Goal: Task Accomplishment & Management: Use online tool/utility

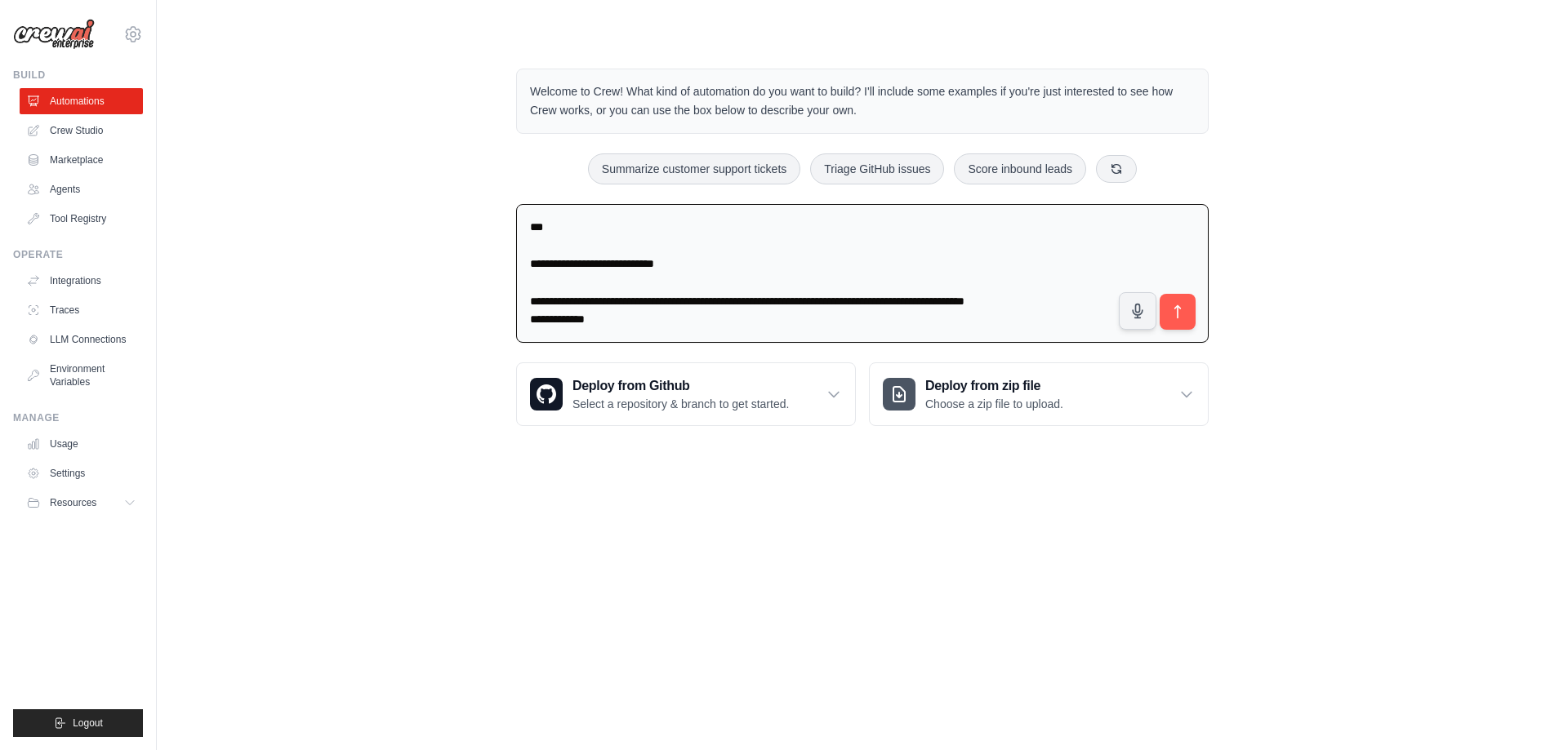
drag, startPoint x: 624, startPoint y: 313, endPoint x: 504, endPoint y: 293, distance: 121.7
click at [504, 293] on div "**********" at bounding box center [862, 247] width 731 height 410
click at [595, 308] on textarea "**********" at bounding box center [863, 274] width 693 height 140
click at [599, 303] on textarea "**********" at bounding box center [863, 274] width 693 height 140
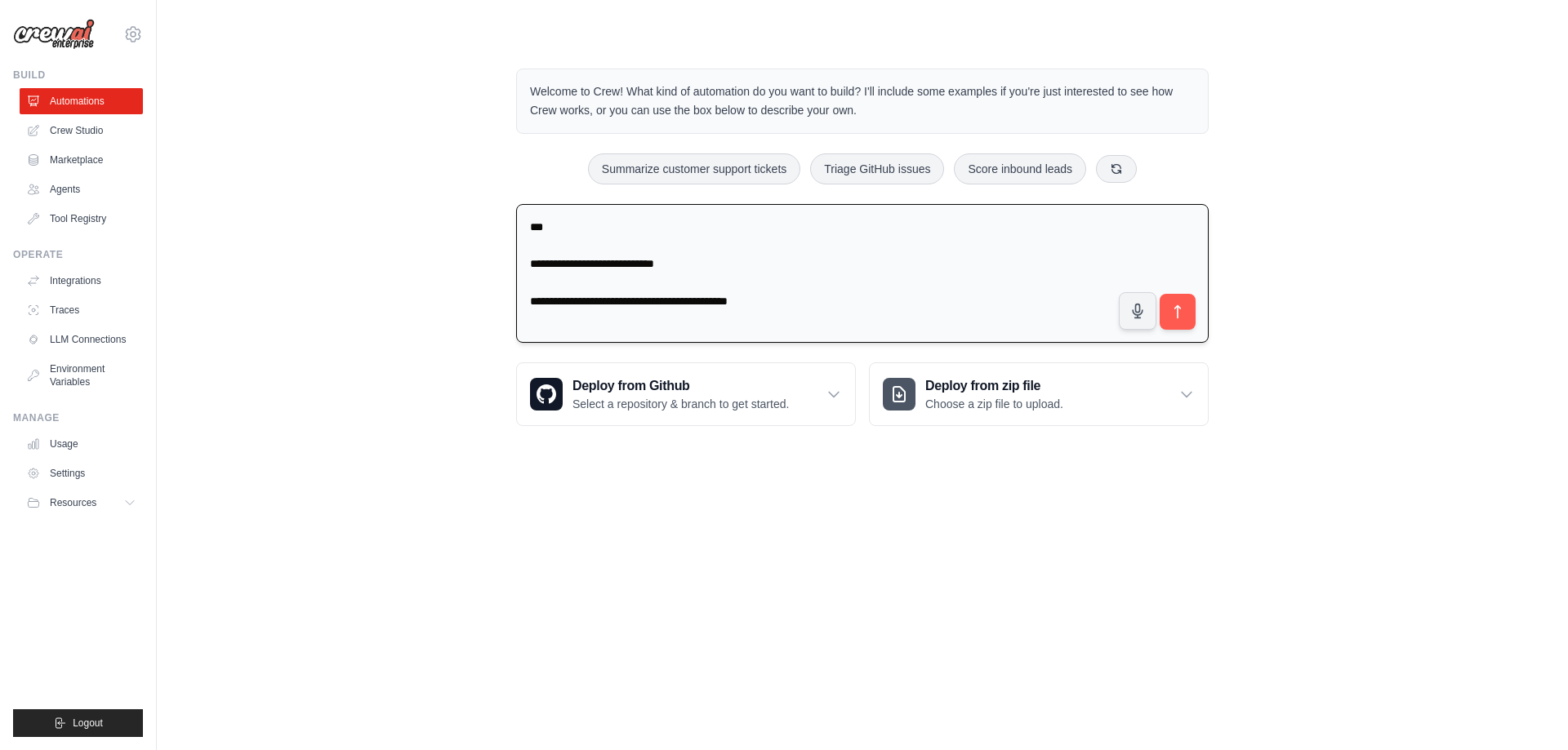
click at [794, 302] on textarea "**********" at bounding box center [863, 274] width 693 height 140
click at [845, 300] on textarea "**********" at bounding box center [863, 274] width 693 height 140
click at [845, 299] on textarea "**********" at bounding box center [863, 274] width 693 height 140
type textarea "**********"
click at [1192, 316] on button "submit" at bounding box center [1178, 312] width 38 height 38
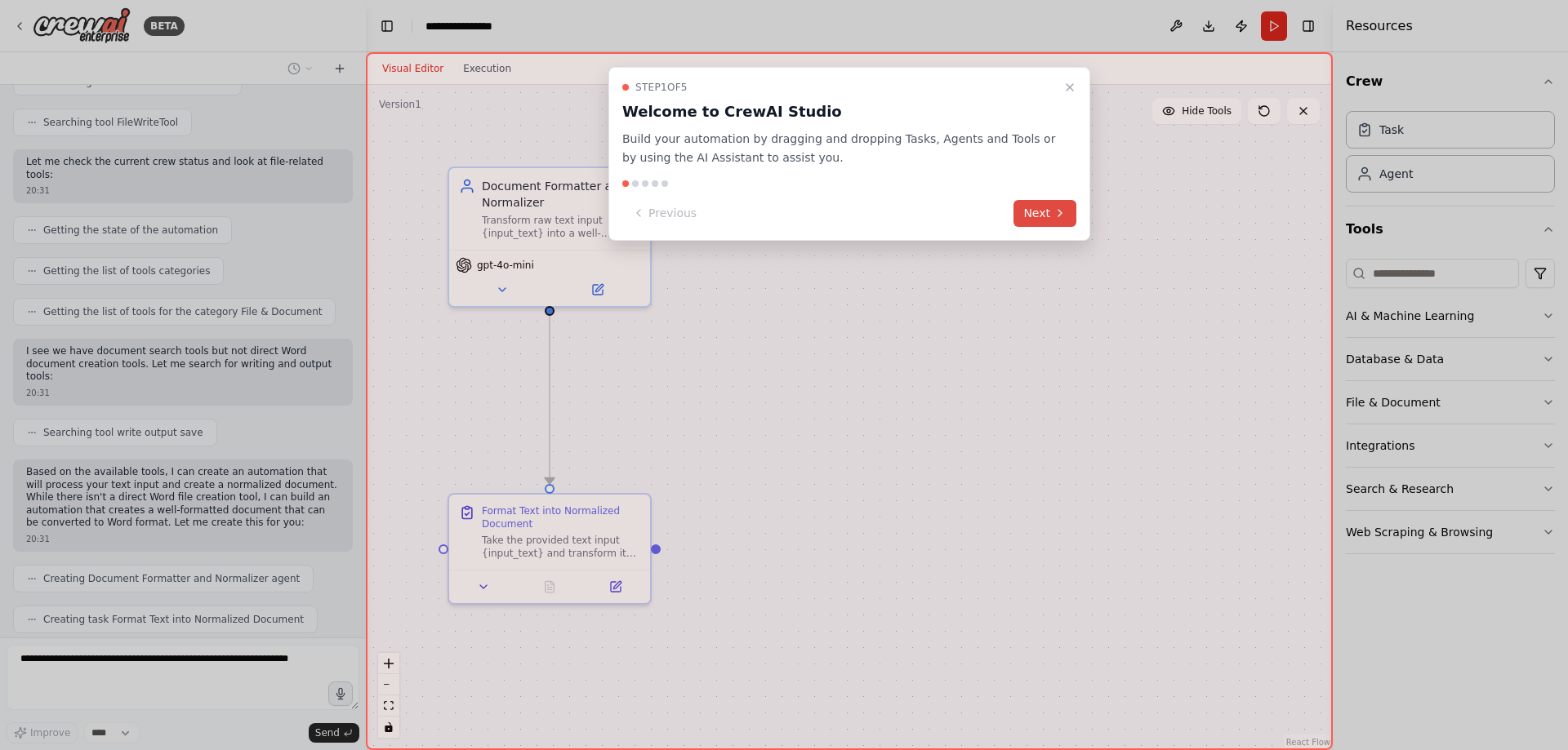
scroll to position [1053, 0]
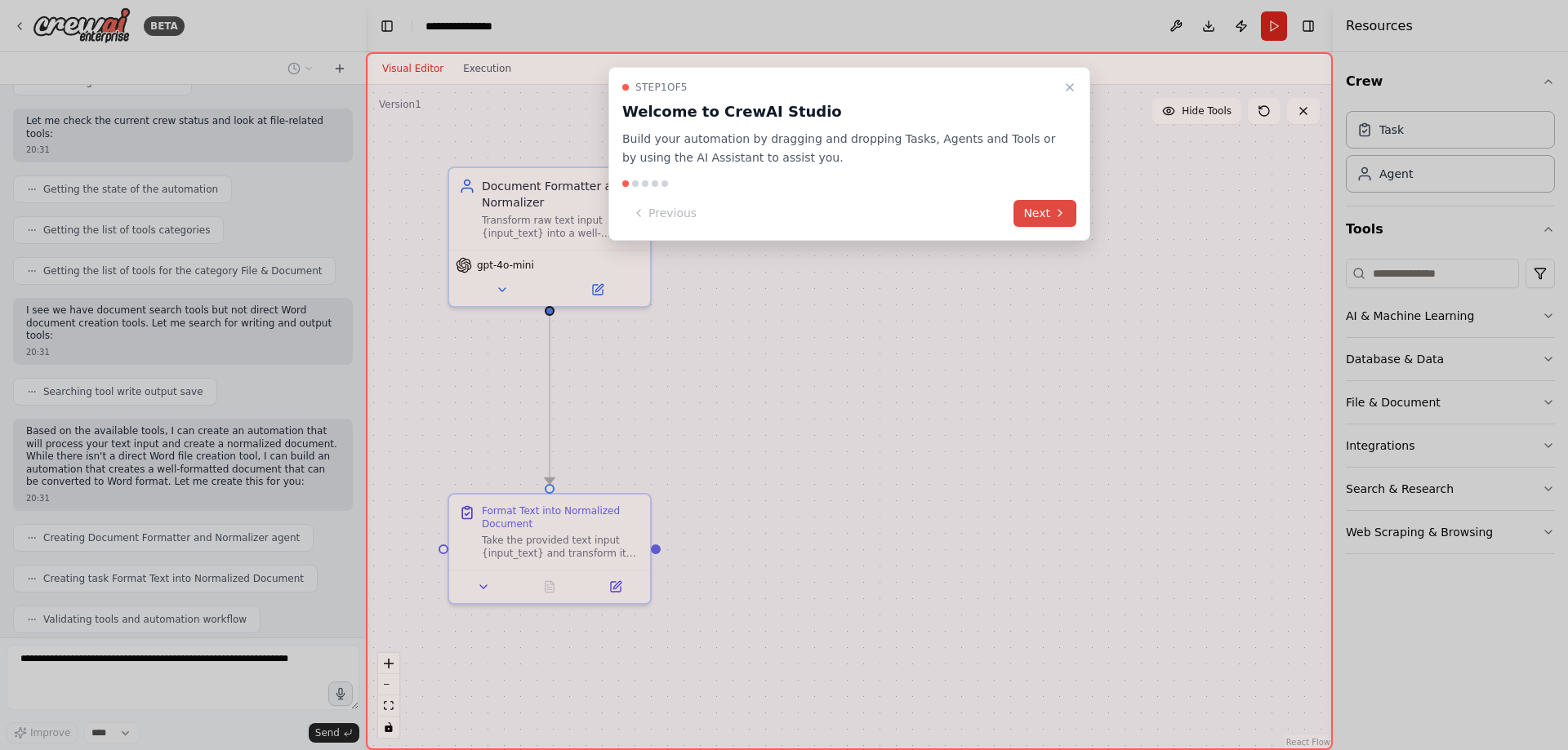
click at [1021, 213] on button "Next" at bounding box center [1045, 214] width 62 height 26
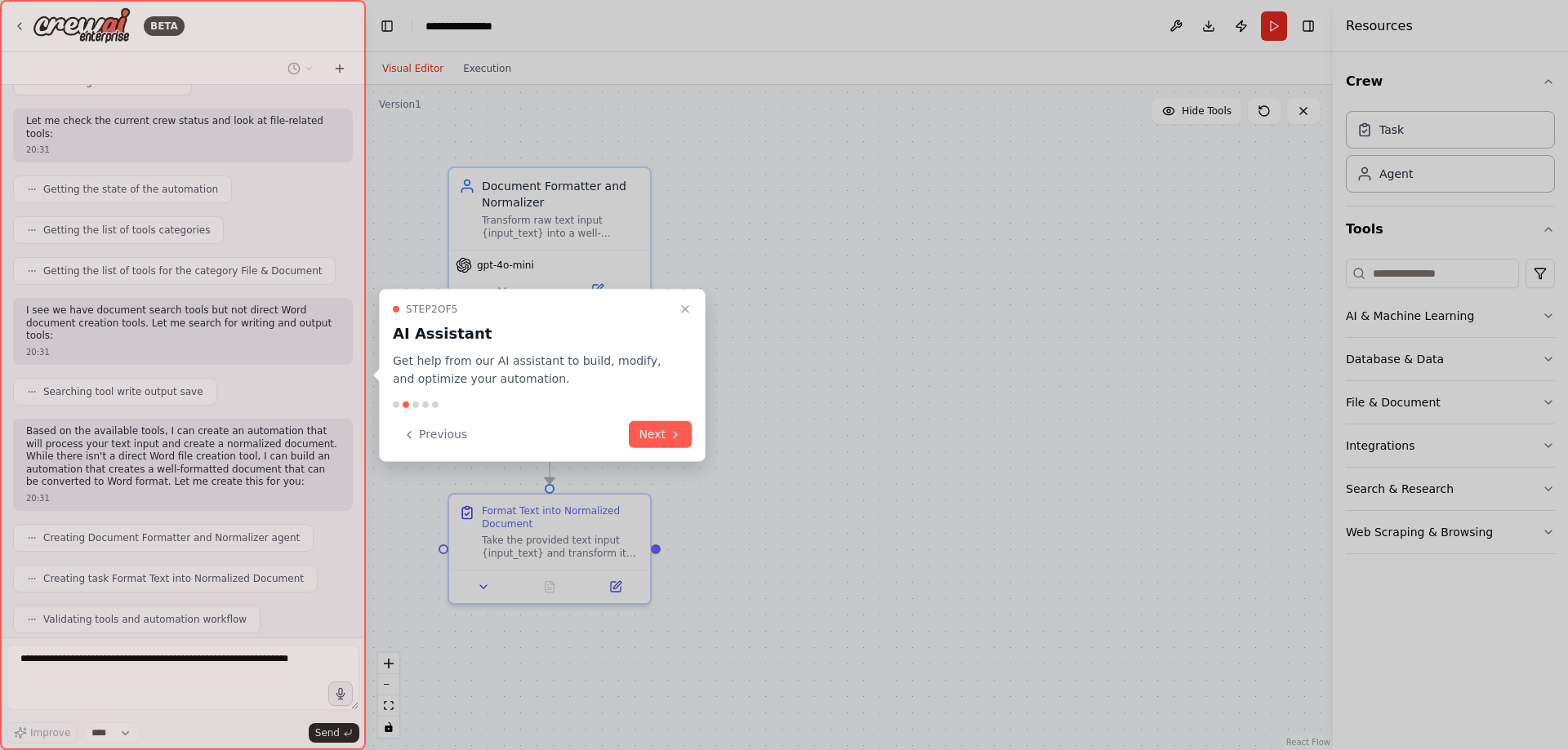
scroll to position [1093, 0]
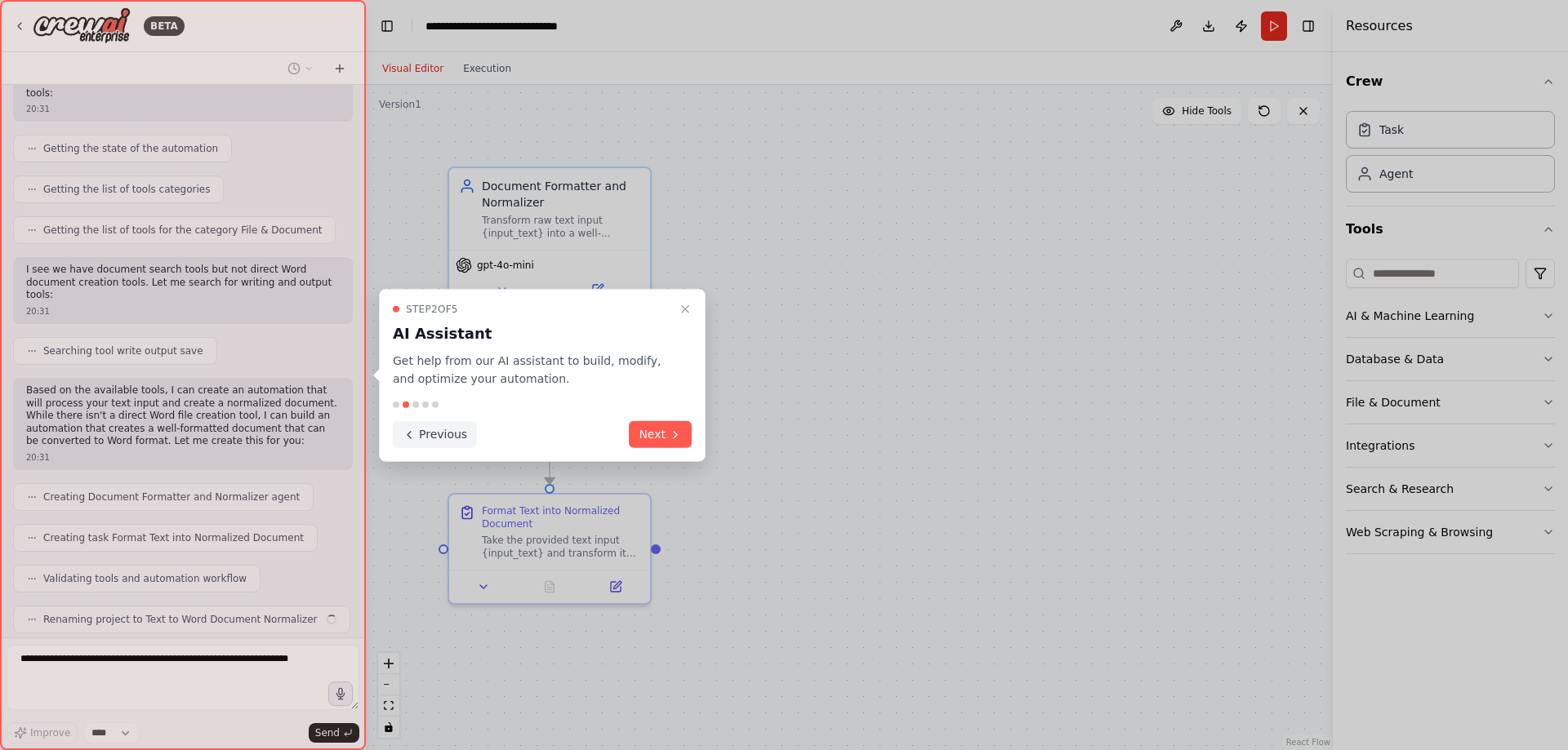
click at [451, 438] on button "Previous" at bounding box center [434, 434] width 84 height 26
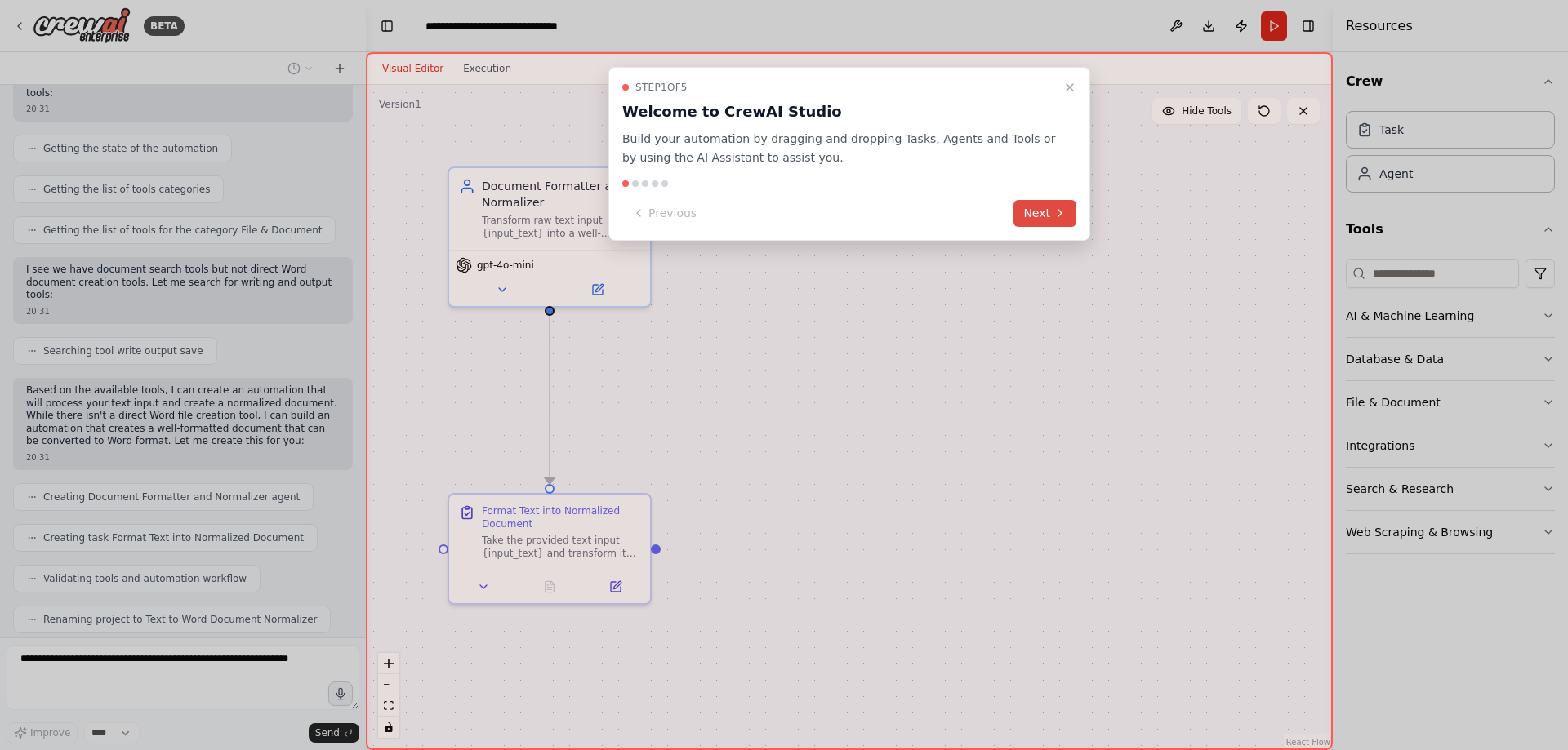
click at [1066, 212] on icon at bounding box center [1061, 213] width 13 height 13
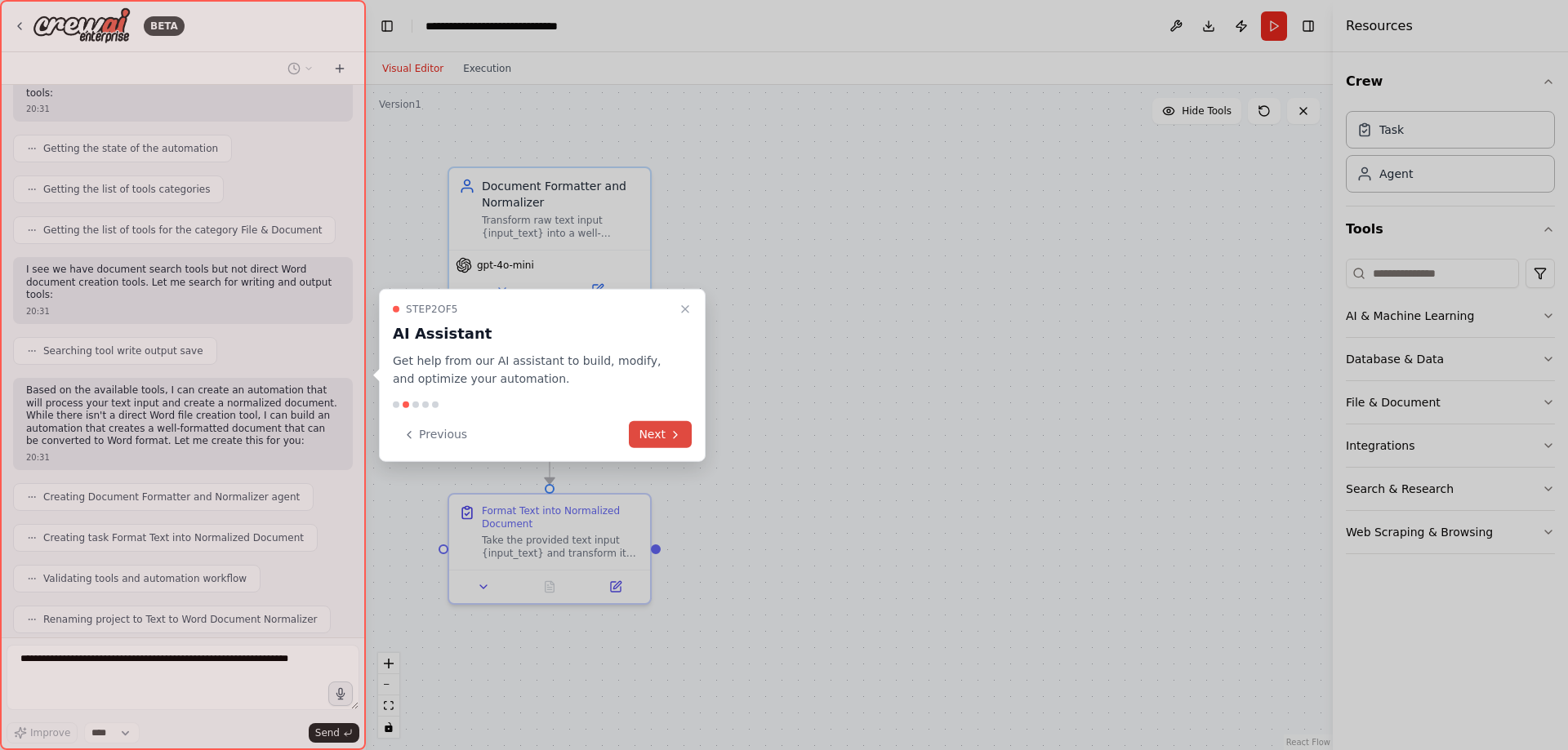
click at [655, 443] on button "Next" at bounding box center [661, 434] width 62 height 26
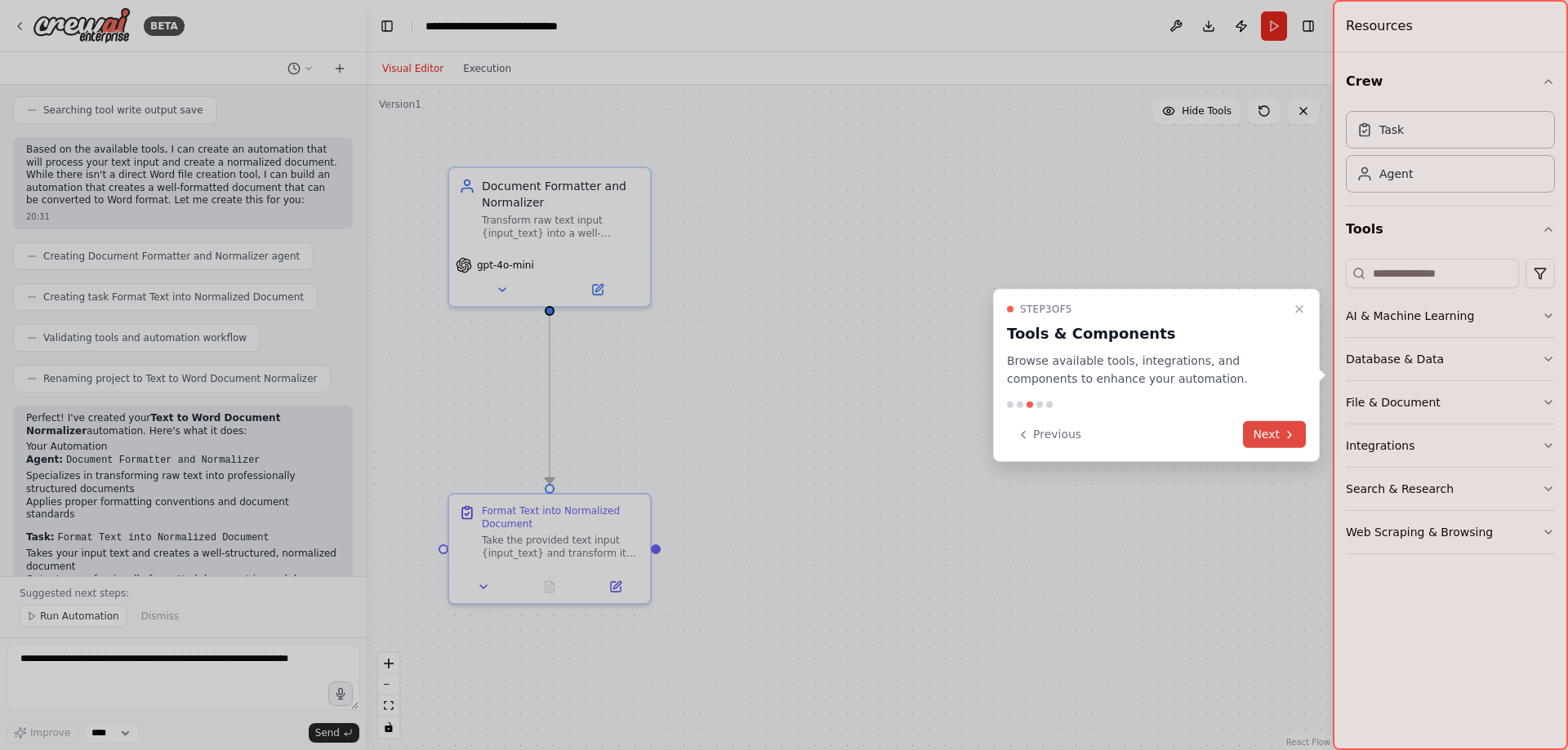
click at [1282, 443] on button "Next" at bounding box center [1275, 434] width 62 height 26
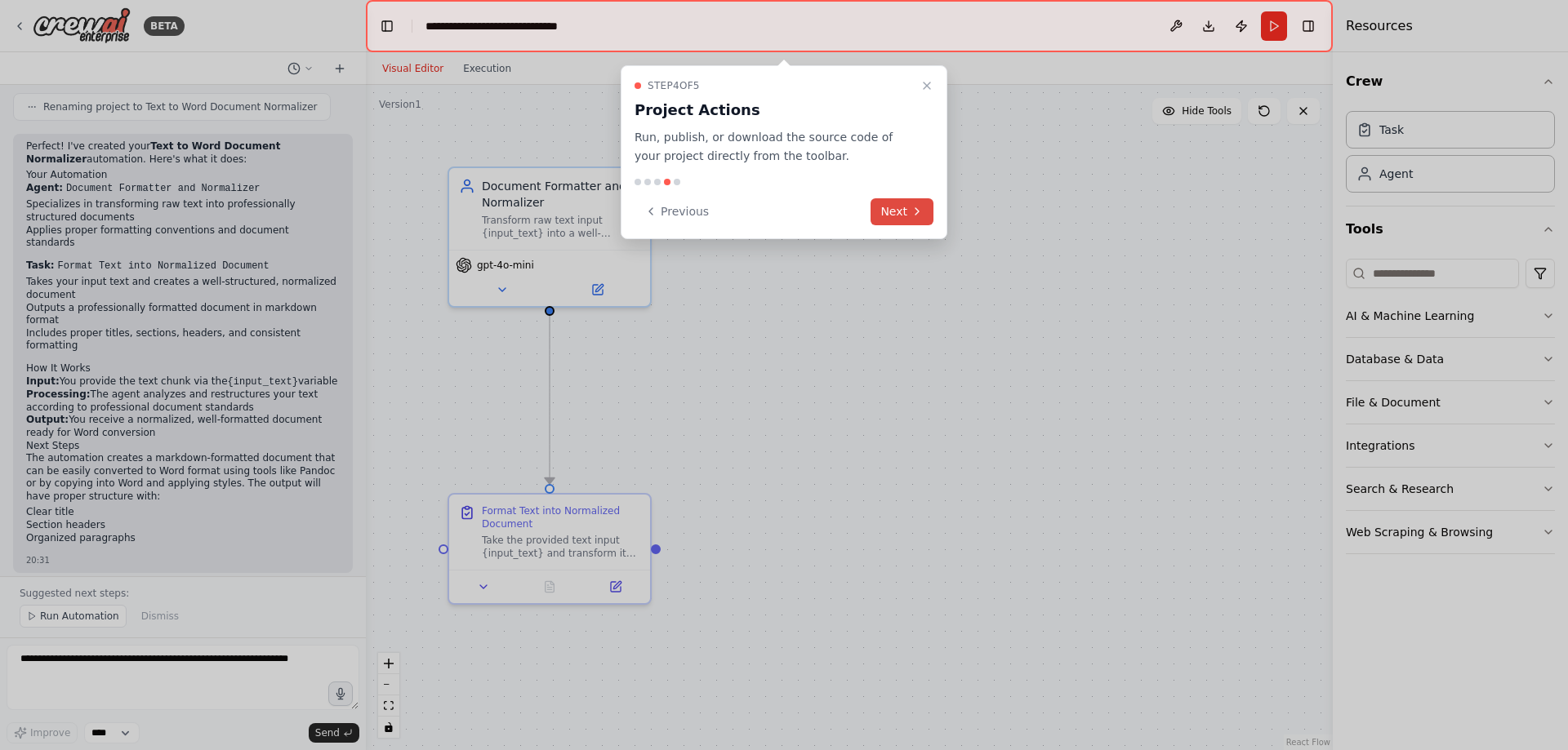
scroll to position [1631, 0]
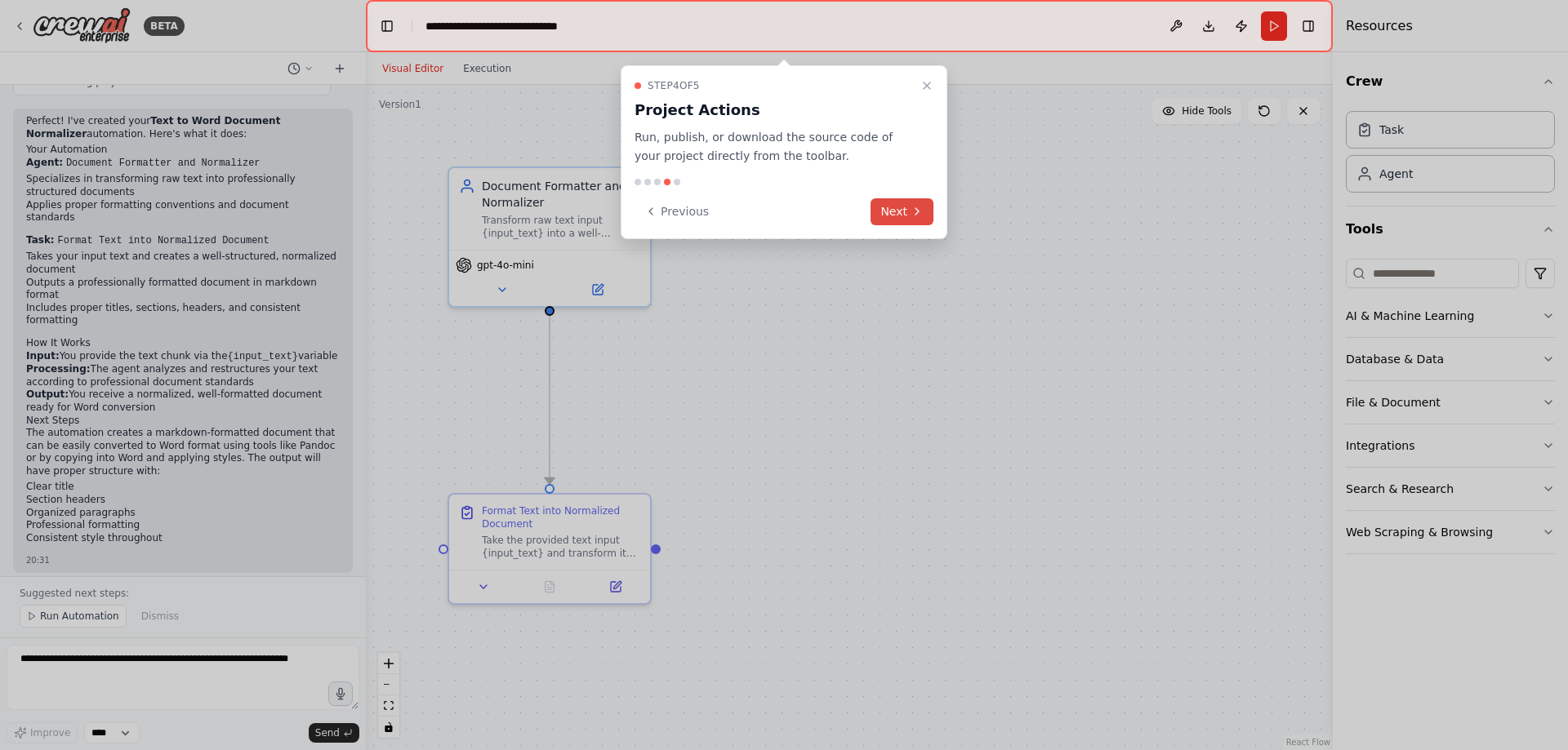
click at [893, 218] on button "Next" at bounding box center [902, 212] width 62 height 26
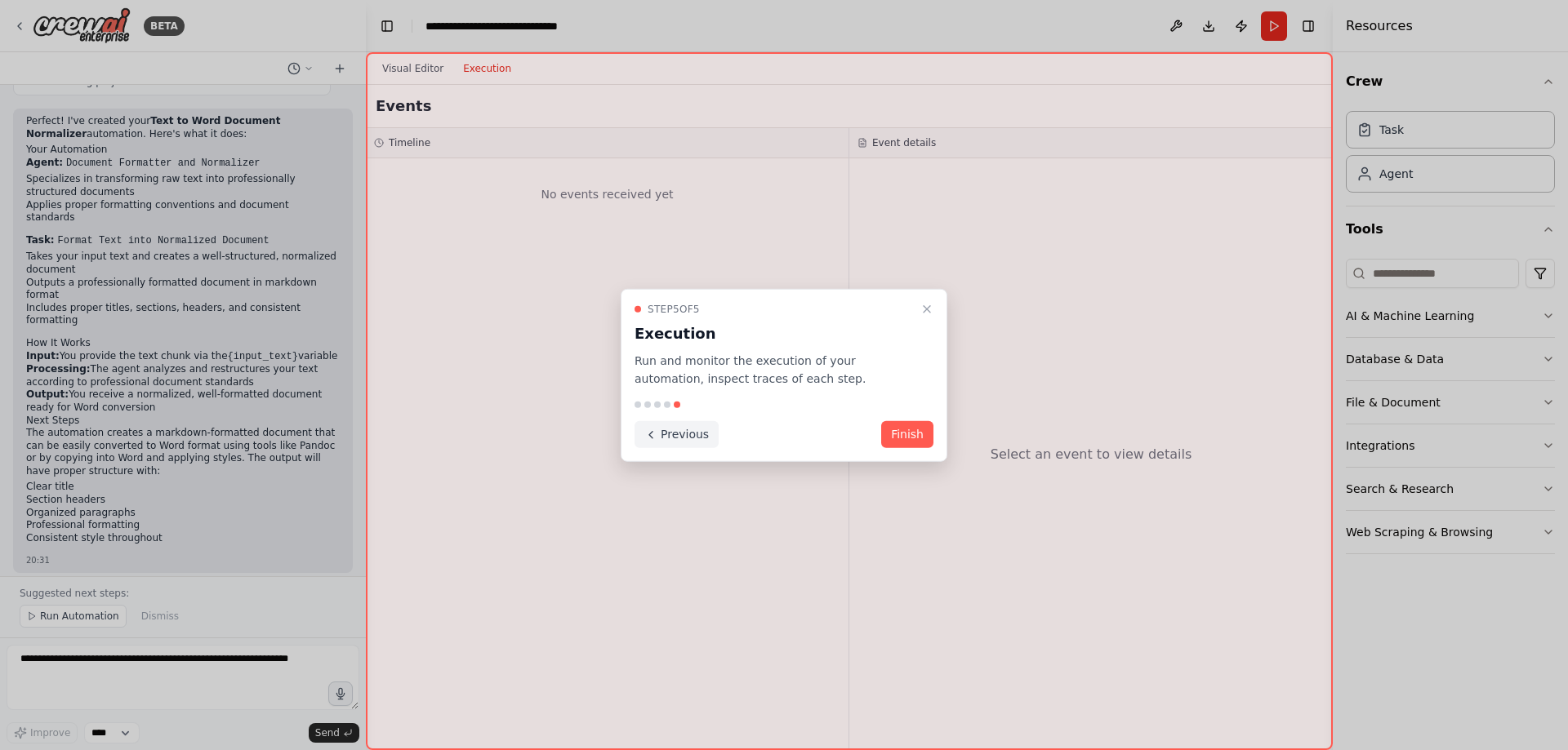
click at [662, 435] on button "Previous" at bounding box center [677, 434] width 84 height 26
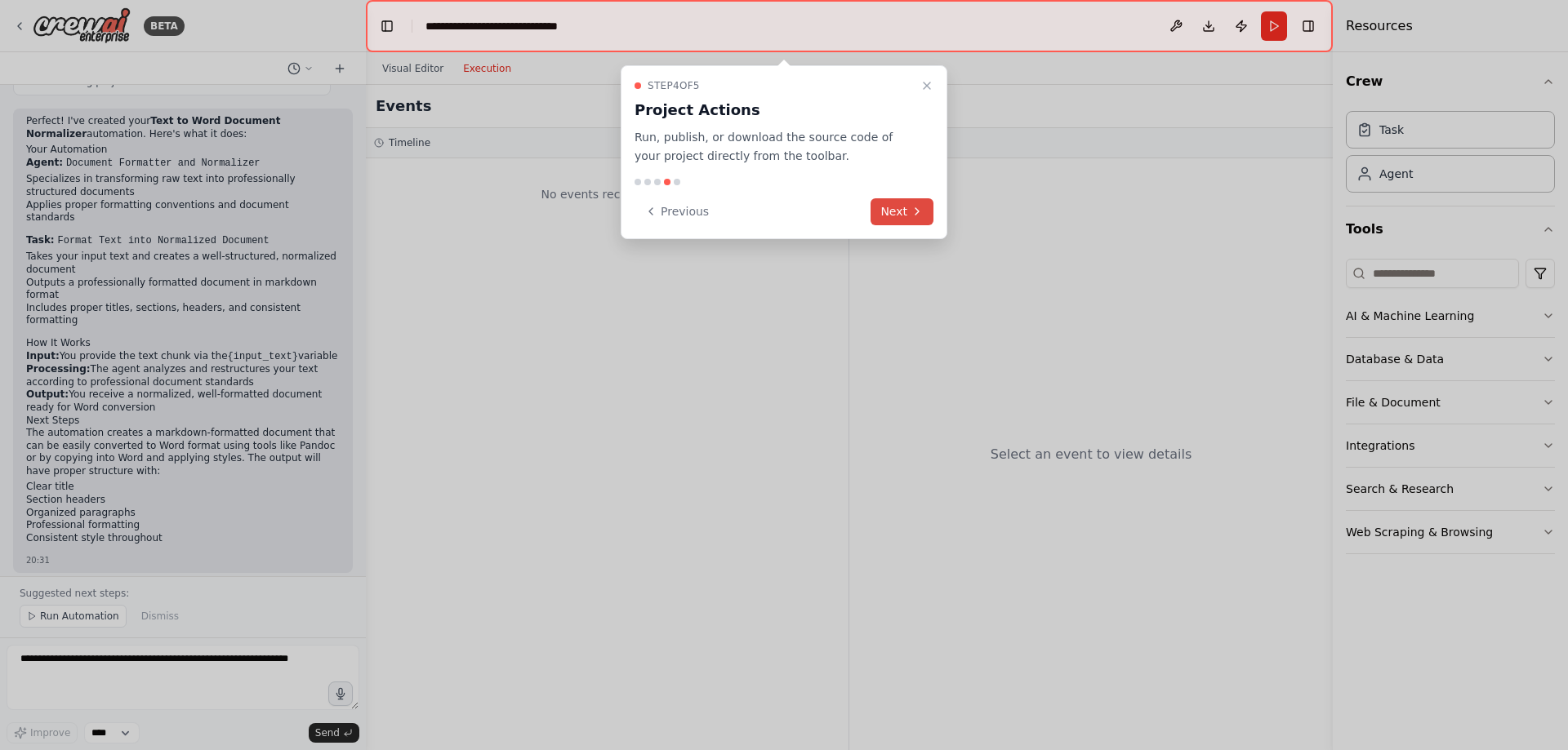
click at [899, 222] on button "Next" at bounding box center [902, 212] width 62 height 26
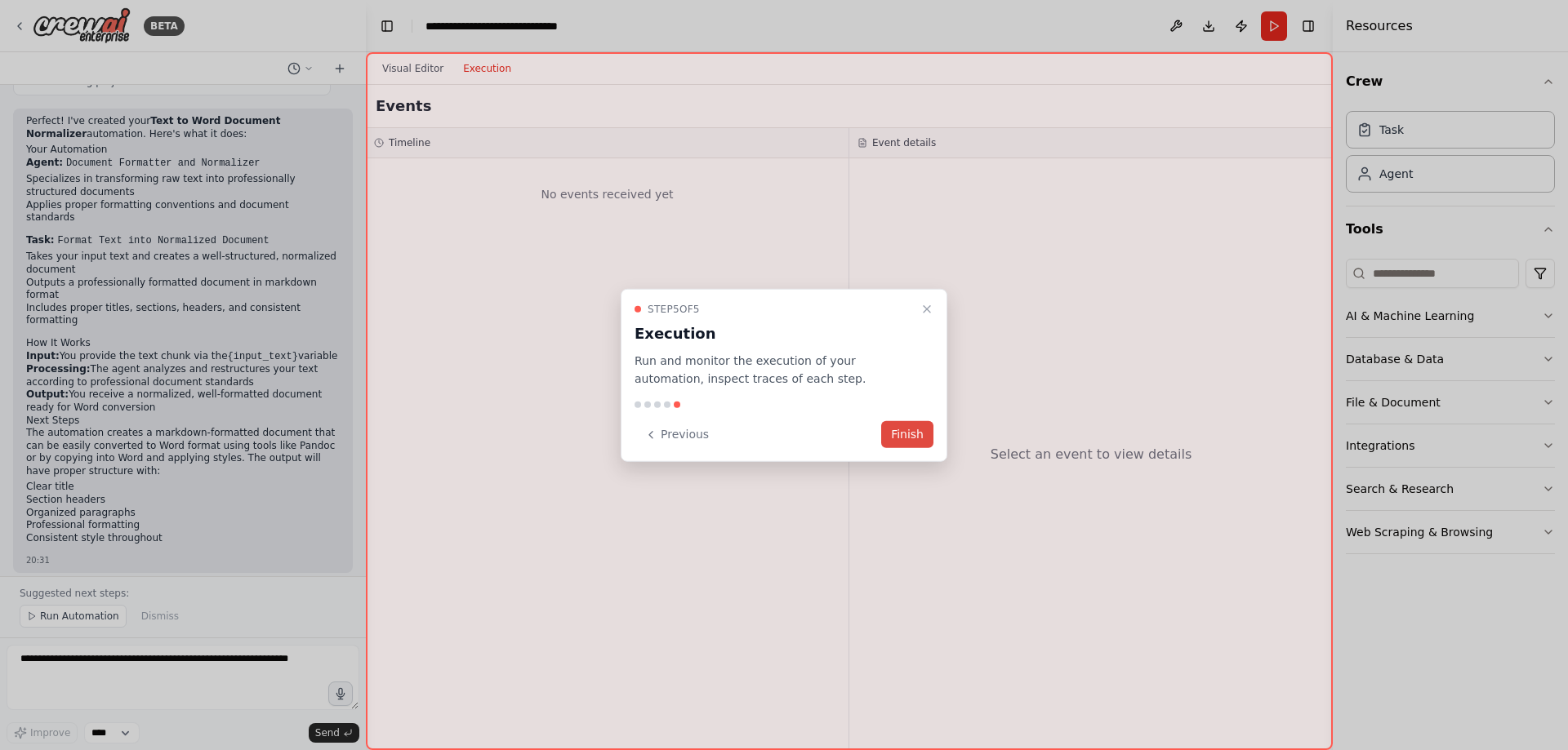
click at [904, 441] on button "Finish" at bounding box center [907, 434] width 52 height 26
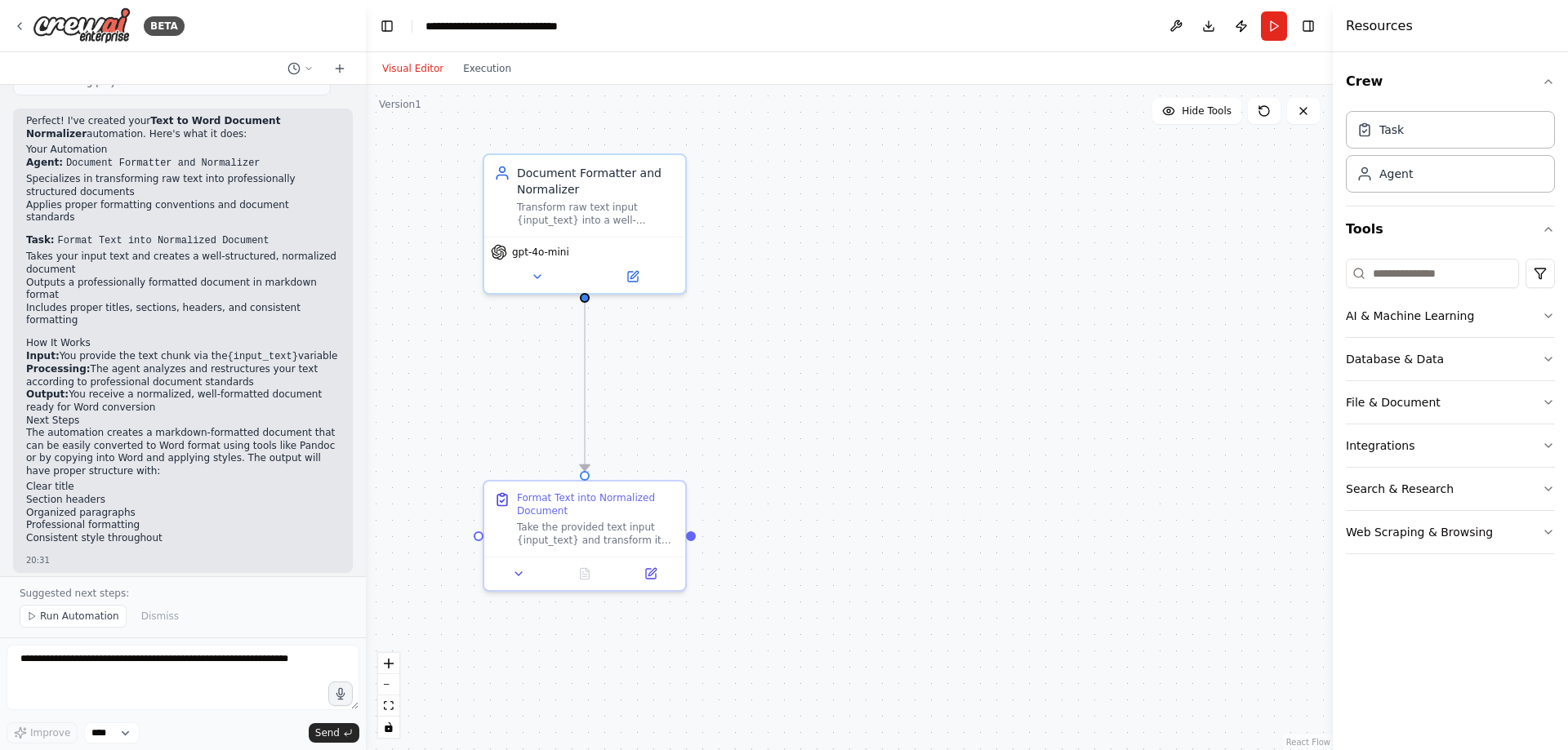
drag, startPoint x: 753, startPoint y: 401, endPoint x: 788, endPoint y: 382, distance: 39.8
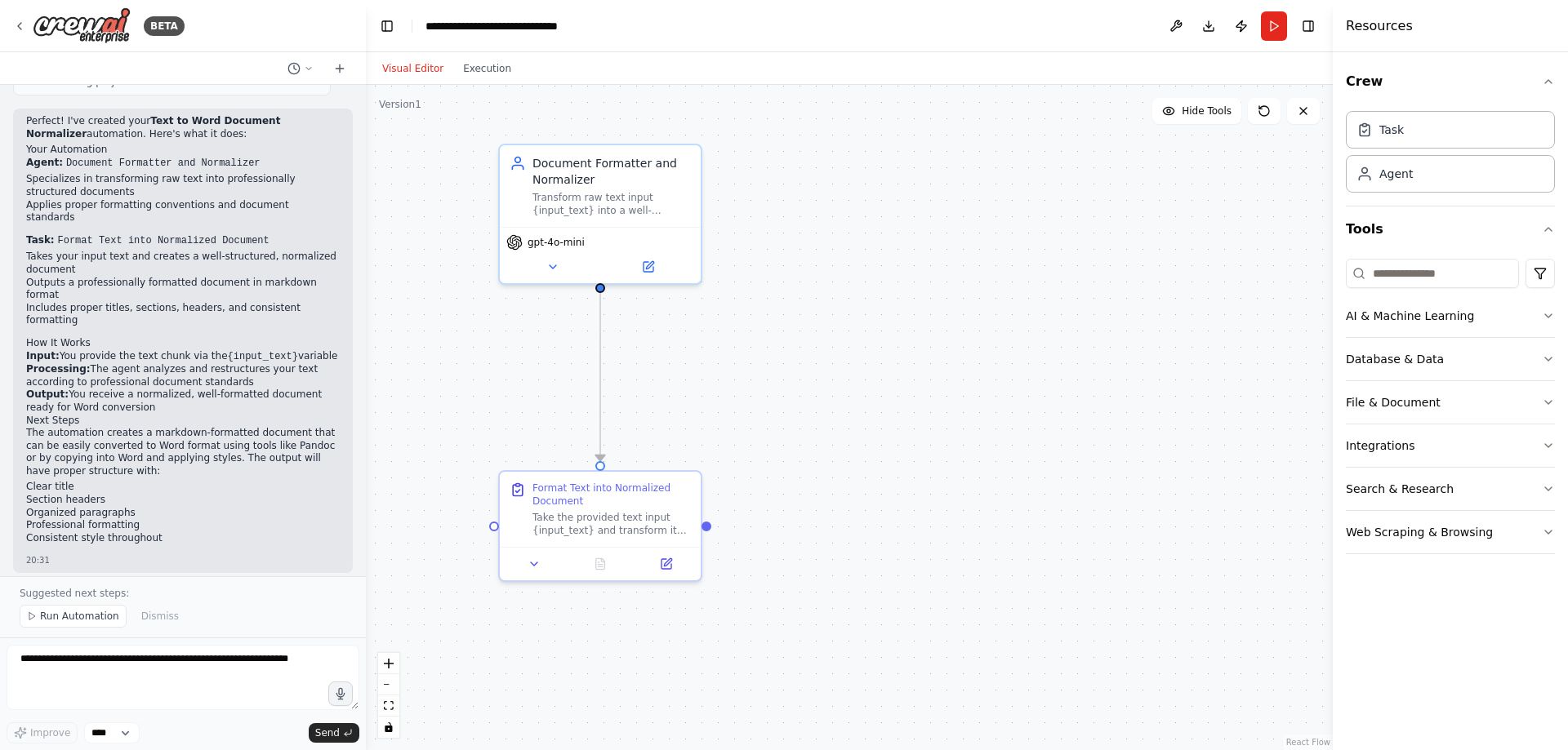
click at [934, 408] on div ".deletable-edge-delete-btn { width: 20px; height: 20px; border: 0px solid #ffff…" at bounding box center [850, 418] width 967 height 666
click at [167, 661] on textarea at bounding box center [183, 677] width 353 height 65
click at [472, 374] on div ".deletable-edge-delete-btn { width: 20px; height: 20px; border: 0px solid #ffff…" at bounding box center [850, 418] width 967 height 666
drag, startPoint x: 472, startPoint y: 412, endPoint x: 481, endPoint y: 410, distance: 9.2
click at [438, 359] on div ".deletable-edge-delete-btn { width: 20px; height: 20px; border: 0px solid #ffff…" at bounding box center [850, 418] width 967 height 666
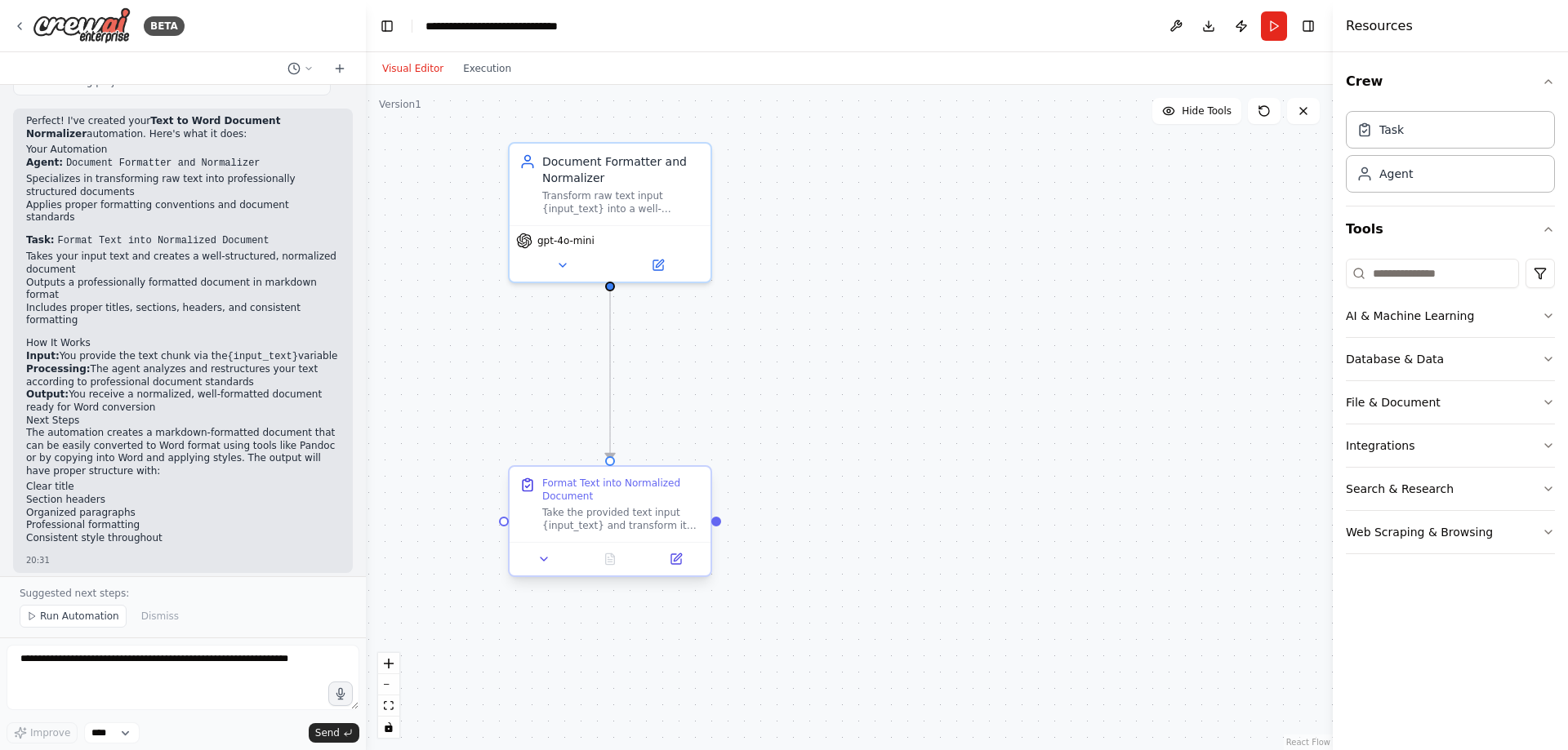
click at [570, 497] on div "Format Text into Normalized Document" at bounding box center [621, 490] width 158 height 26
click at [561, 497] on div "Format Text into Normalized Document" at bounding box center [621, 490] width 158 height 26
click at [540, 558] on icon at bounding box center [544, 559] width 13 height 13
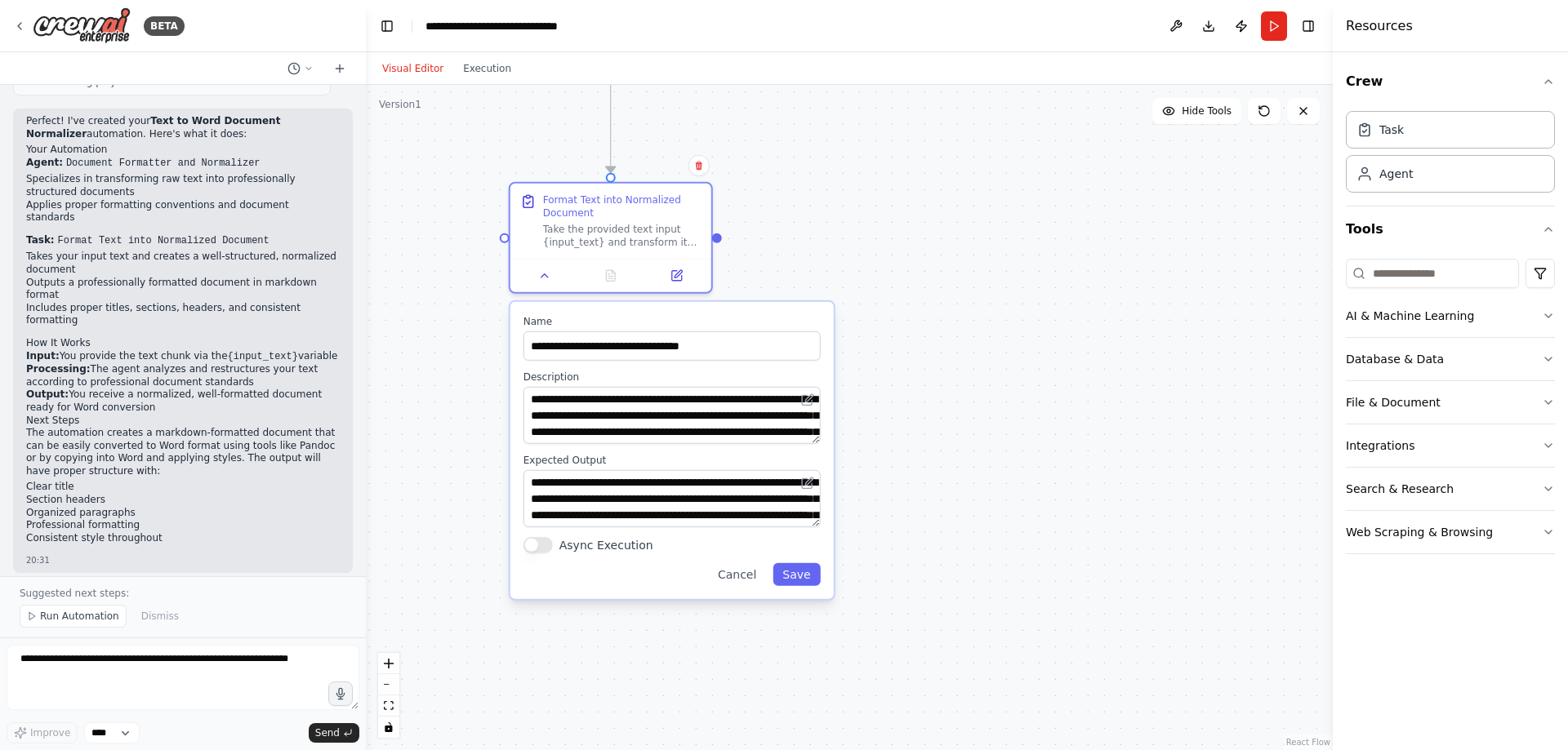
drag, startPoint x: 456, startPoint y: 522, endPoint x: 463, endPoint y: 238, distance: 284.1
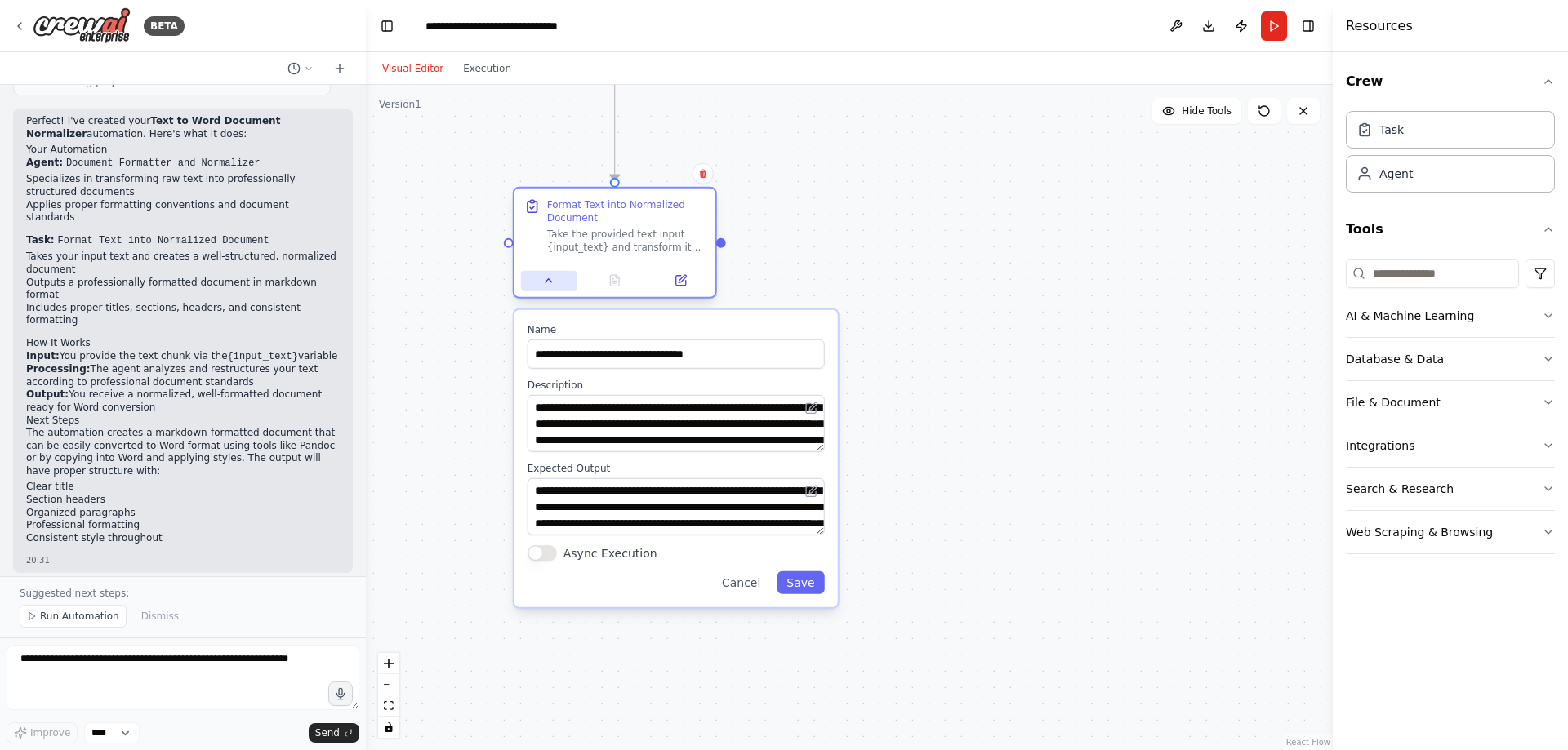
click at [555, 290] on div at bounding box center [615, 280] width 201 height 33
click at [553, 288] on button at bounding box center [550, 281] width 57 height 20
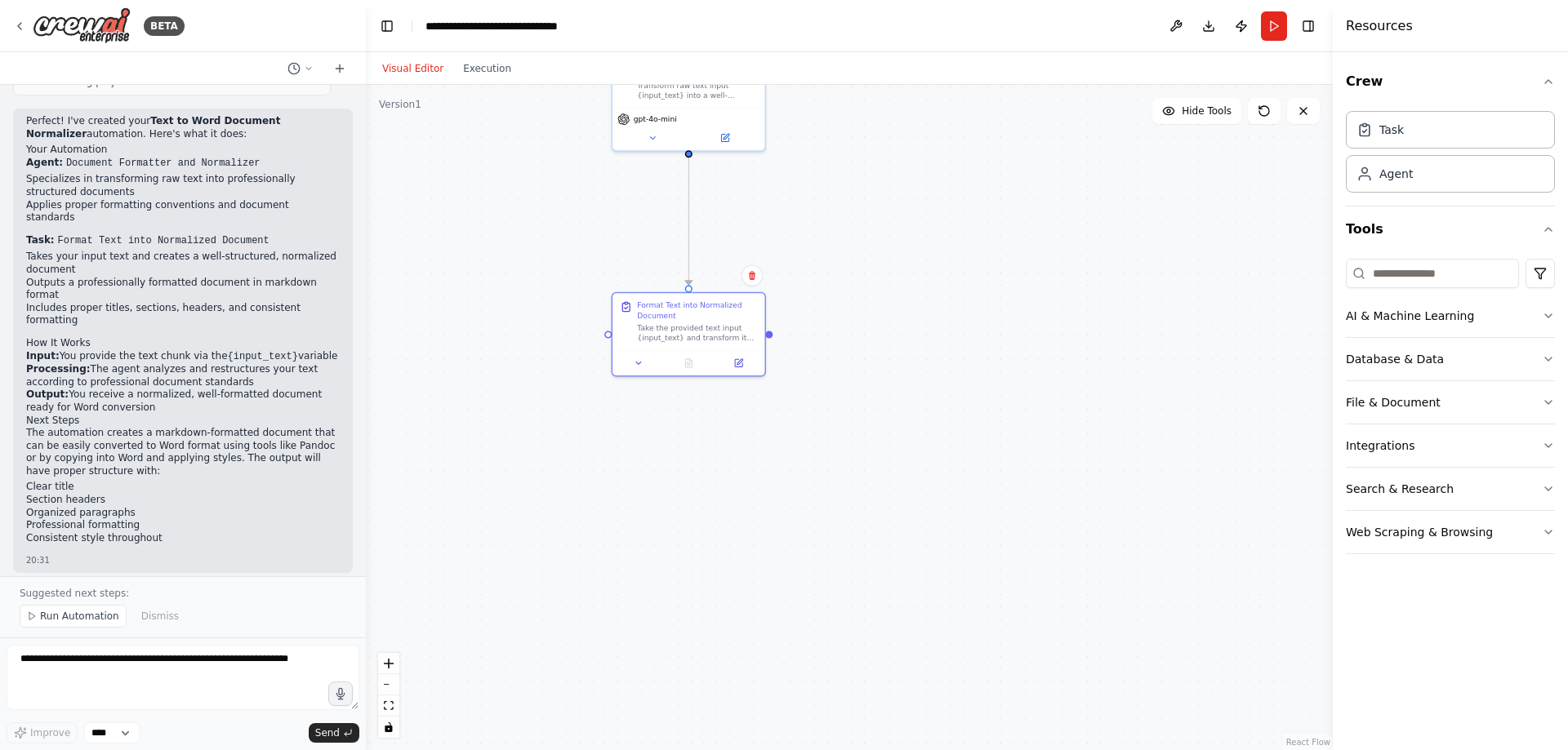
drag, startPoint x: 807, startPoint y: 290, endPoint x: 896, endPoint y: 456, distance: 188.4
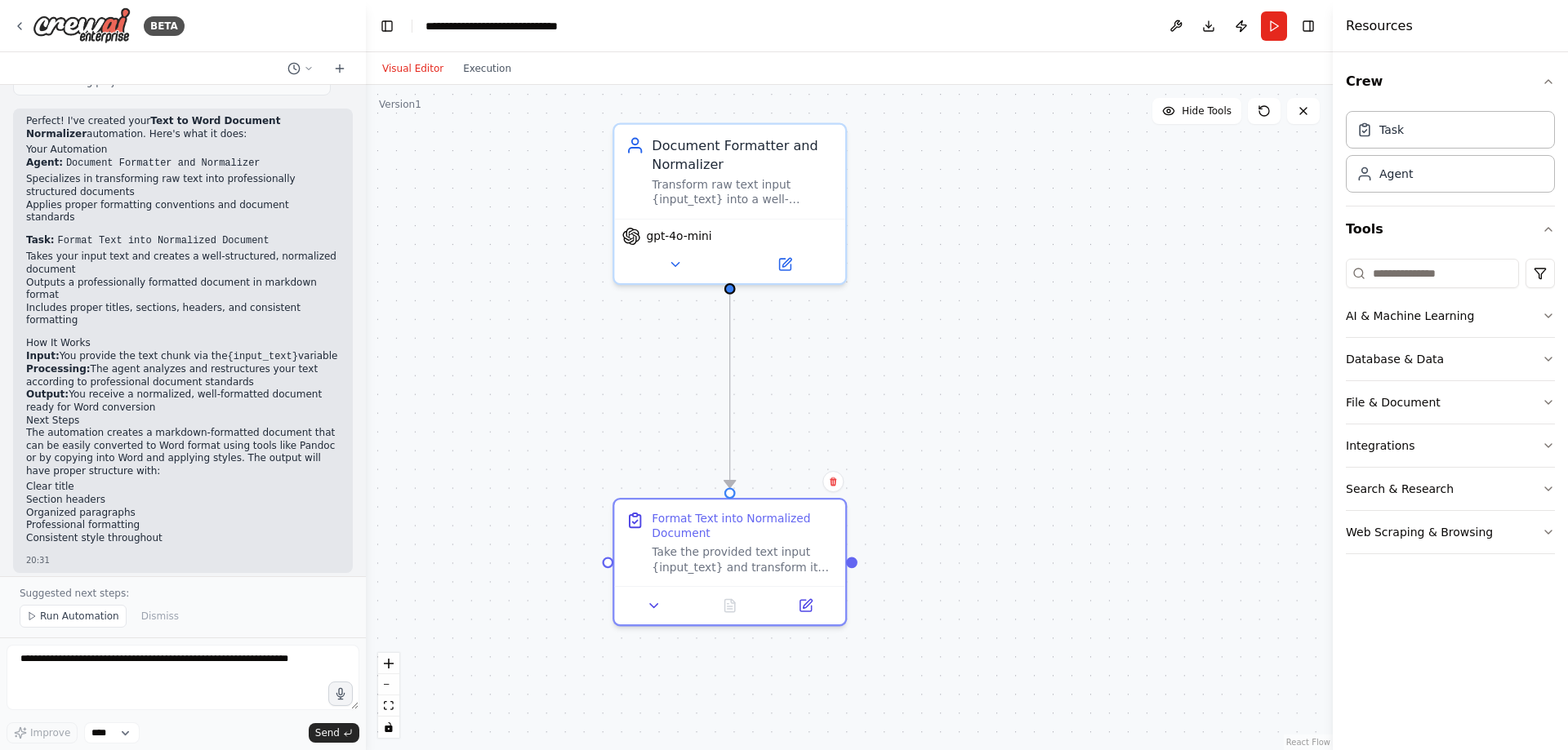
drag, startPoint x: 864, startPoint y: 266, endPoint x: 922, endPoint y: 302, distance: 68.3
click at [692, 238] on span "gpt-4o-mini" at bounding box center [678, 233] width 65 height 15
click at [677, 239] on span "gpt-4o-mini" at bounding box center [678, 233] width 65 height 15
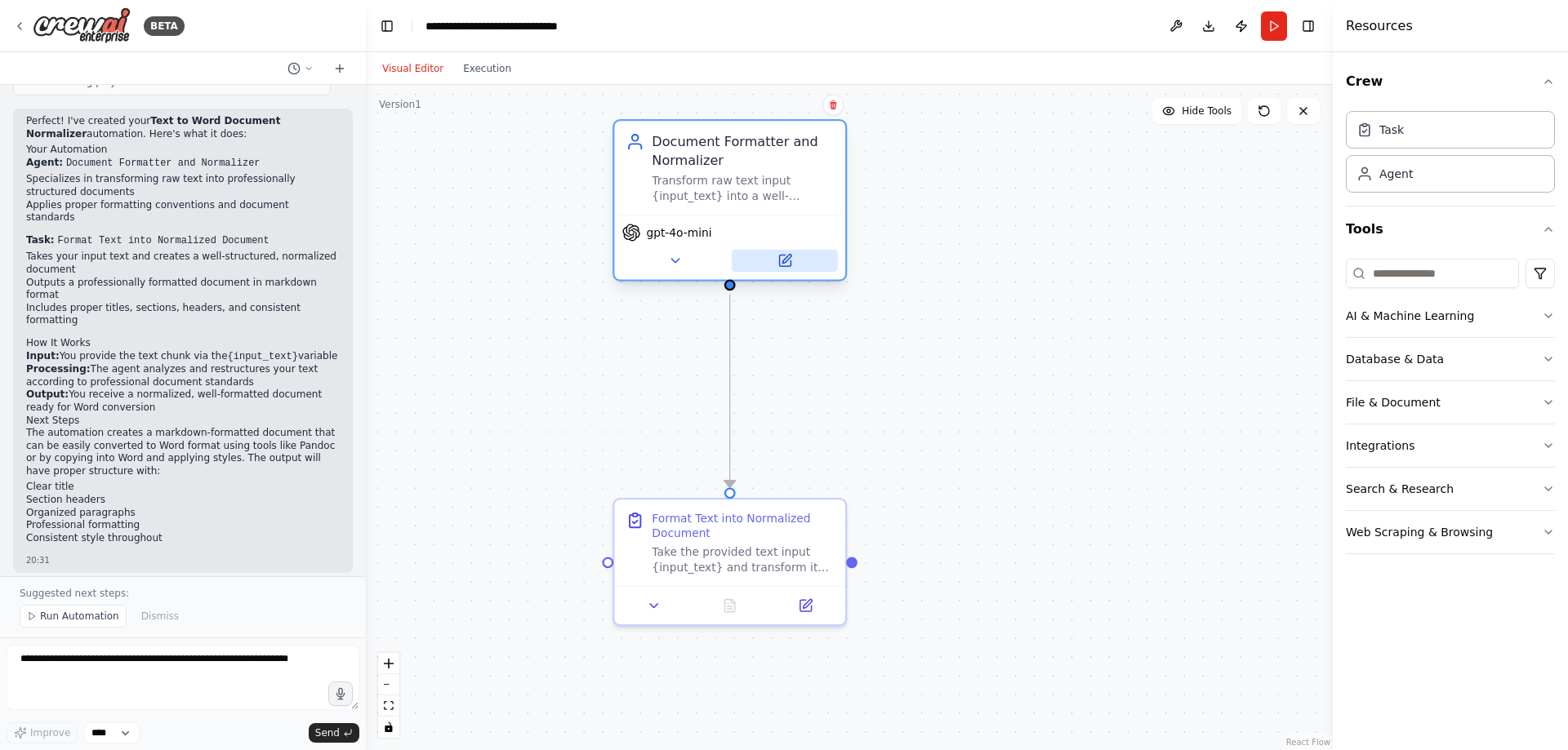
click at [792, 266] on icon at bounding box center [785, 261] width 15 height 15
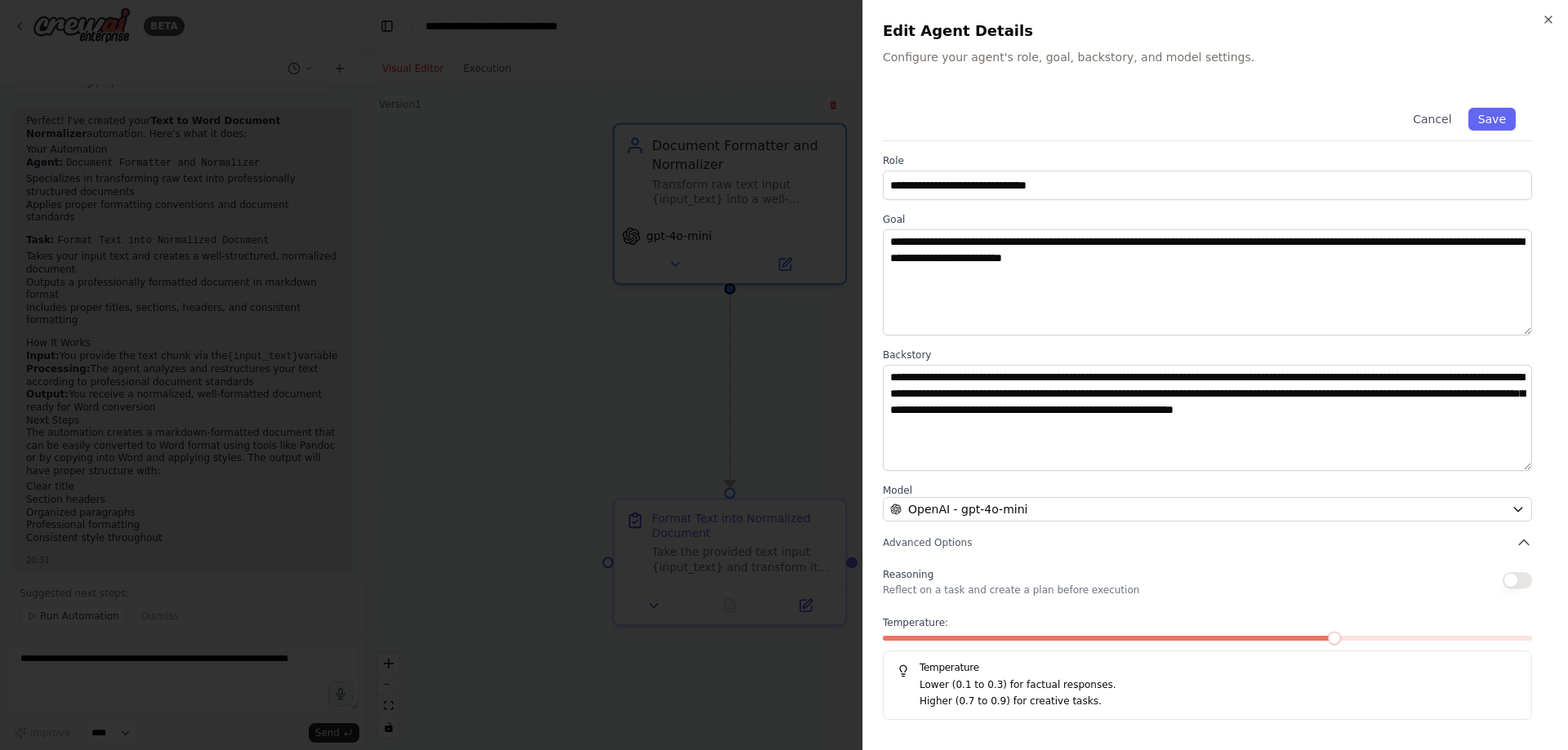
click at [481, 120] on div at bounding box center [784, 375] width 1568 height 750
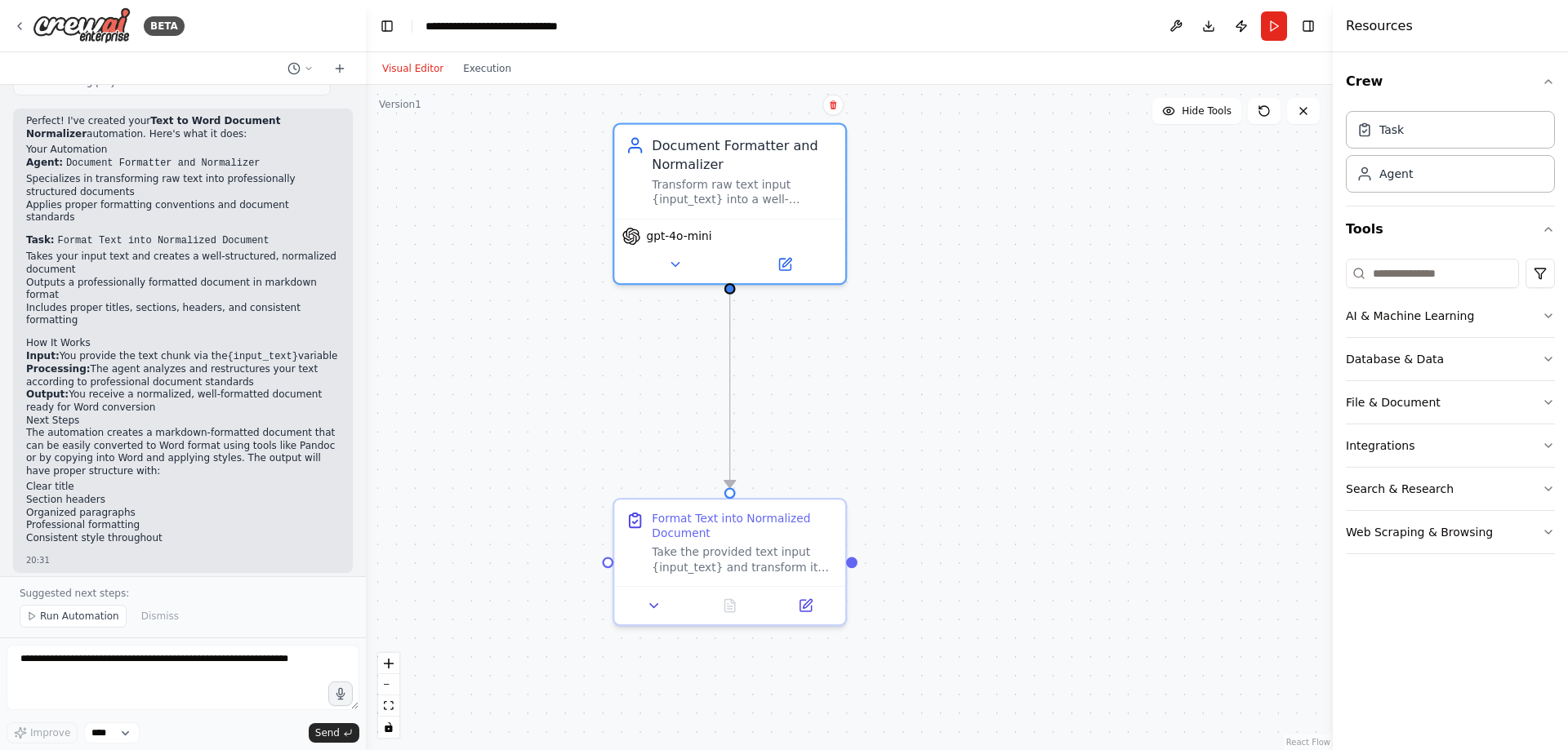
click at [1103, 248] on div ".deletable-edge-delete-btn { width: 20px; height: 20px; border: 0px solid #ffff…" at bounding box center [850, 418] width 967 height 666
click at [1226, 211] on div ".deletable-edge-delete-btn { width: 20px; height: 20px; border: 0px solid #ffff…" at bounding box center [850, 418] width 967 height 666
click at [730, 164] on div "Document Formatter and Normalizer" at bounding box center [743, 151] width 183 height 38
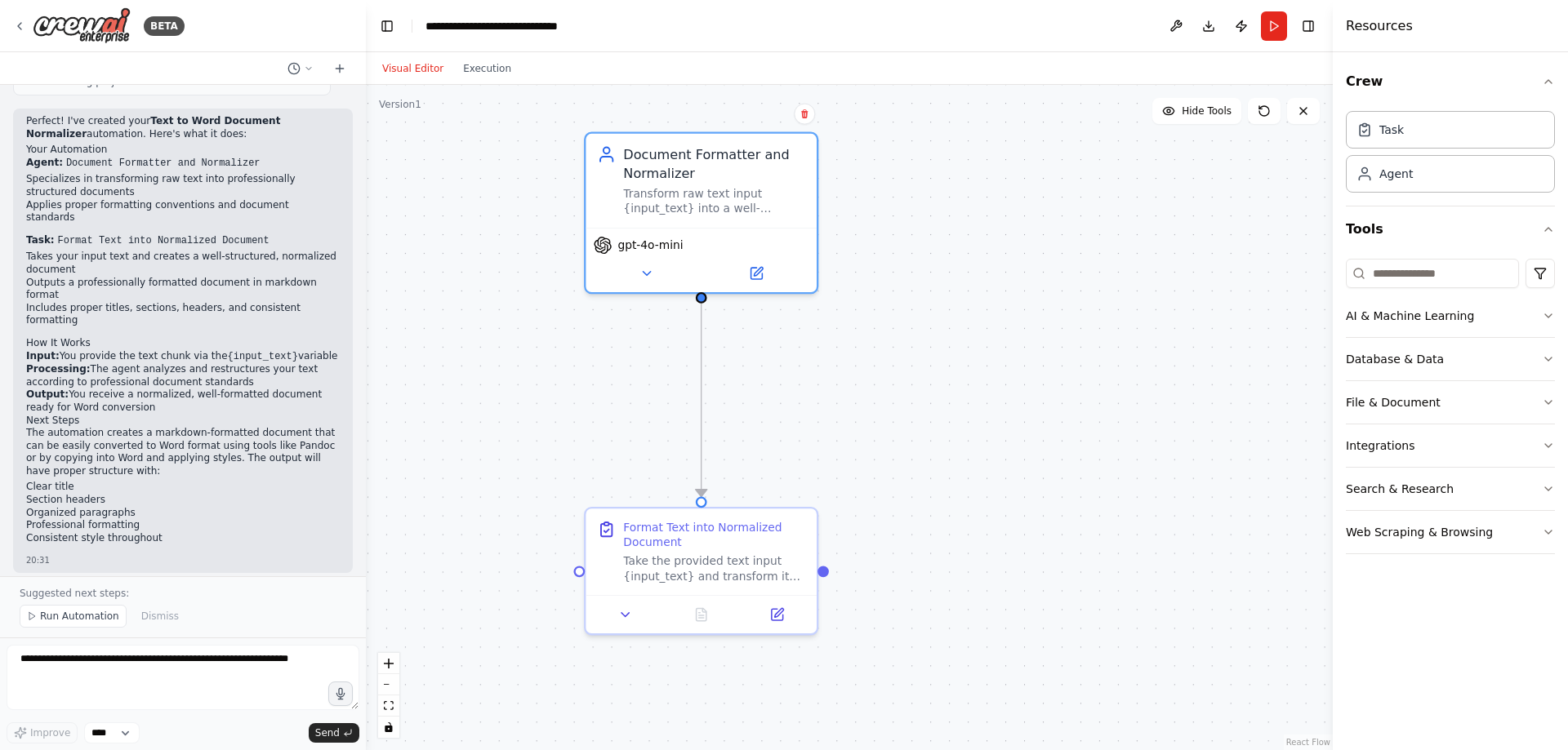
drag, startPoint x: 1073, startPoint y: 244, endPoint x: 1033, endPoint y: 215, distance: 49.4
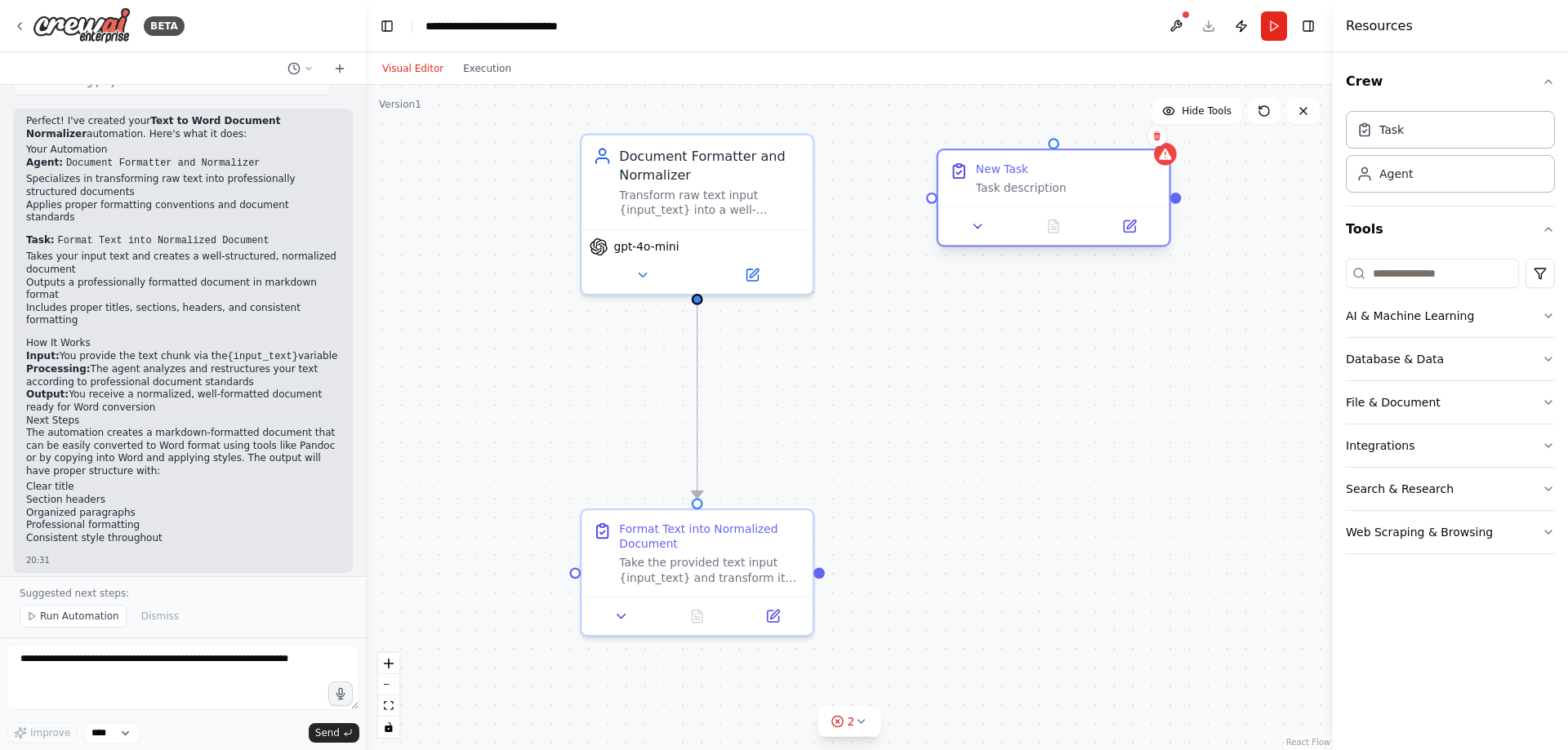
drag, startPoint x: 1226, startPoint y: 175, endPoint x: 1088, endPoint y: 201, distance: 140.4
click at [1088, 201] on div "New Task Task description" at bounding box center [1054, 179] width 231 height 57
drag, startPoint x: 1104, startPoint y: 175, endPoint x: 1048, endPoint y: 201, distance: 61.7
click at [1048, 195] on div "New Task Task description" at bounding box center [1067, 178] width 183 height 33
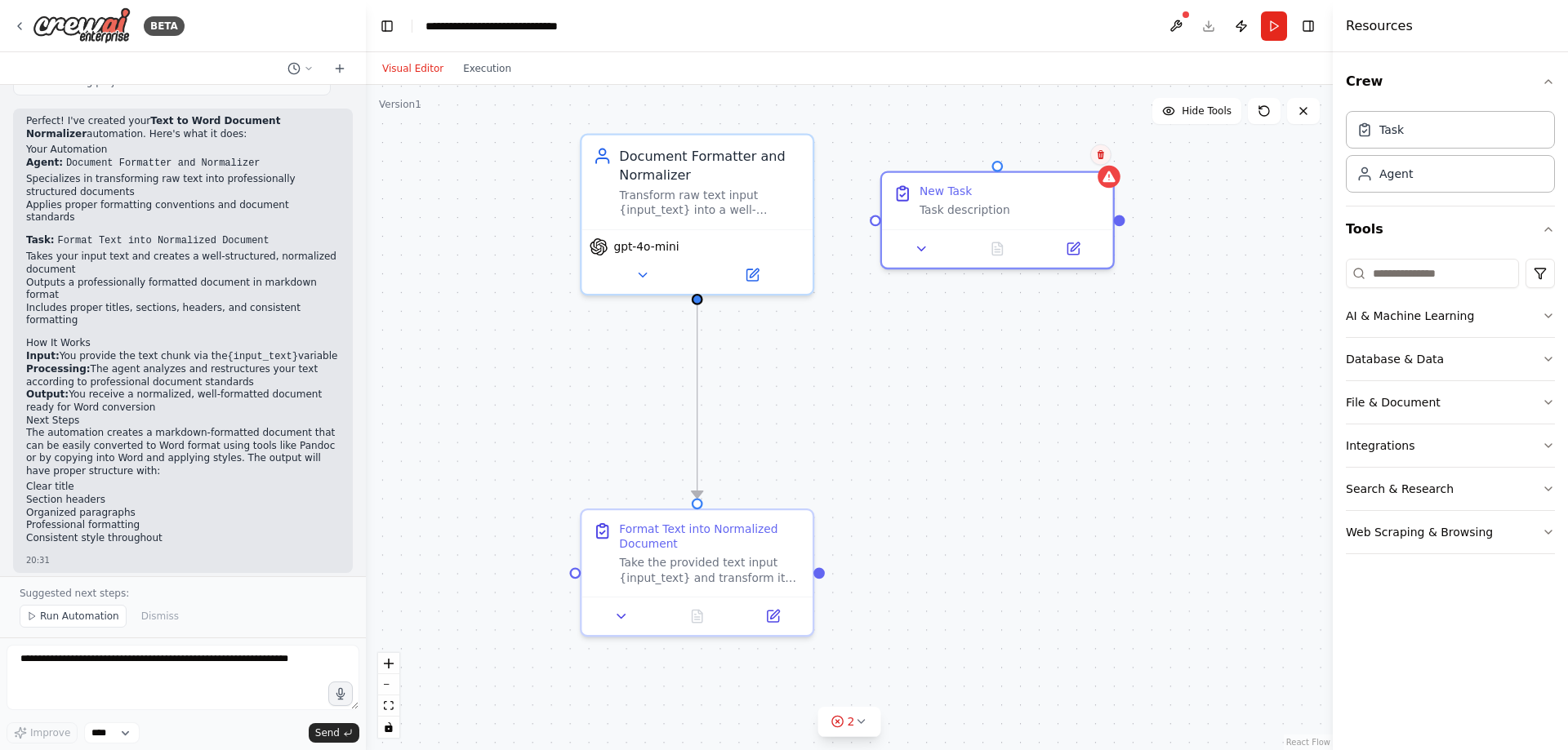
click at [1099, 152] on icon at bounding box center [1101, 154] width 7 height 9
click at [1064, 158] on button "Confirm" at bounding box center [1054, 155] width 58 height 20
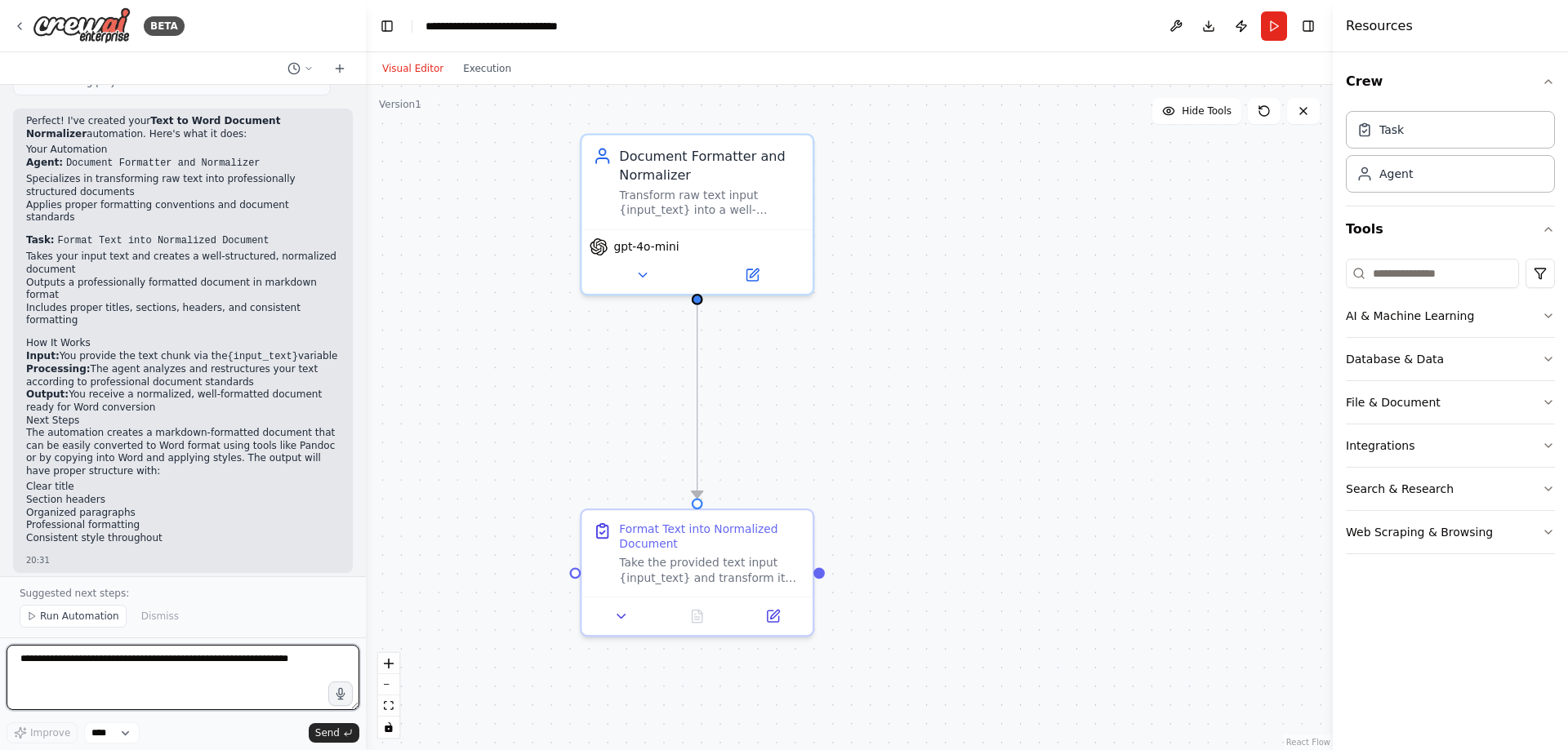
click at [236, 678] on textarea at bounding box center [183, 677] width 353 height 65
click at [63, 617] on span "Run Automation" at bounding box center [79, 617] width 79 height 13
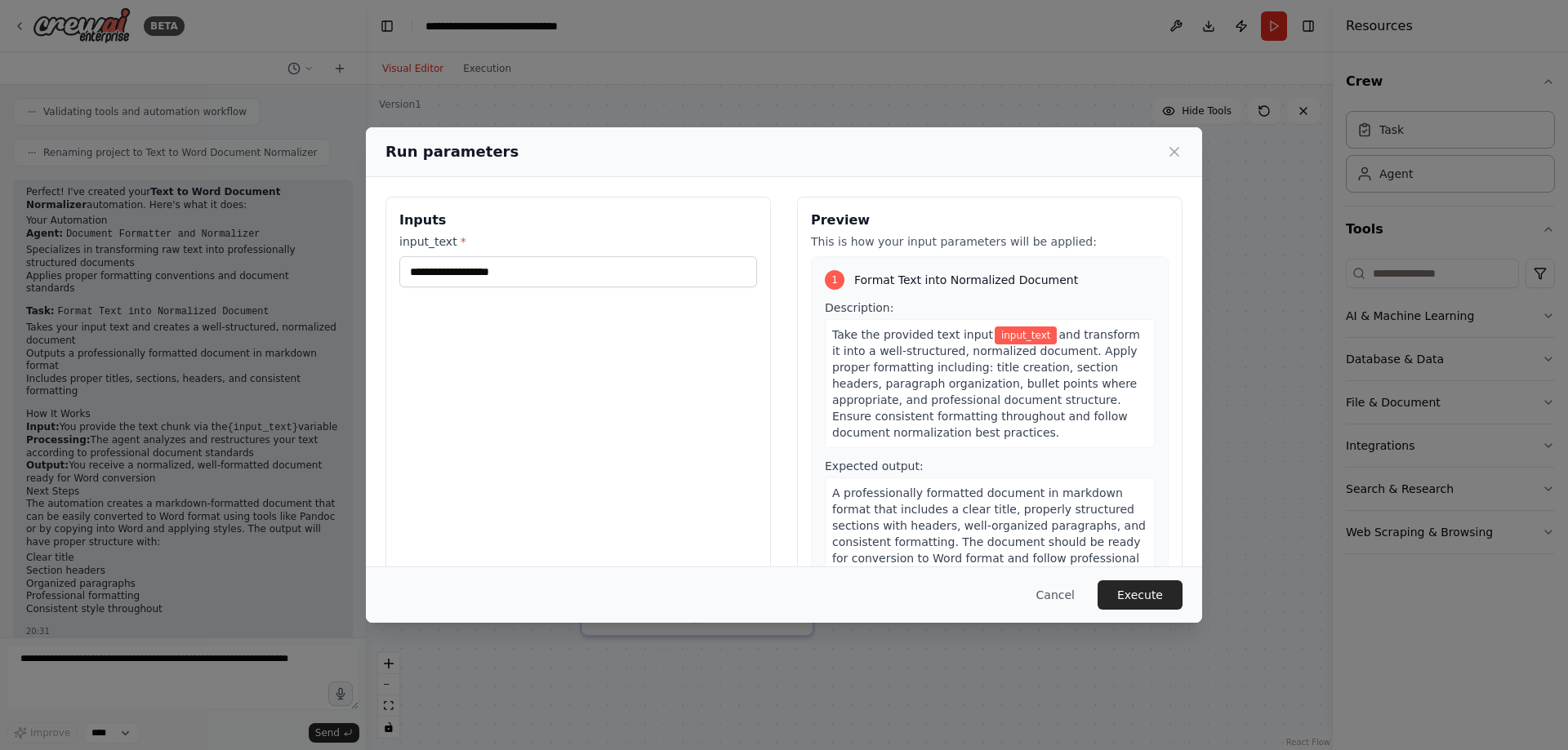
scroll to position [1570, 0]
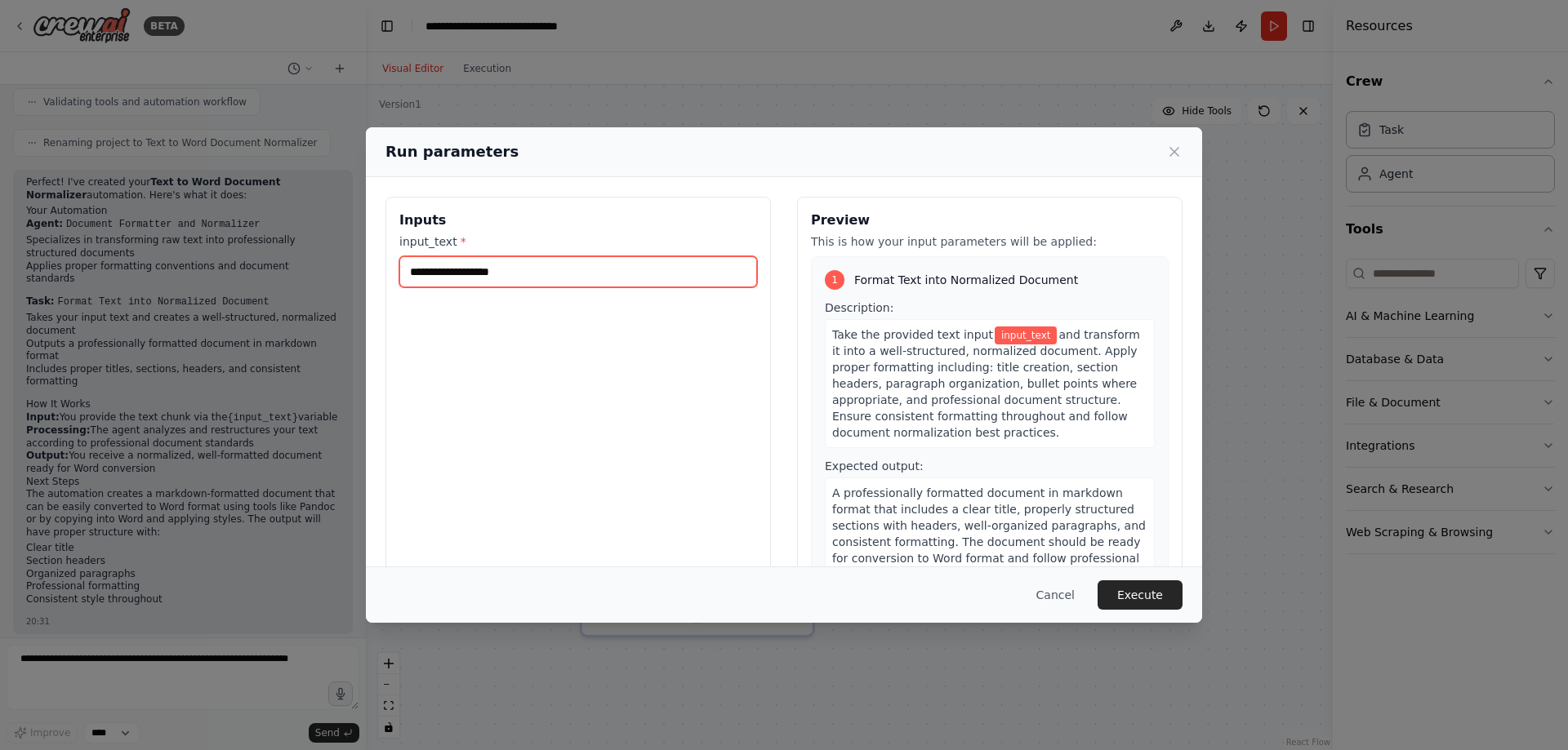
click at [599, 276] on input "input_text *" at bounding box center [578, 271] width 358 height 31
paste input "**********"
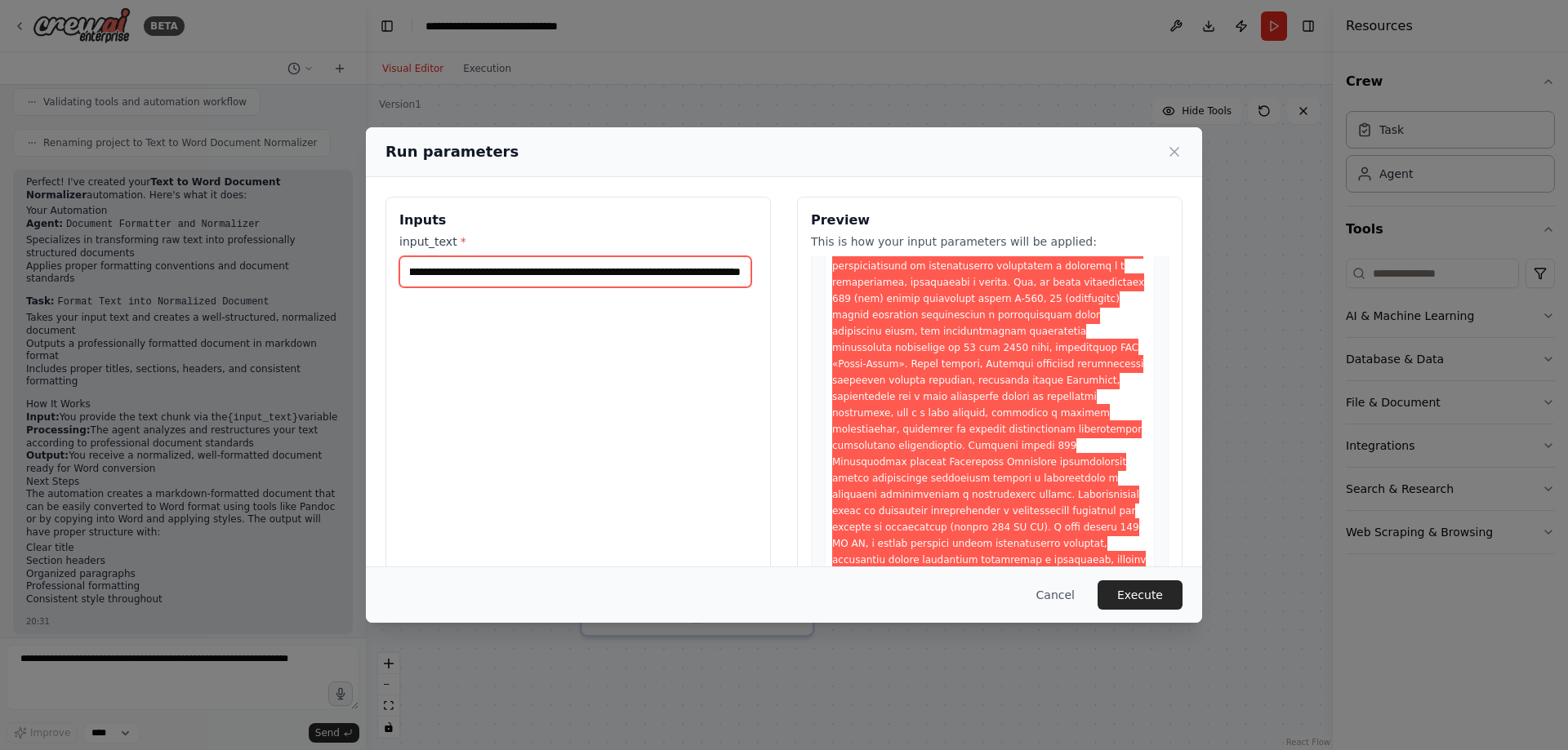
scroll to position [816, 0]
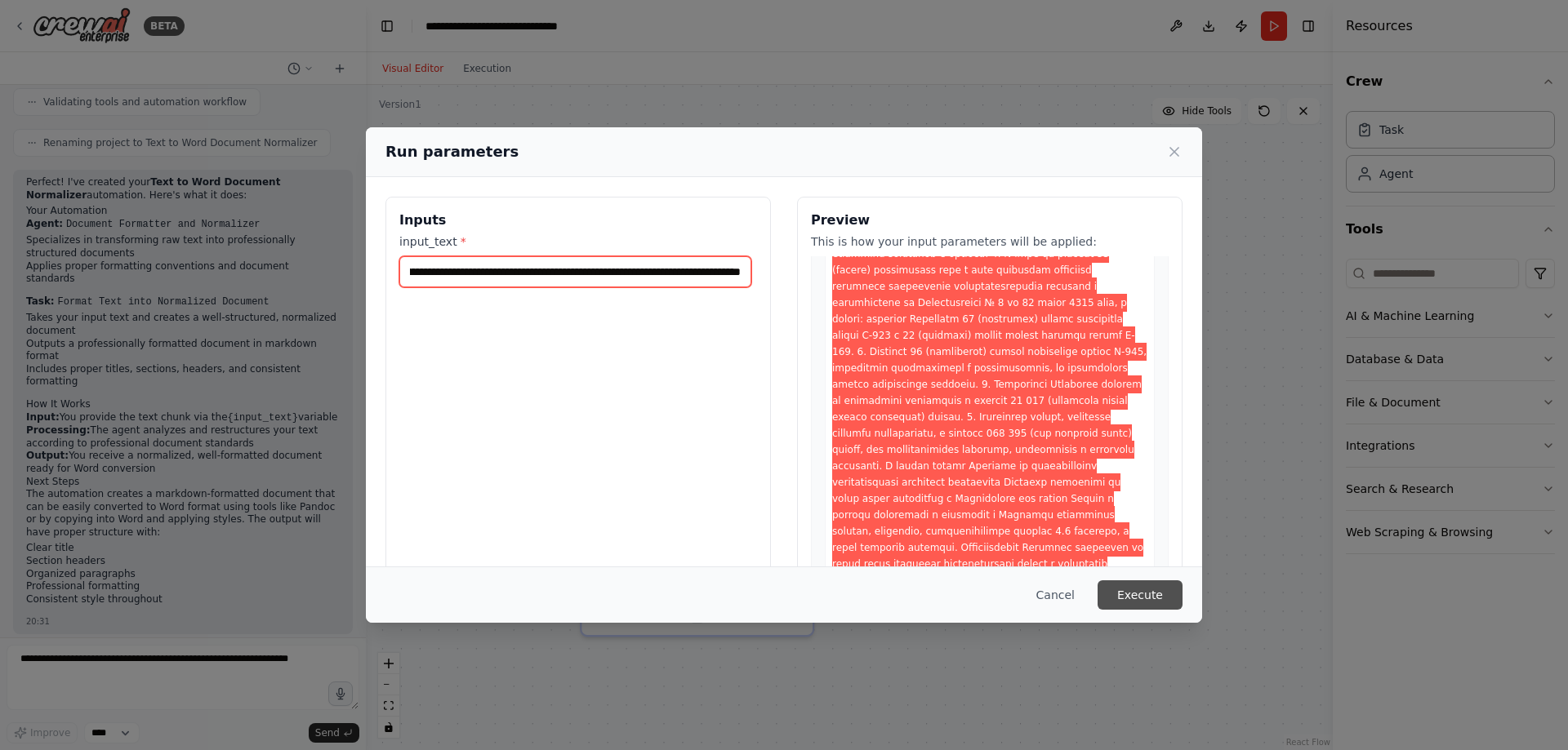
type input "**********"
click at [1161, 599] on button "Execute" at bounding box center [1140, 595] width 85 height 29
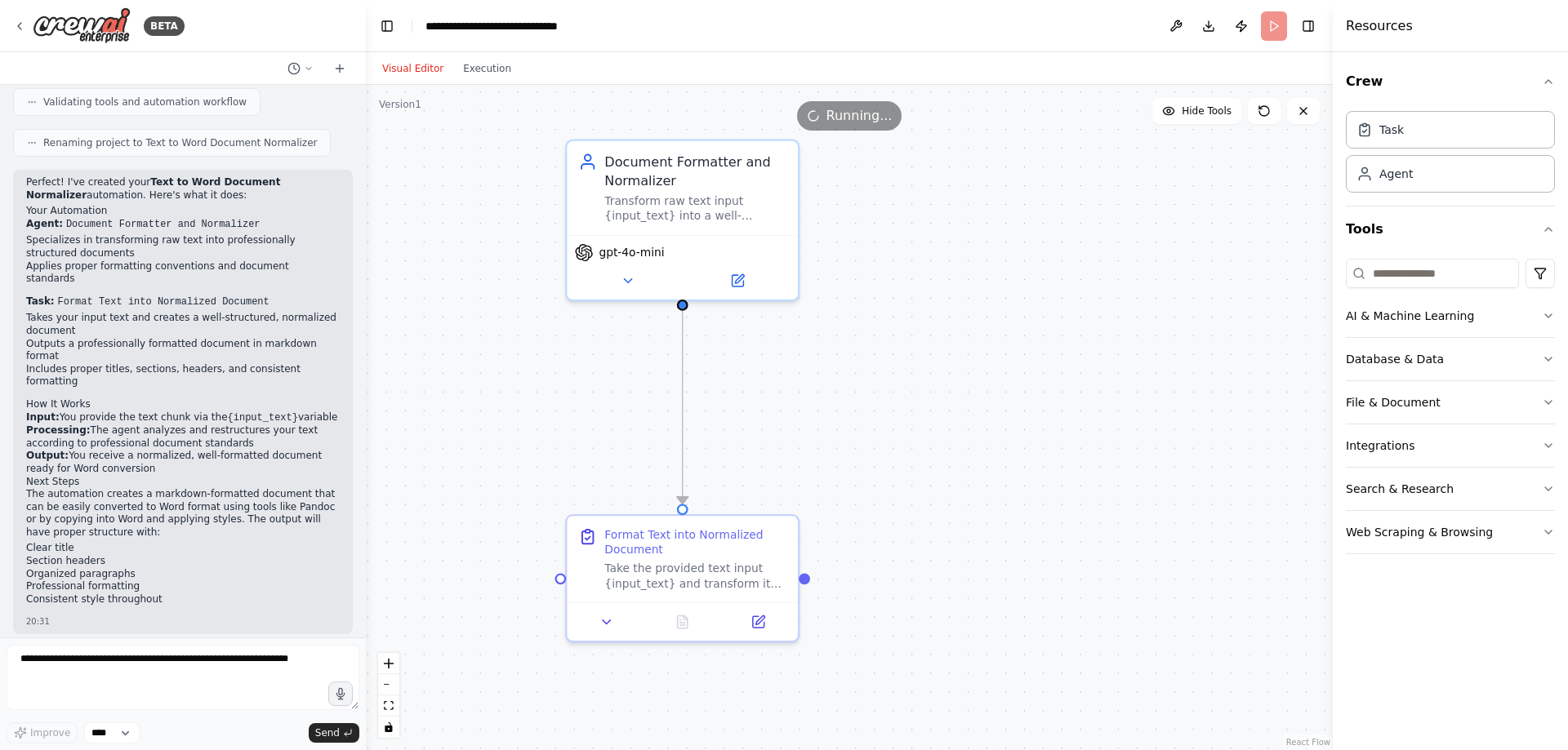
drag, startPoint x: 1089, startPoint y: 548, endPoint x: 1077, endPoint y: 555, distance: 13.9
drag, startPoint x: 982, startPoint y: 369, endPoint x: 938, endPoint y: 357, distance: 45.6
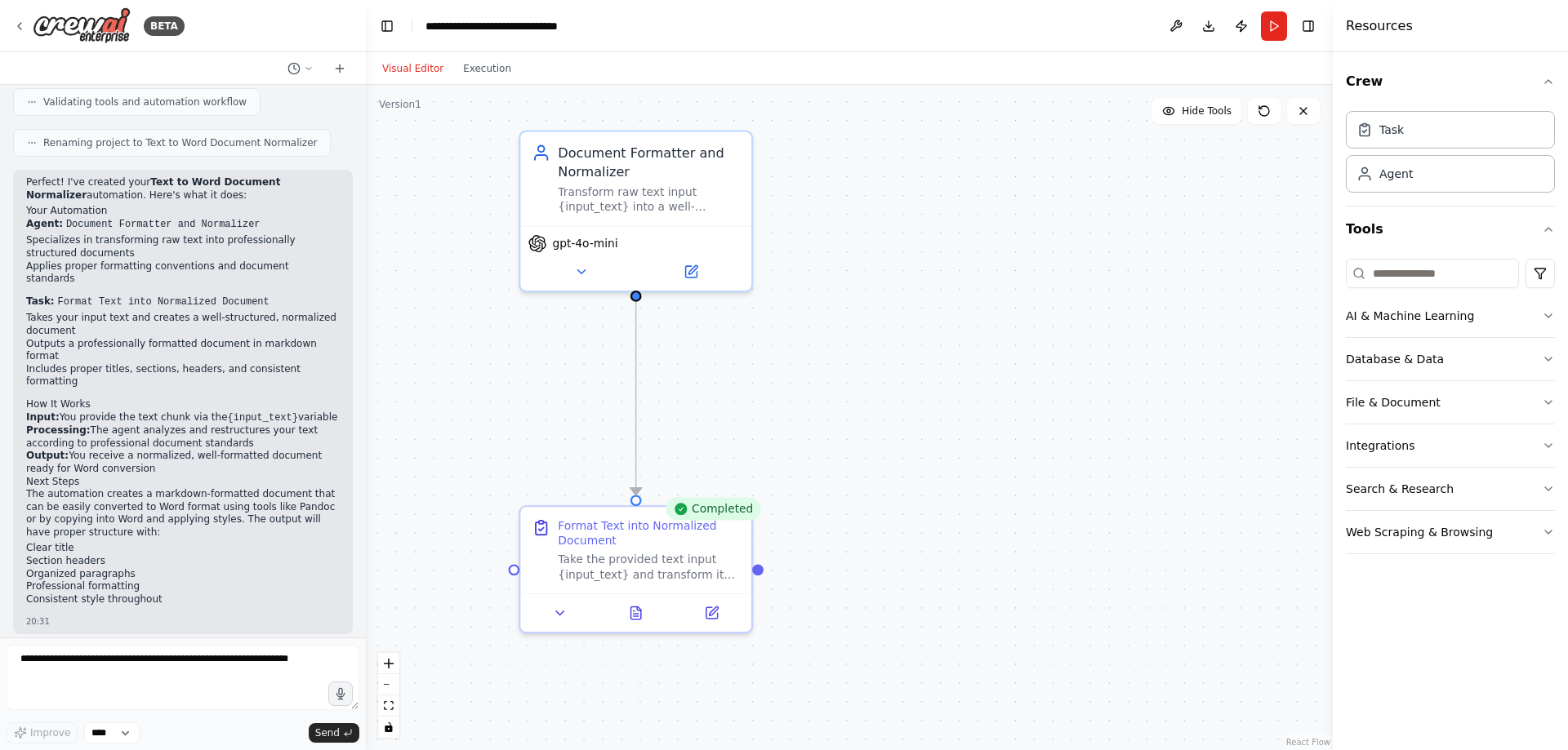
click at [912, 399] on div ".deletable-edge-delete-btn { width: 20px; height: 20px; border: 0px solid #ffff…" at bounding box center [850, 418] width 967 height 666
click at [482, 104] on div ".deletable-edge-delete-btn { width: 20px; height: 20px; border: 0px solid #ffff…" at bounding box center [850, 418] width 967 height 666
click at [482, 88] on div ".deletable-edge-delete-btn { width: 20px; height: 20px; border: 0px solid #ffff…" at bounding box center [850, 418] width 967 height 666
click at [482, 78] on button "Execution" at bounding box center [487, 68] width 68 height 20
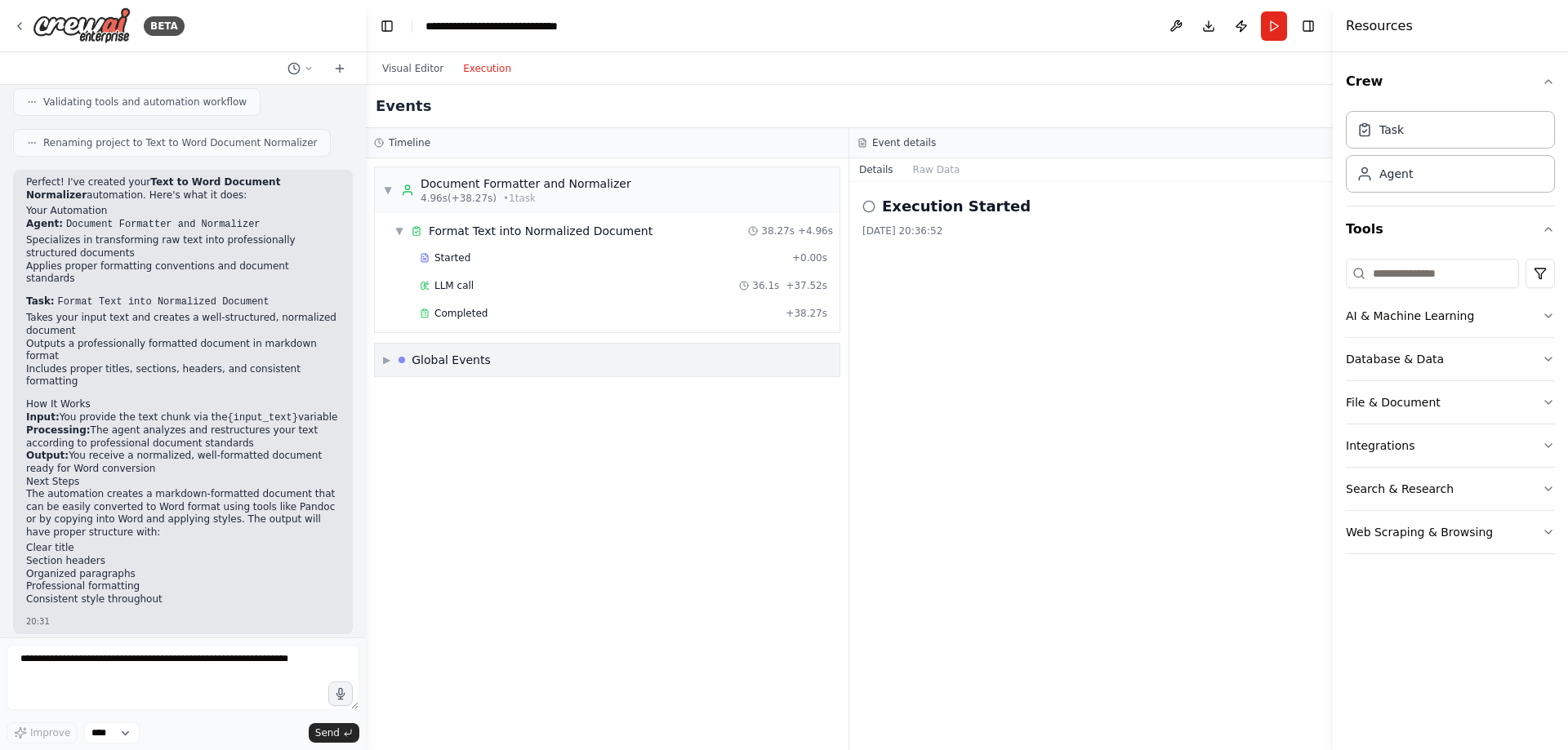
click at [433, 355] on div "Global Events" at bounding box center [451, 359] width 79 height 16
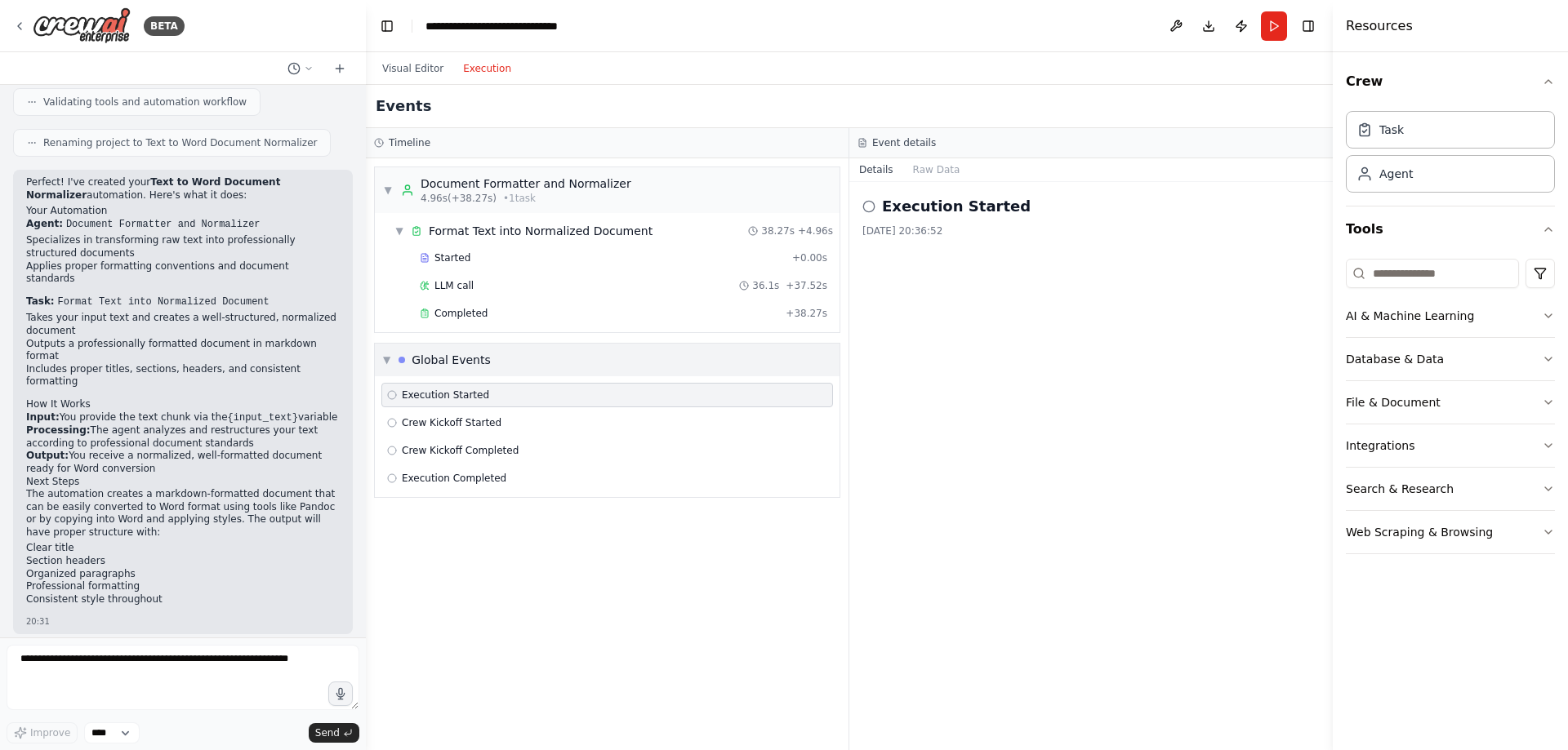
click at [457, 355] on div "Global Events" at bounding box center [451, 359] width 79 height 16
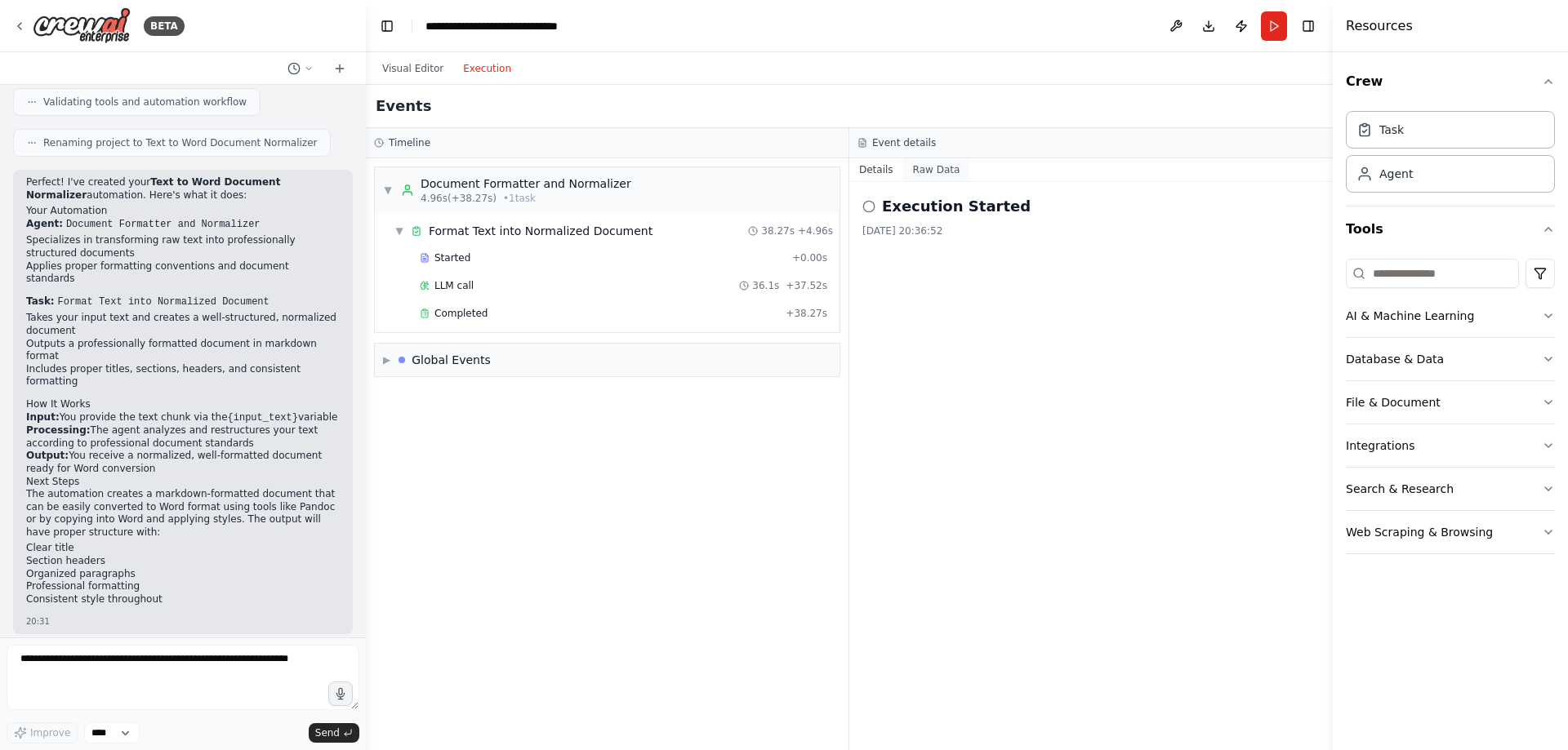
click at [929, 173] on button "Raw Data" at bounding box center [937, 169] width 67 height 23
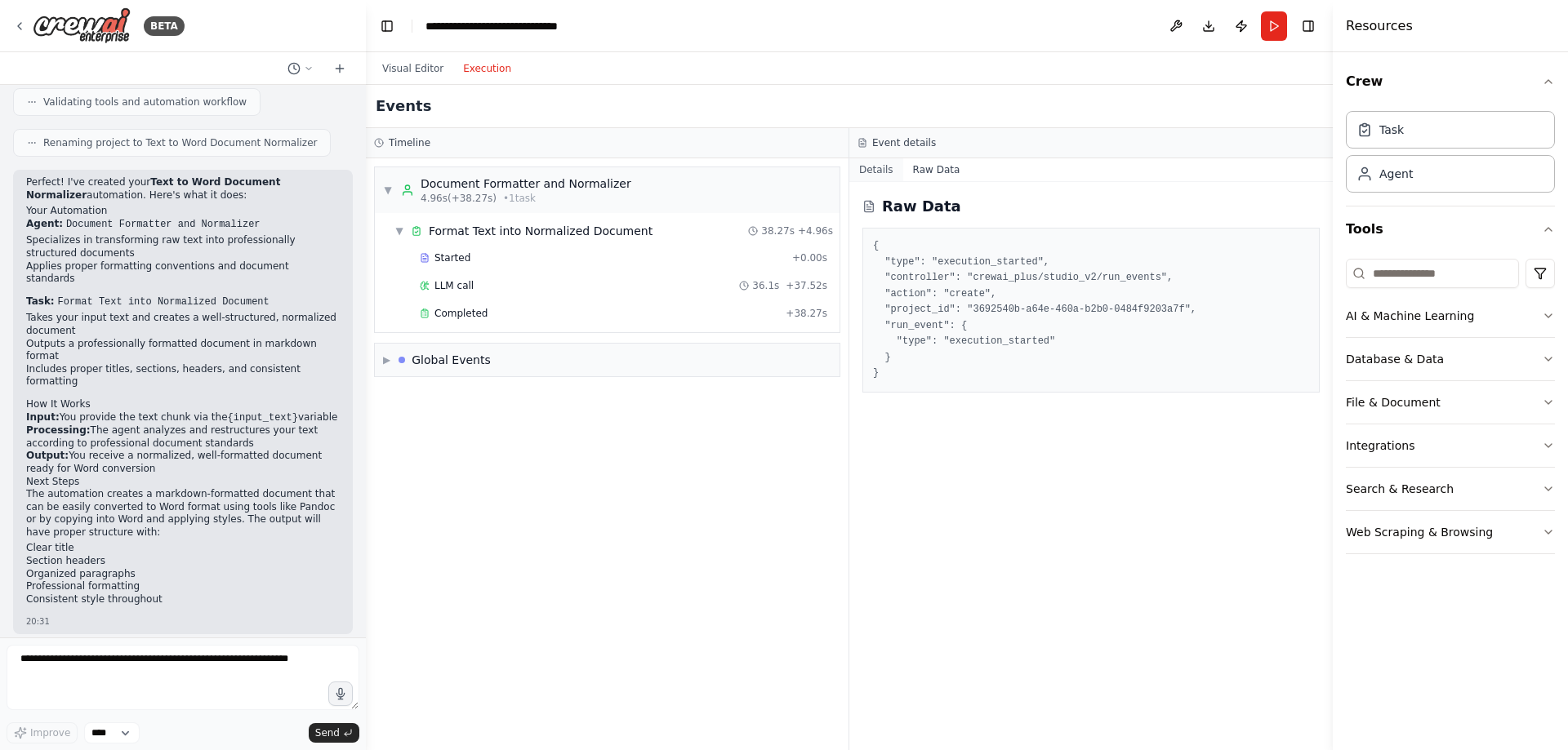
click at [883, 168] on button "Details" at bounding box center [876, 169] width 54 height 23
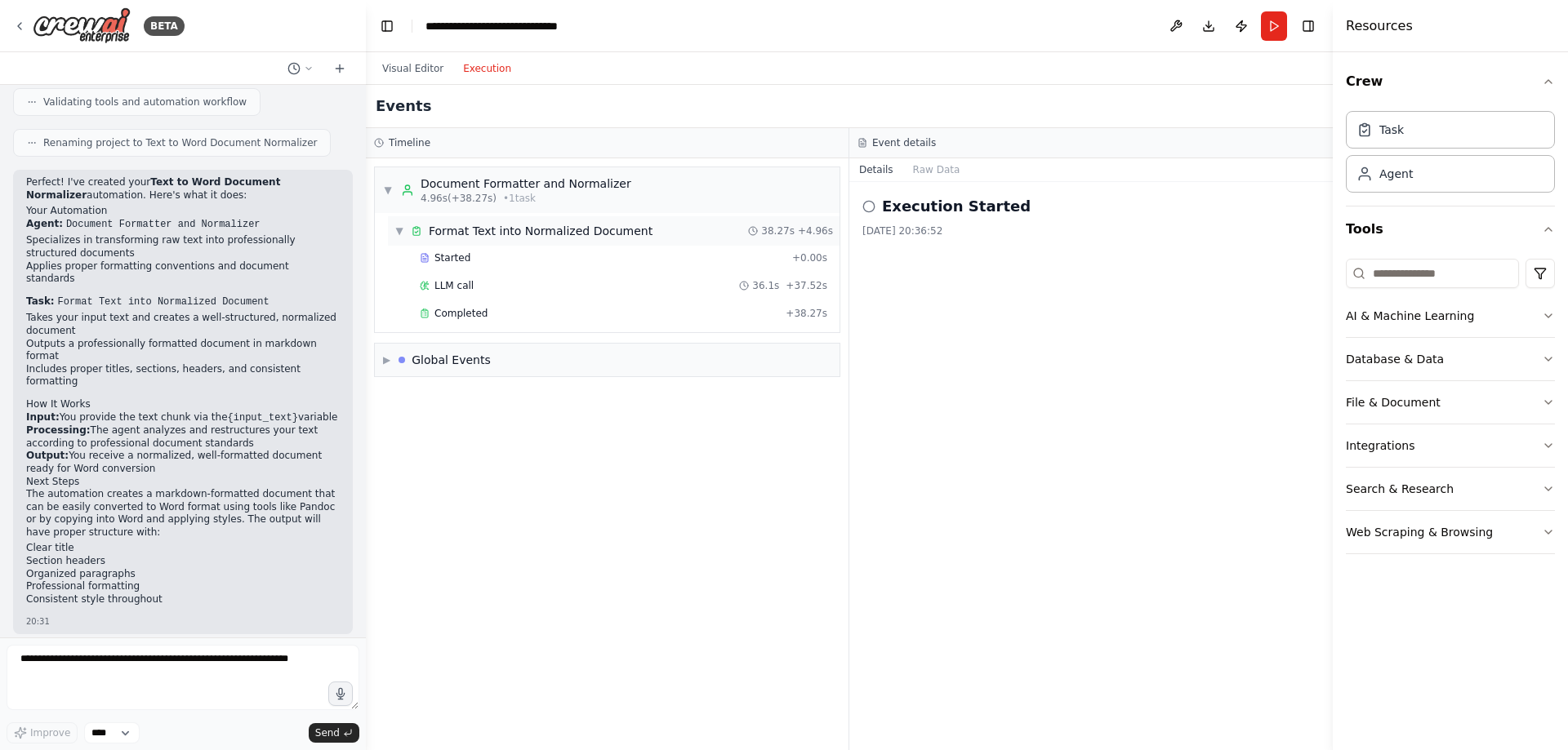
click at [486, 229] on div "Format Text into Normalized Document" at bounding box center [540, 231] width 224 height 16
click at [412, 74] on button "Visual Editor" at bounding box center [413, 68] width 80 height 20
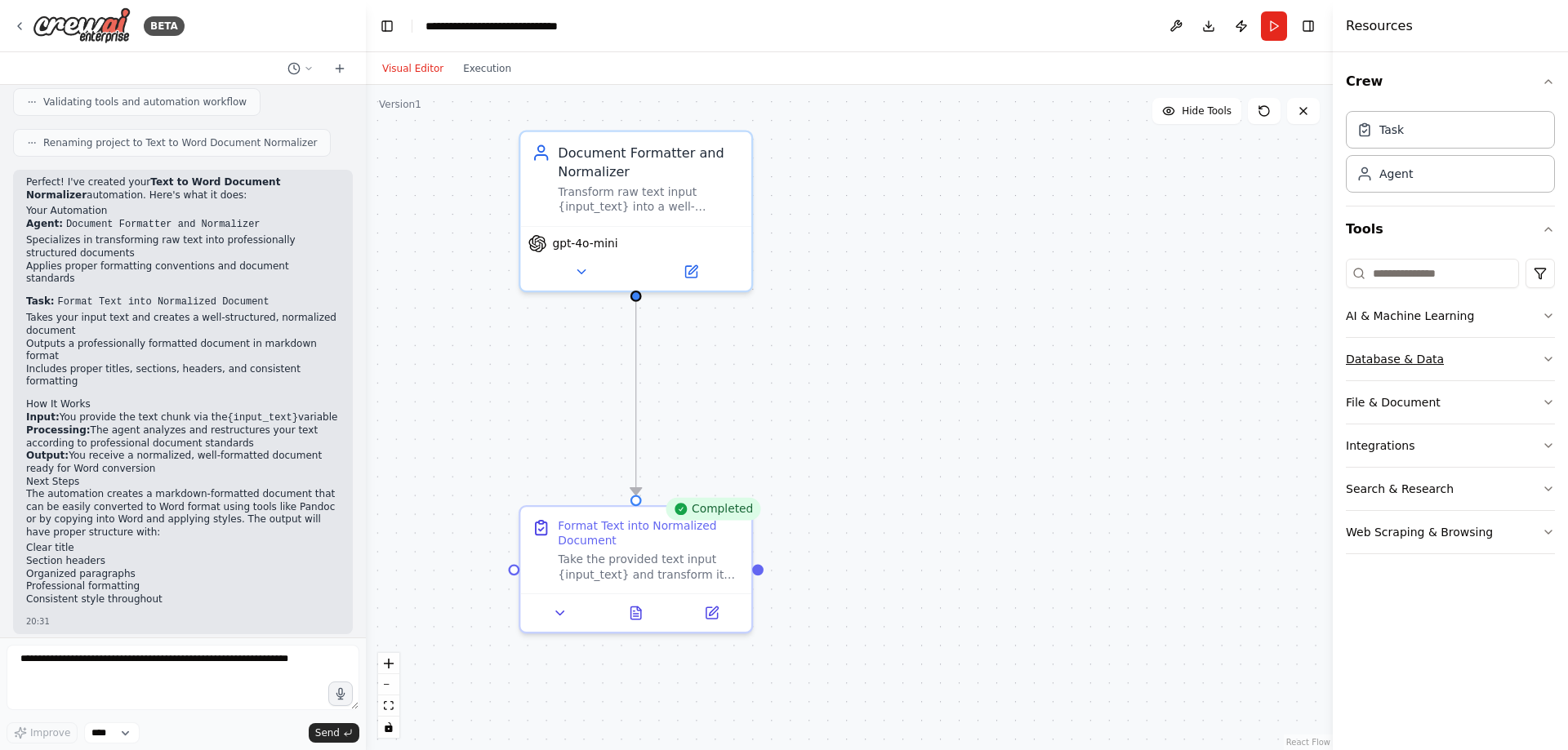
click at [1389, 360] on button "Database & Data" at bounding box center [1451, 358] width 209 height 43
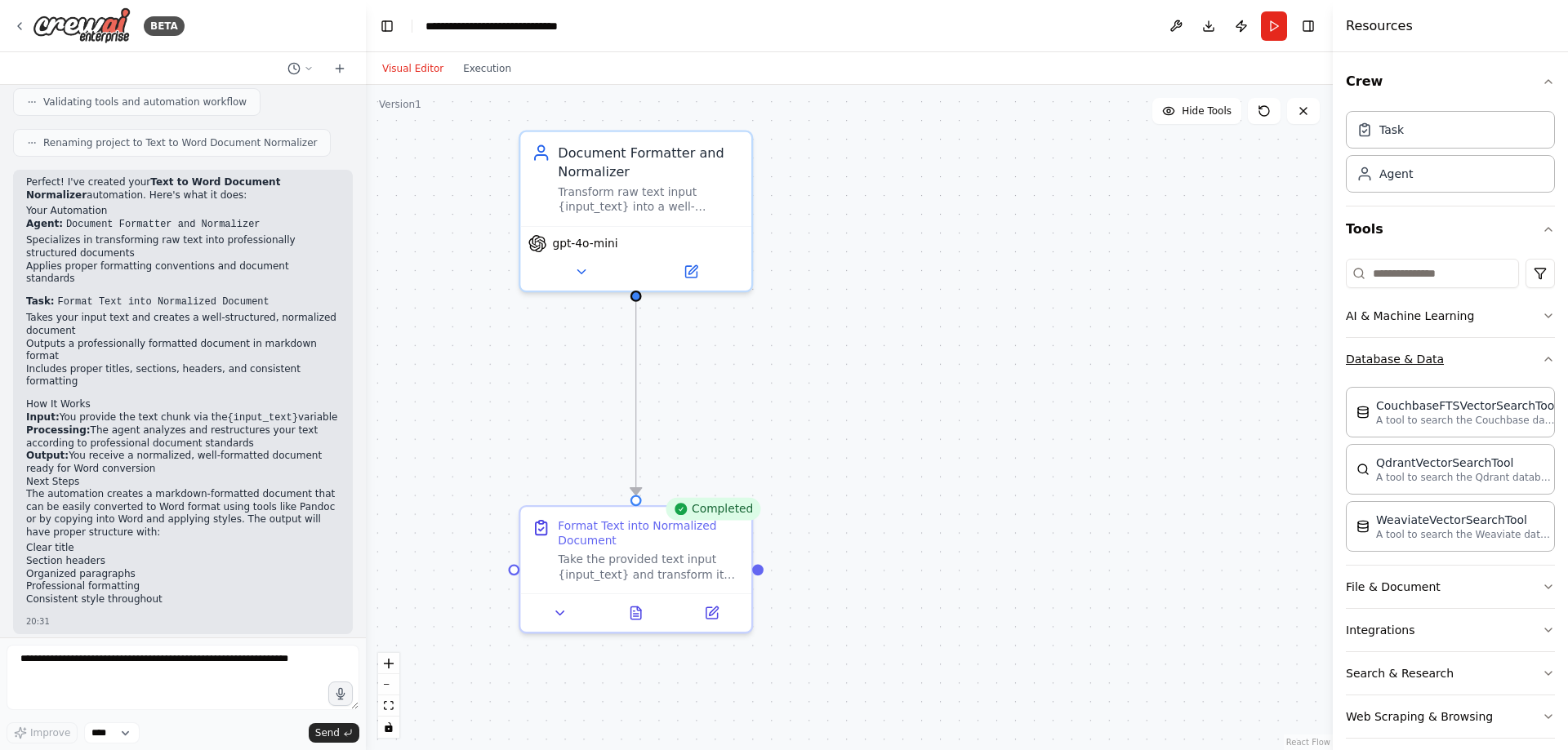
click at [1383, 361] on button "Database & Data" at bounding box center [1451, 358] width 209 height 43
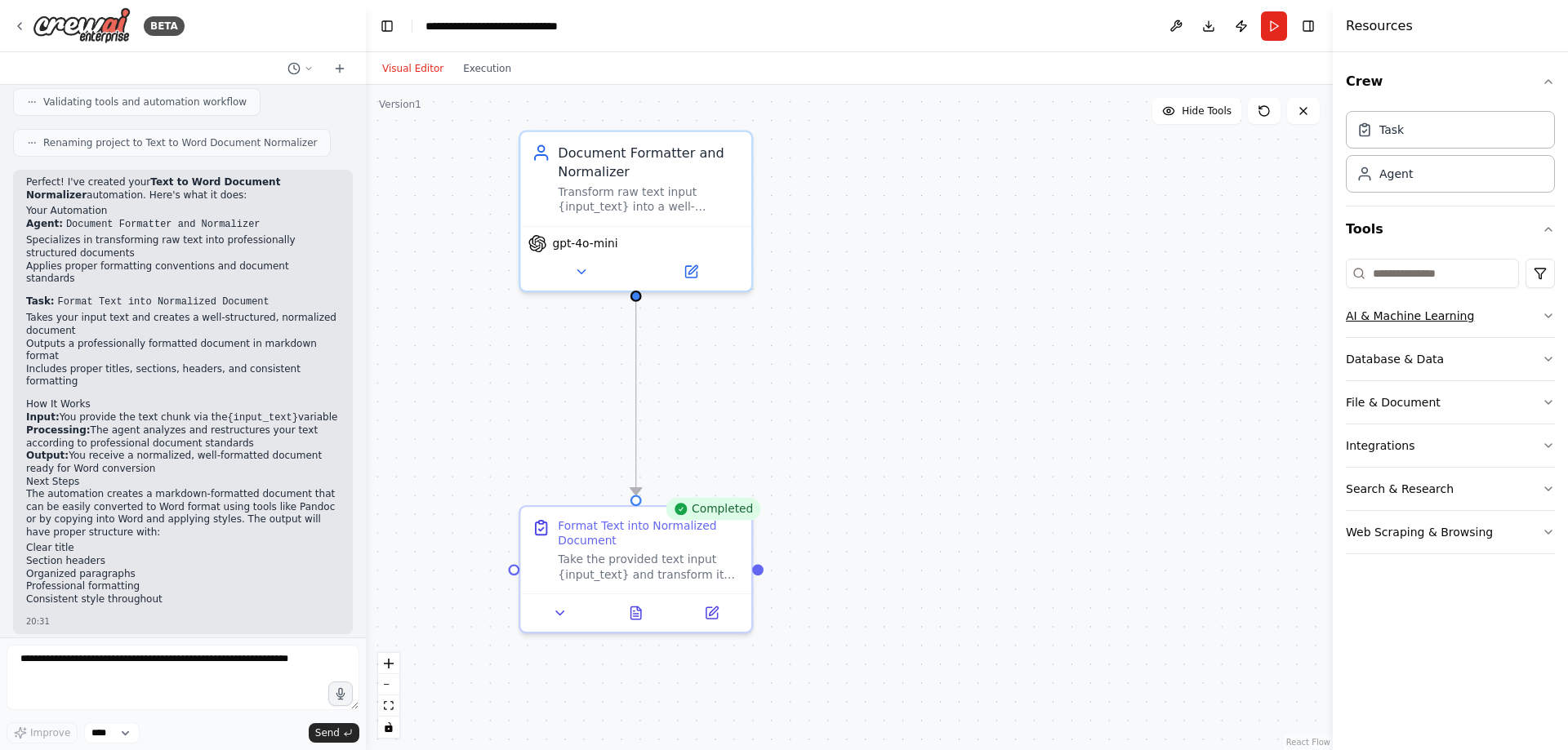
click at [1389, 306] on button "AI & Machine Learning" at bounding box center [1451, 316] width 209 height 43
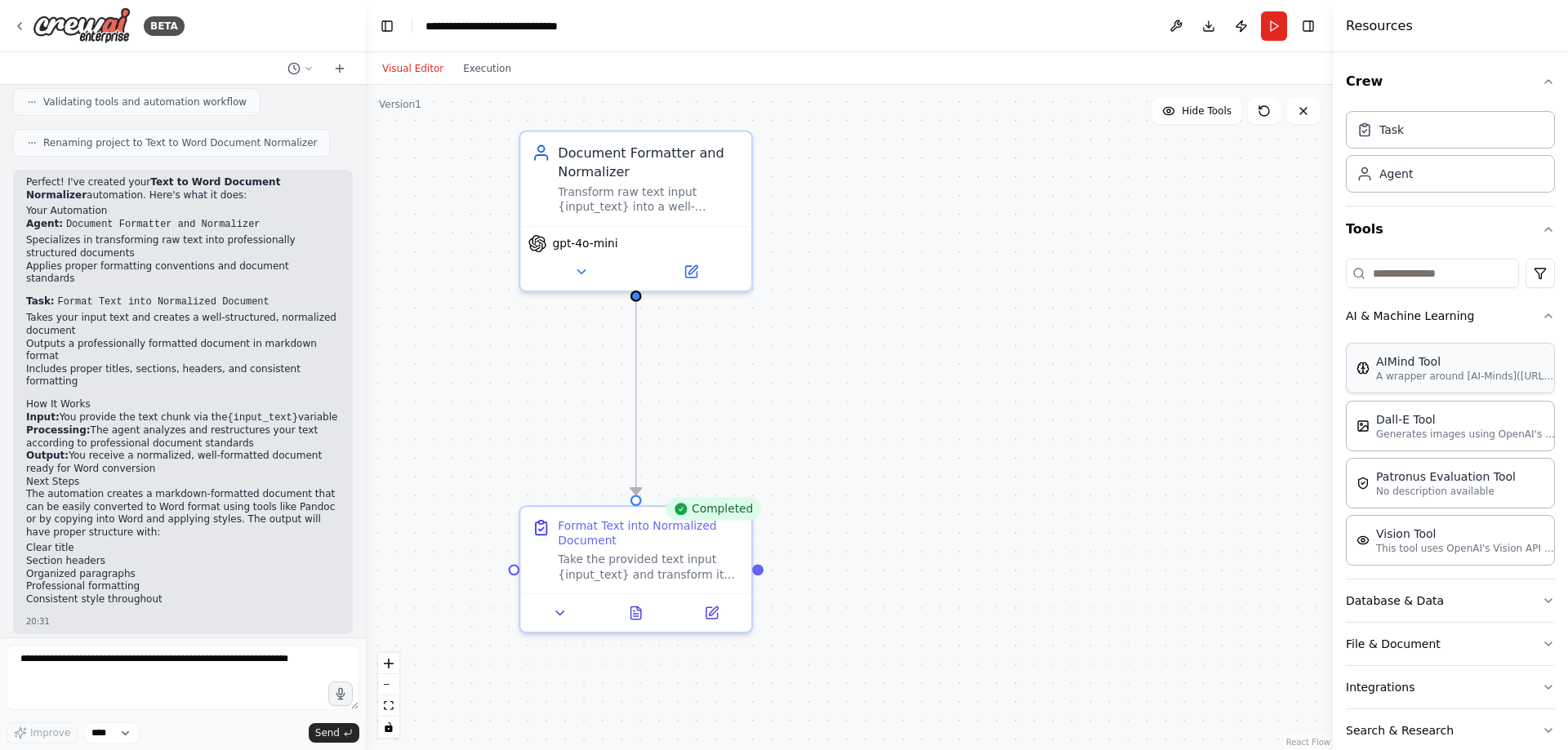
click at [1384, 374] on p "A wrapper around [AI-Minds](https://mindsdb.com/minds). Useful for when you nee…" at bounding box center [1467, 376] width 180 height 13
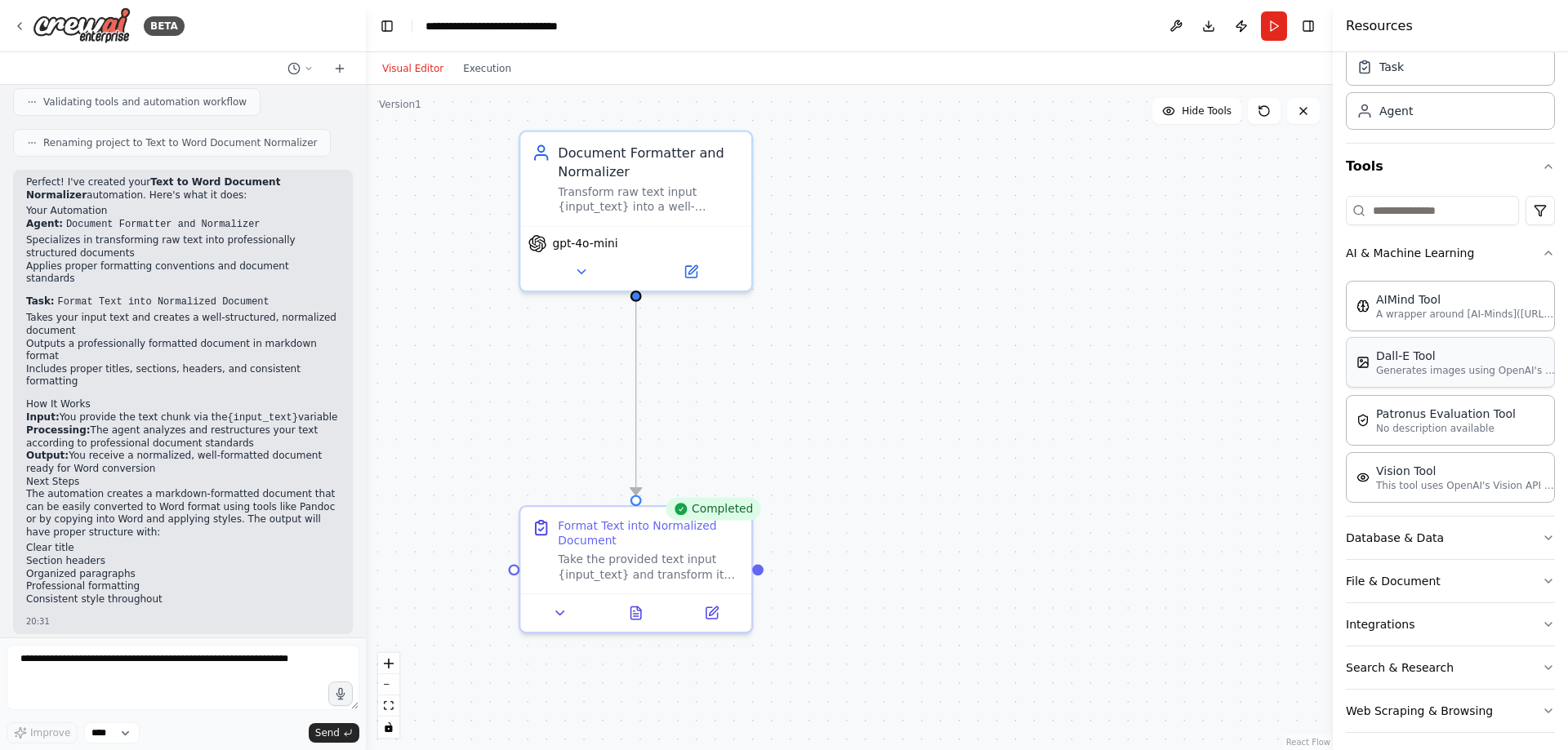
scroll to position [72, 0]
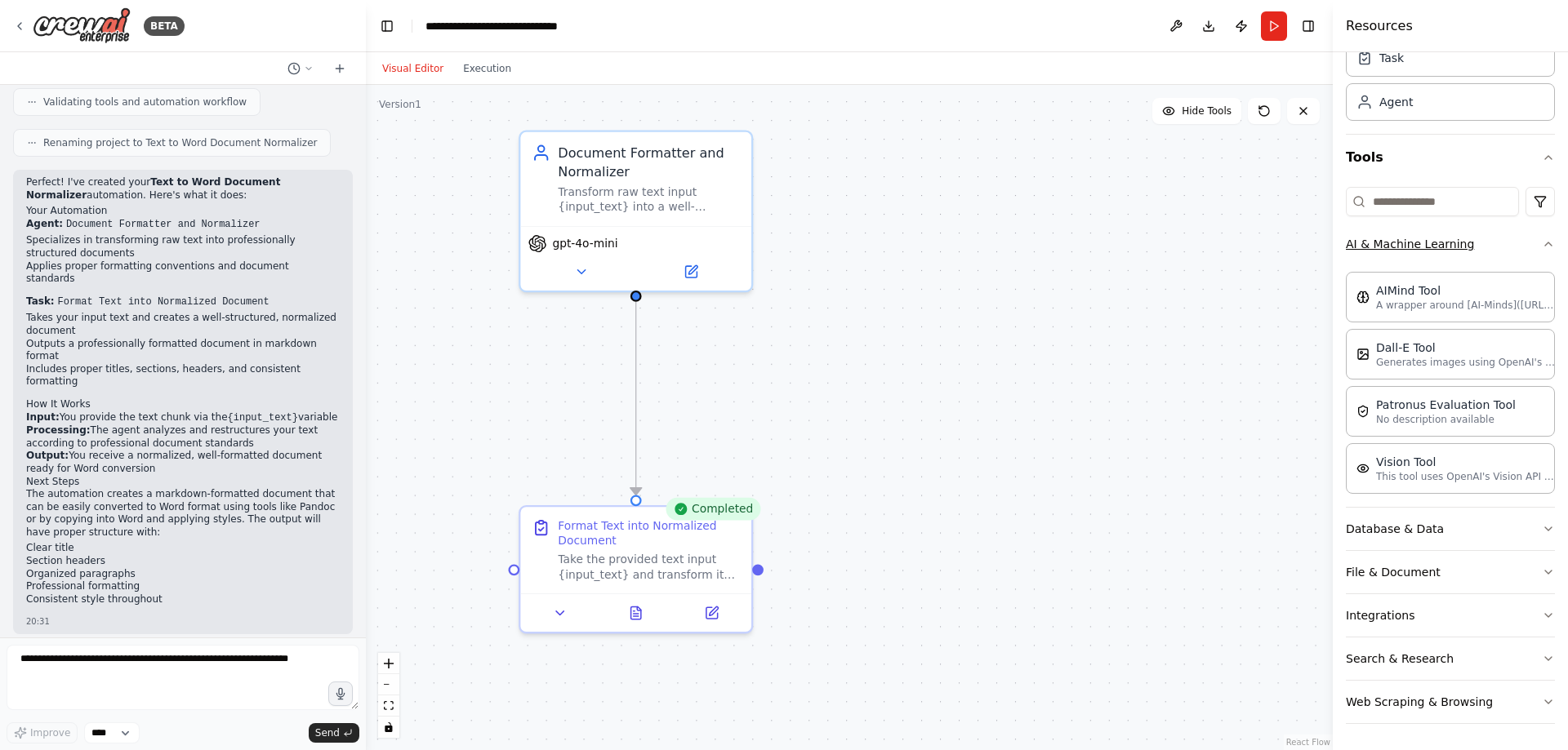
click at [1401, 265] on button "AI & Machine Learning" at bounding box center [1451, 244] width 209 height 43
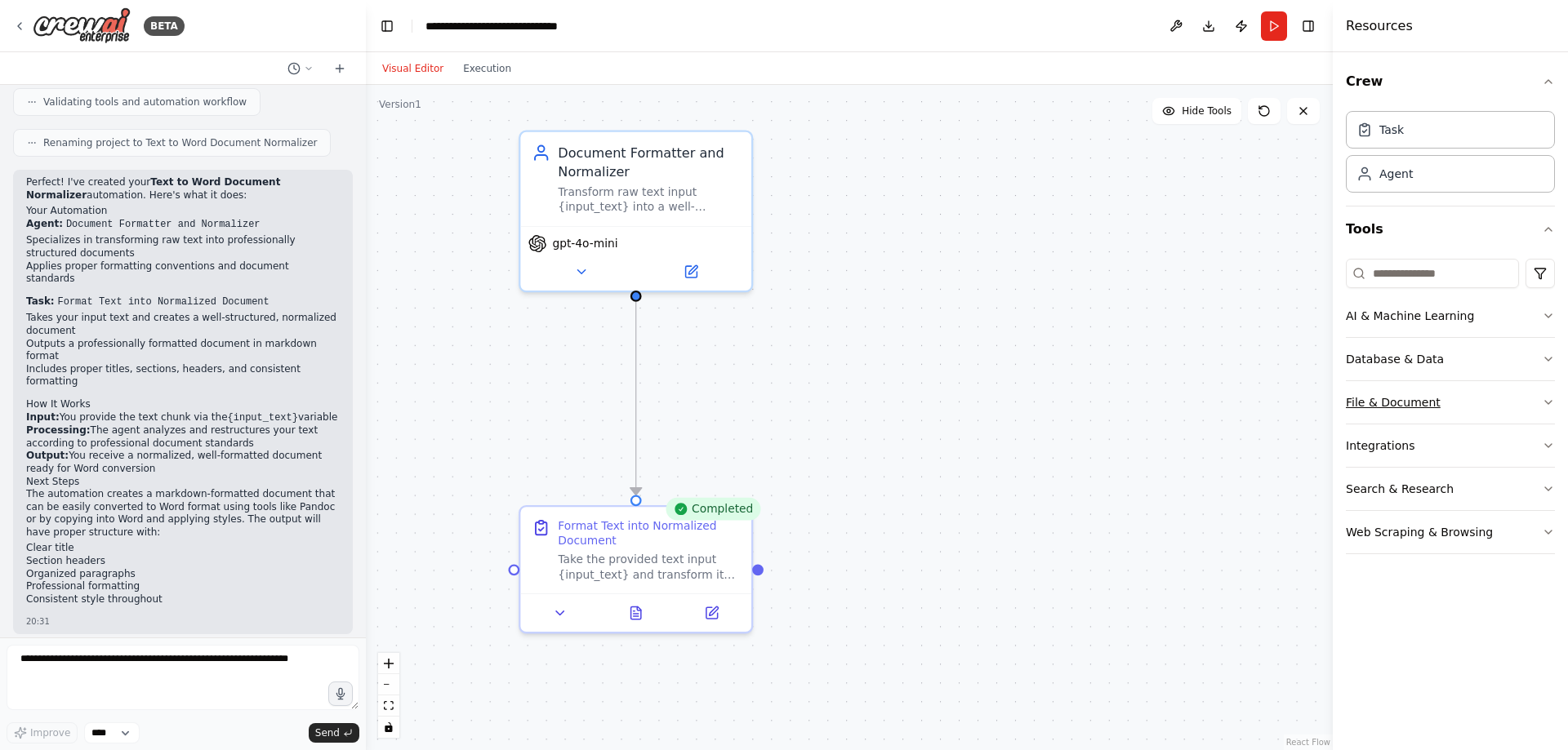
click at [1366, 406] on button "File & Document" at bounding box center [1451, 402] width 209 height 43
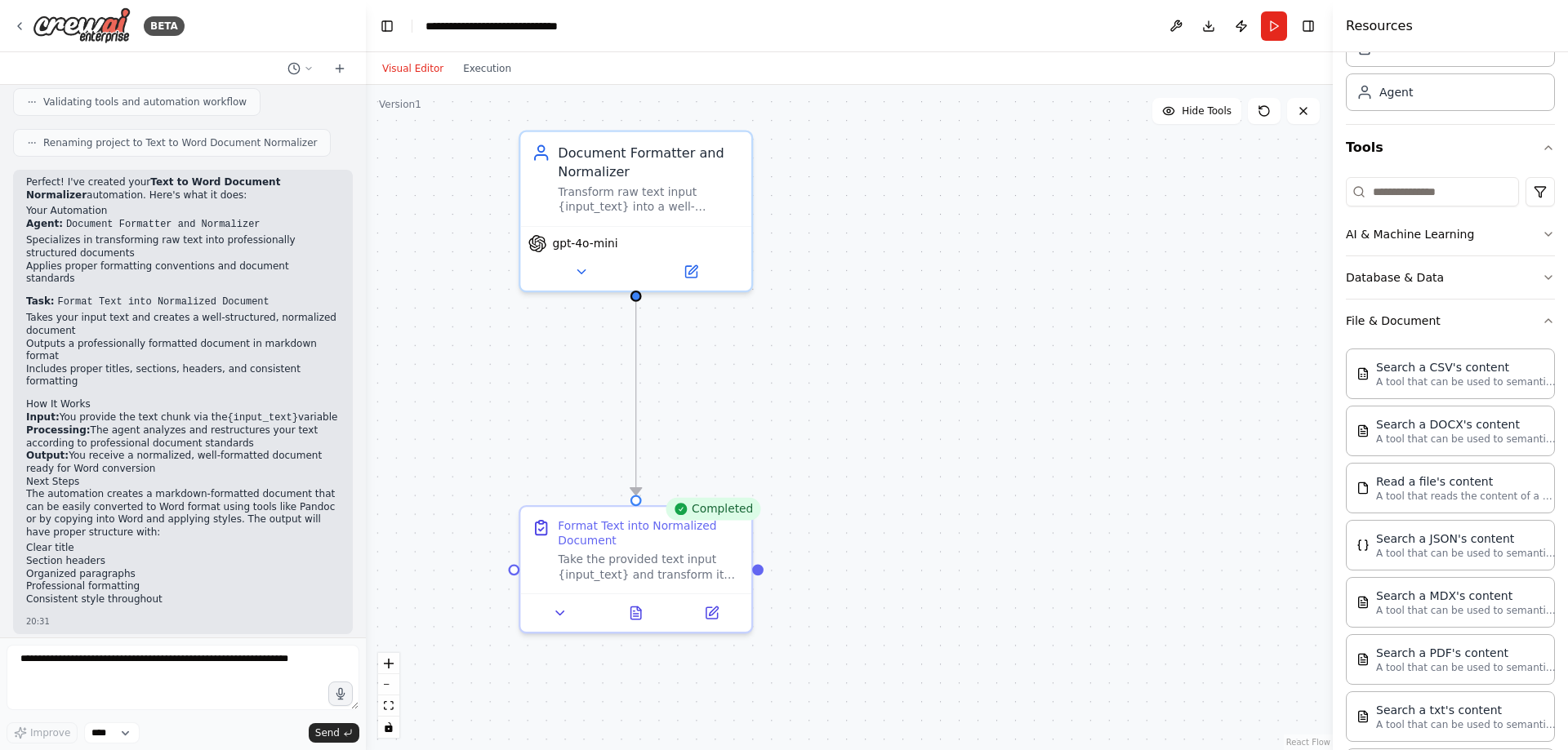
scroll to position [164, 0]
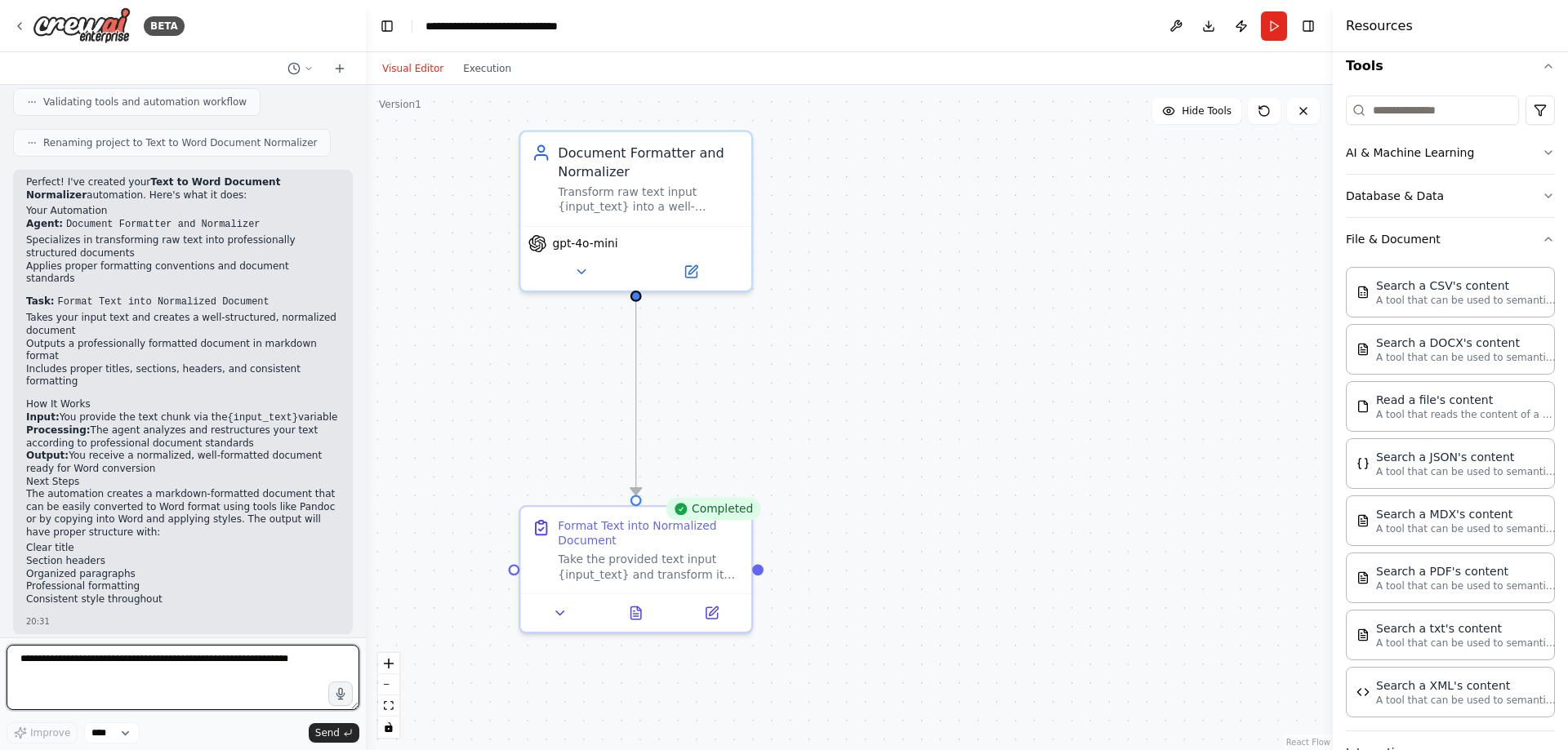
click at [111, 684] on textarea at bounding box center [183, 677] width 353 height 65
click at [130, 749] on form "Improve **** Send" at bounding box center [183, 693] width 366 height 113
click at [129, 746] on form "Improve **** Send" at bounding box center [183, 693] width 366 height 113
click at [129, 739] on select "****" at bounding box center [112, 733] width 56 height 21
drag, startPoint x: 129, startPoint y: 737, endPoint x: 101, endPoint y: 737, distance: 28.0
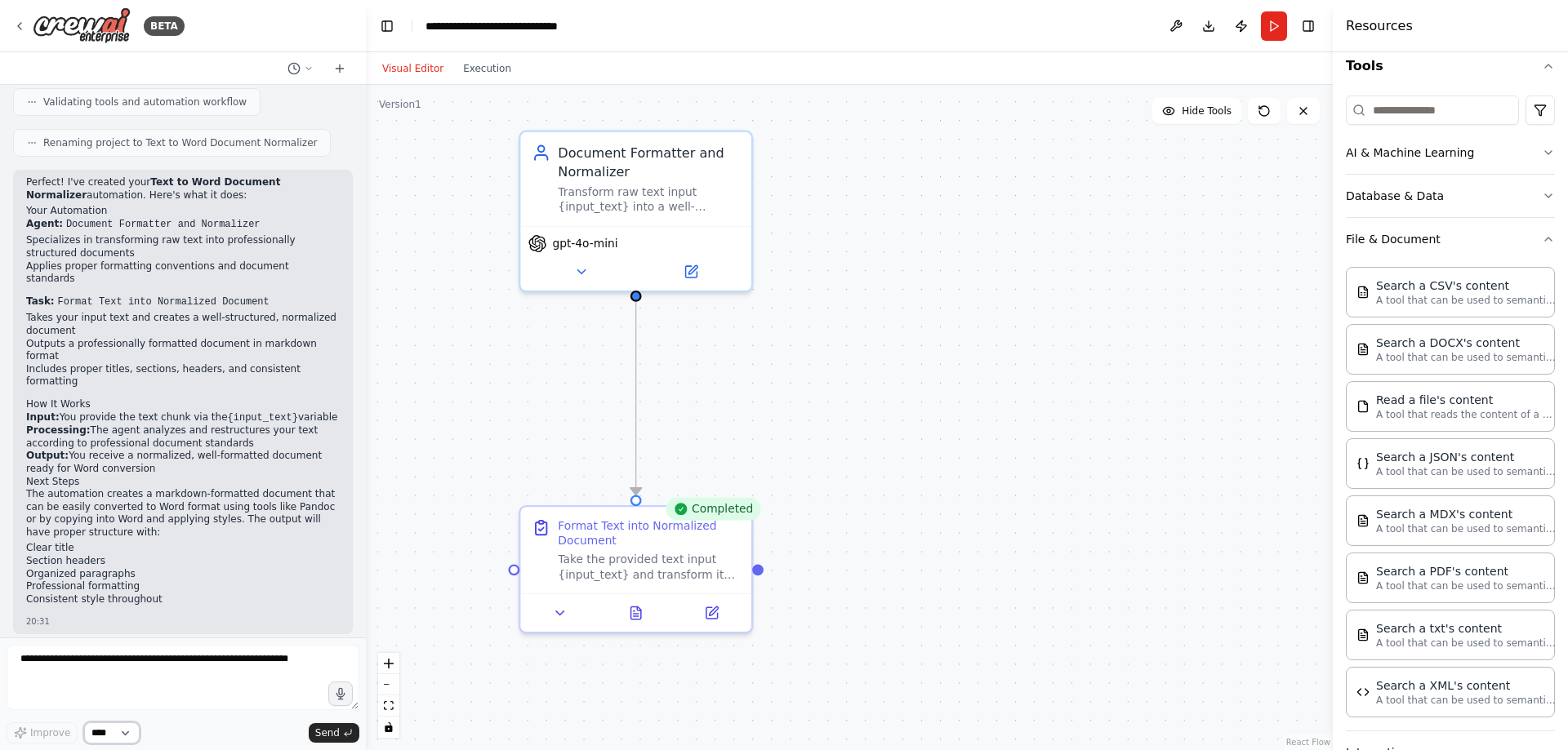
click at [126, 737] on select "****" at bounding box center [112, 733] width 56 height 21
click at [131, 674] on textarea at bounding box center [183, 677] width 353 height 65
click at [257, 657] on textarea at bounding box center [183, 677] width 353 height 65
type textarea "*"
type textarea "**********"
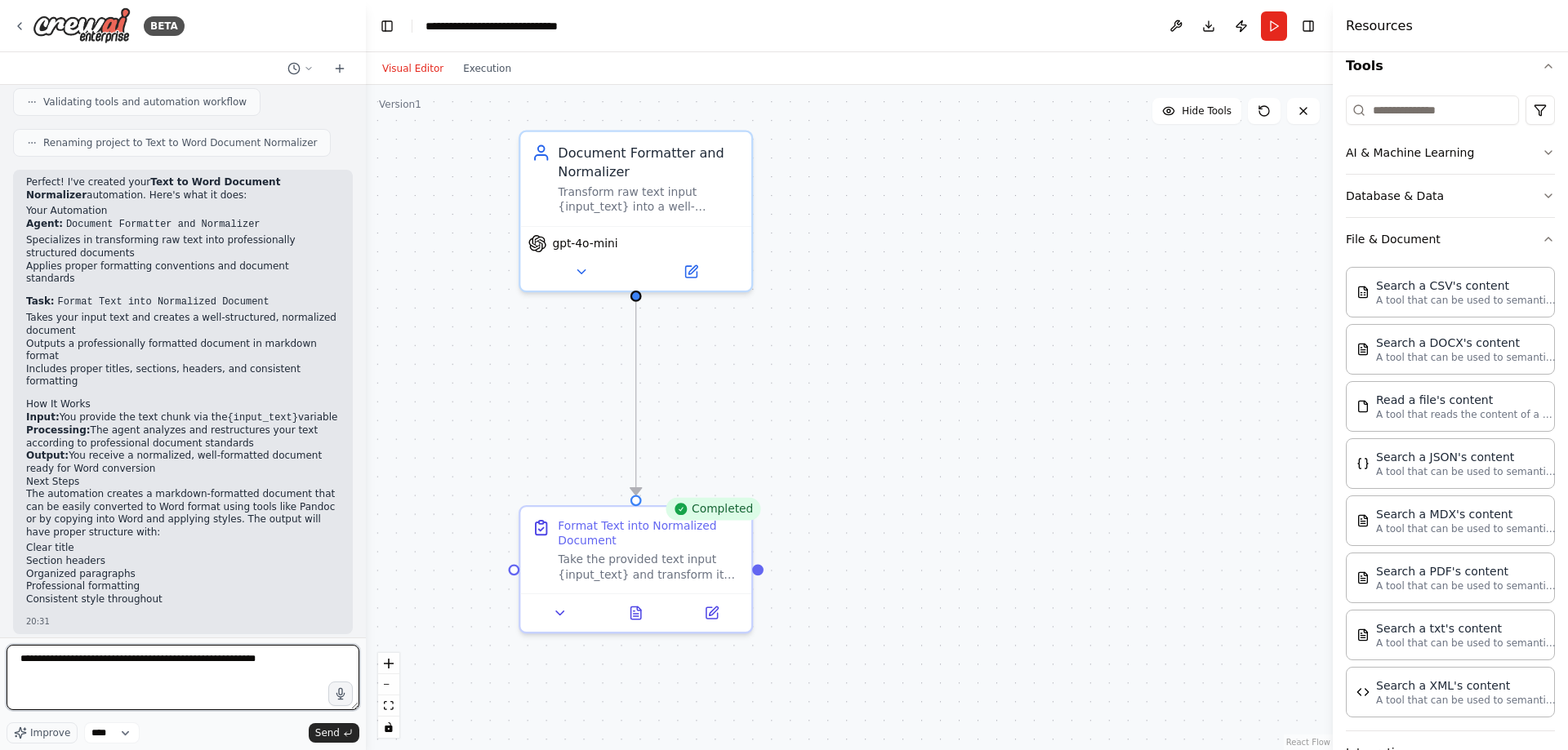
click at [250, 670] on textarea "**********" at bounding box center [183, 677] width 353 height 65
click at [308, 672] on textarea "**********" at bounding box center [183, 677] width 353 height 65
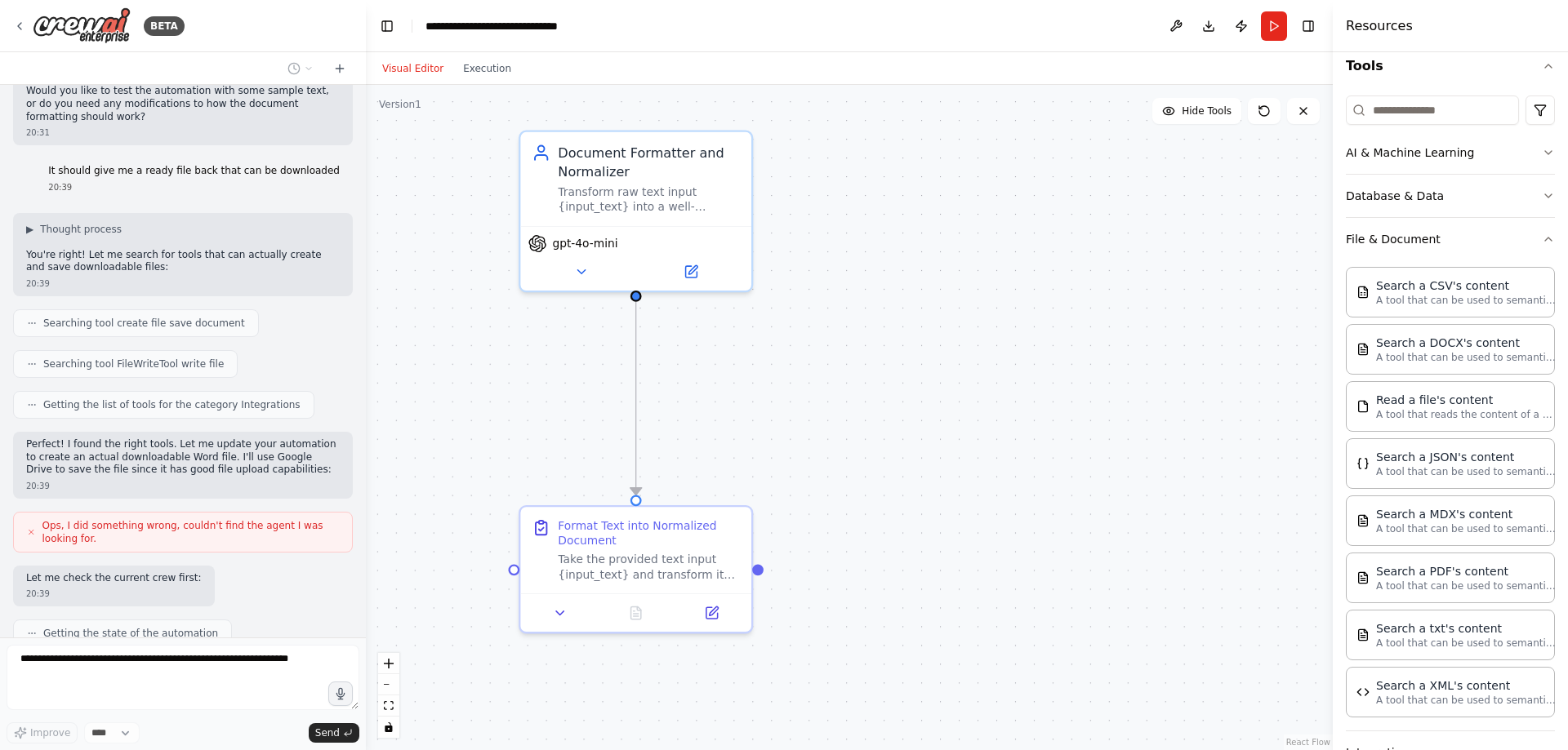
scroll to position [2223, 0]
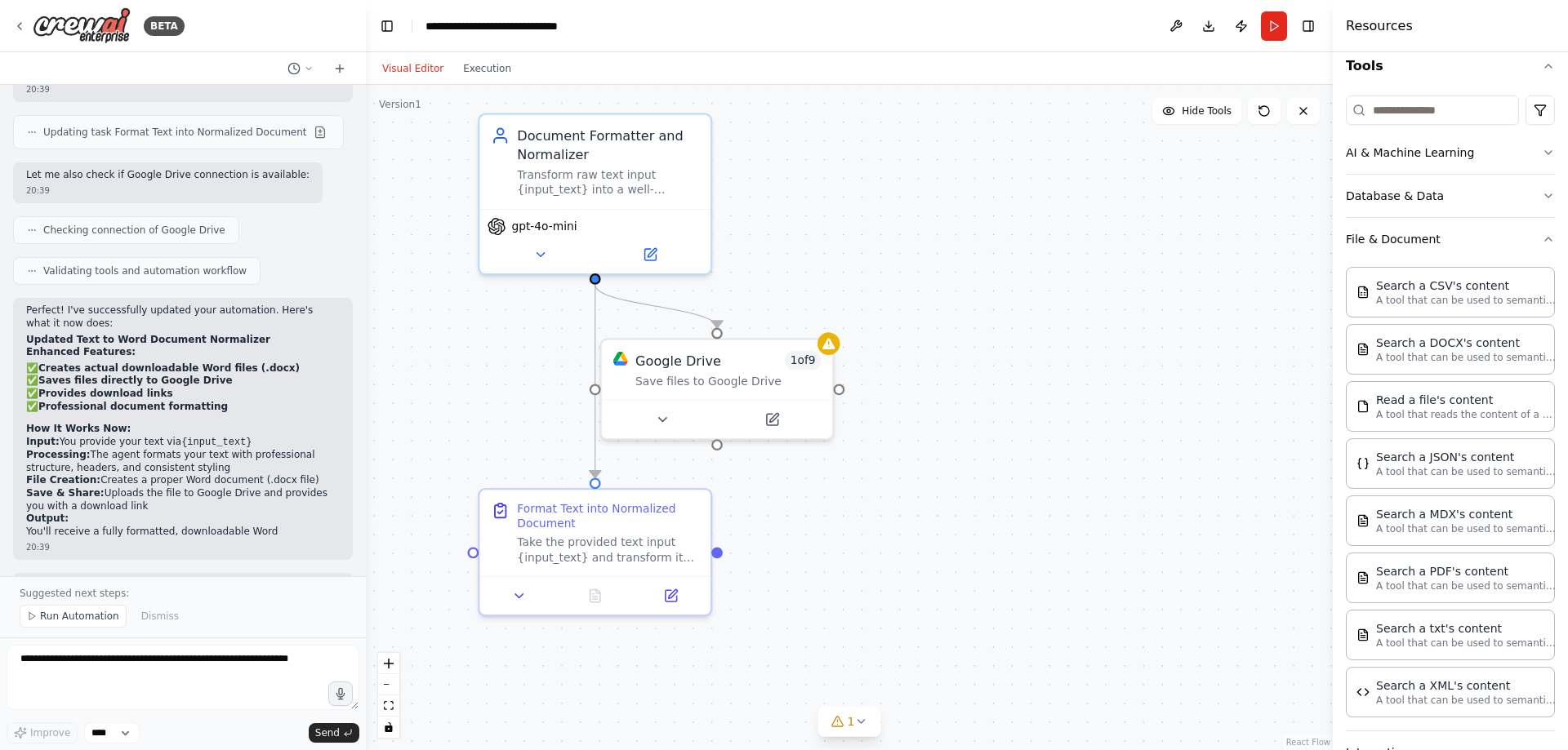
drag, startPoint x: 426, startPoint y: 226, endPoint x: 380, endPoint y: 206, distance: 50.2
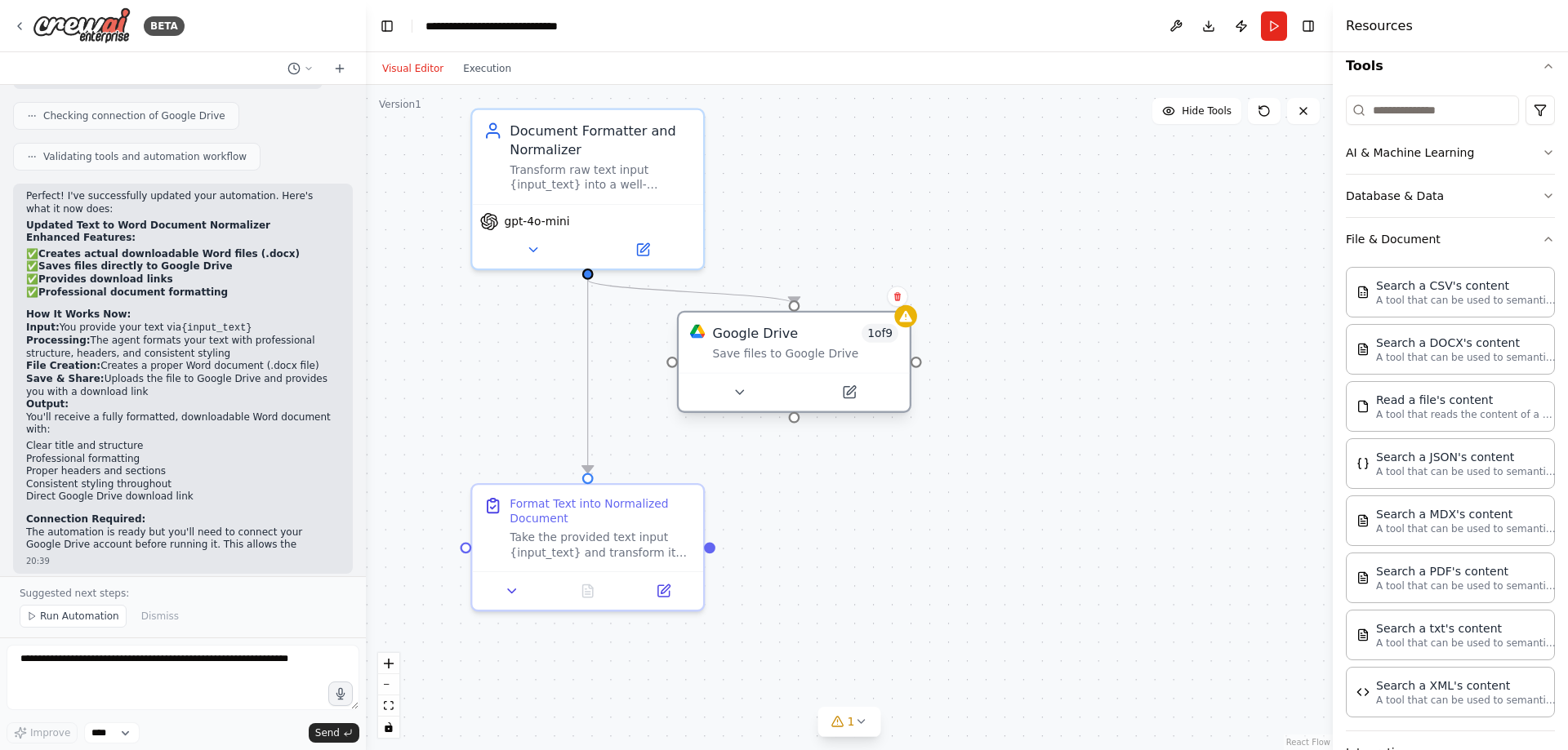
scroll to position [2988, 0]
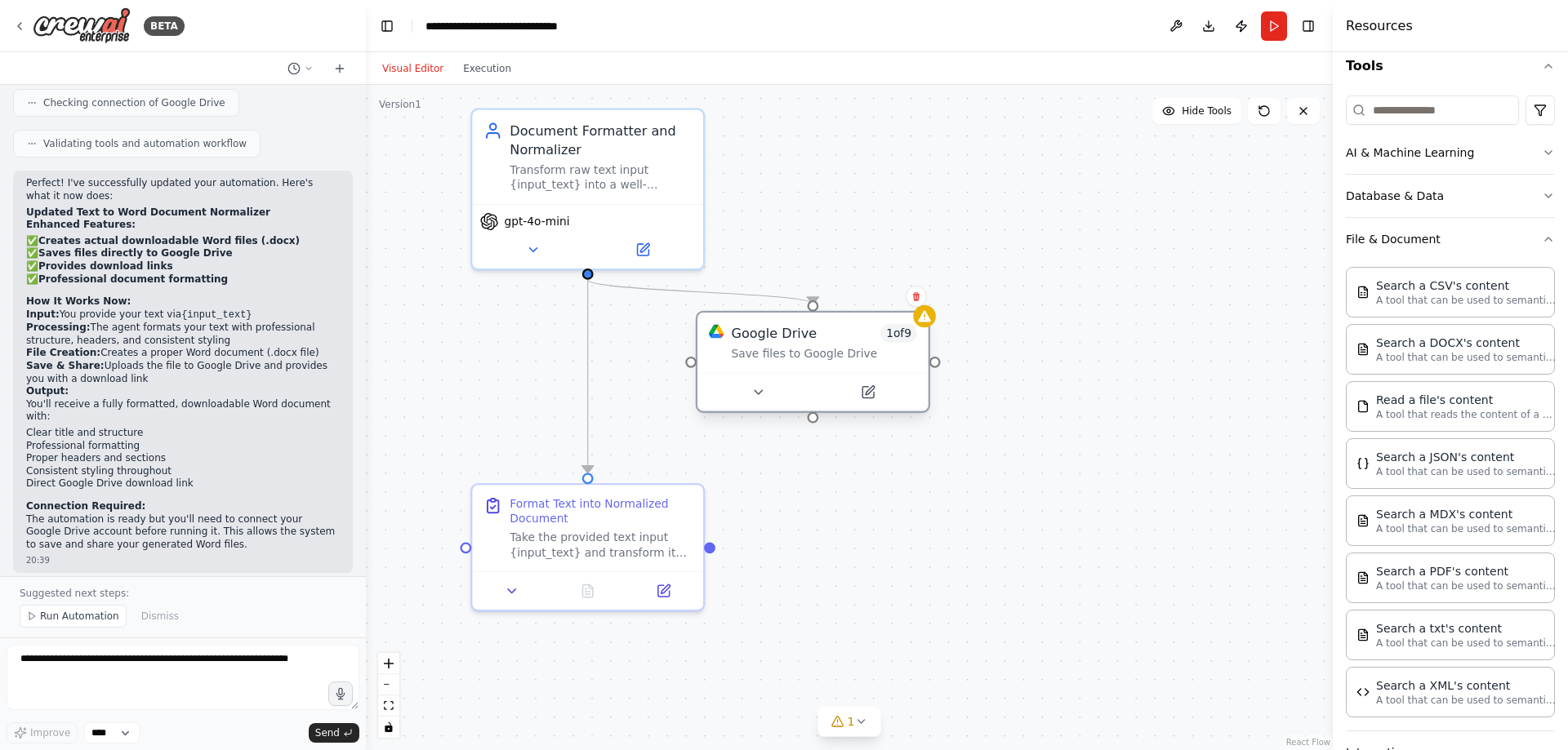
drag, startPoint x: 672, startPoint y: 365, endPoint x: 776, endPoint y: 349, distance: 105.2
click at [776, 349] on div "Save files to Google Drive" at bounding box center [824, 354] width 185 height 15
click at [1258, 114] on button at bounding box center [1264, 112] width 33 height 26
click at [752, 351] on div "Save files to Google Drive" at bounding box center [824, 354] width 185 height 15
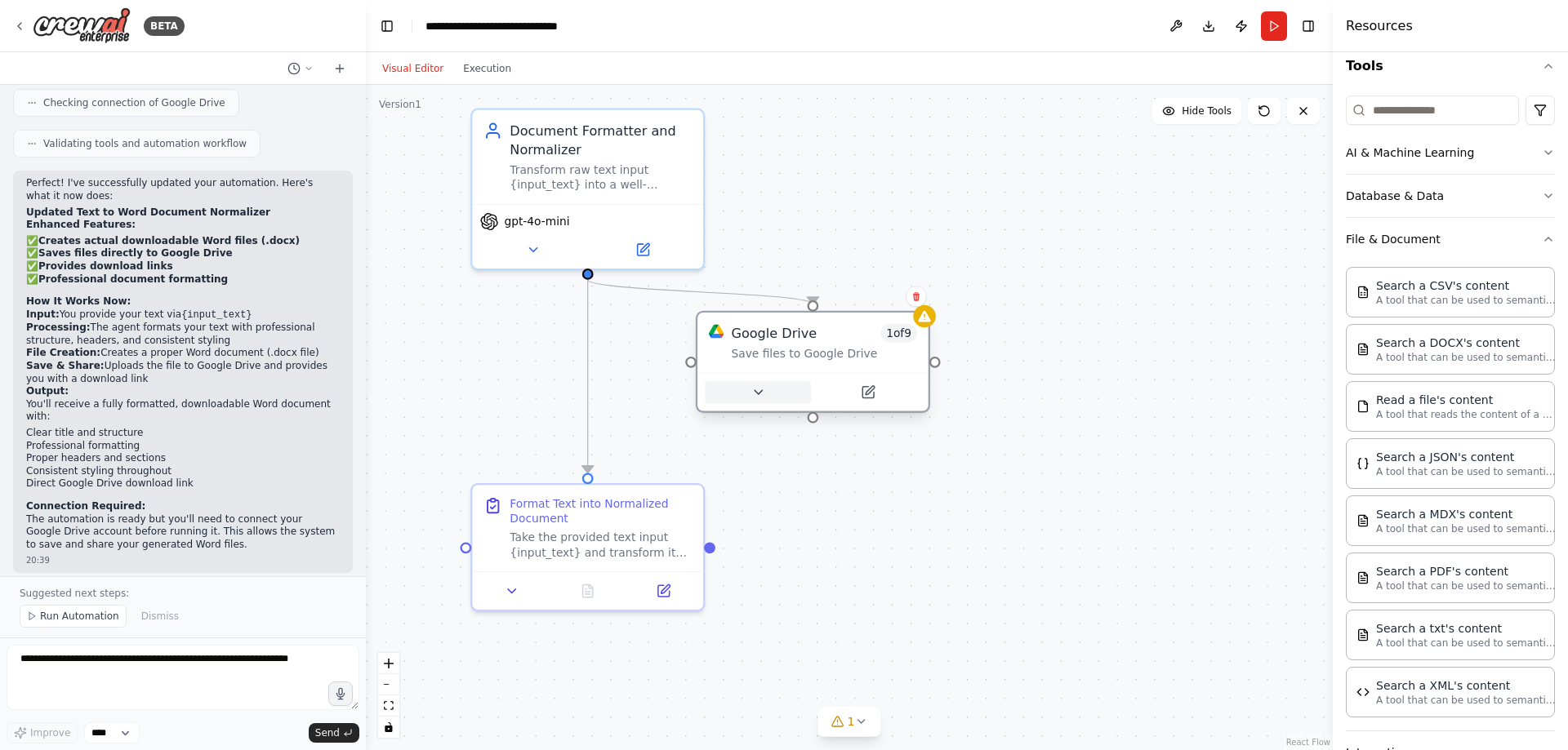
click at [758, 392] on icon at bounding box center [759, 392] width 8 height 4
click at [766, 392] on icon at bounding box center [758, 392] width 15 height 15
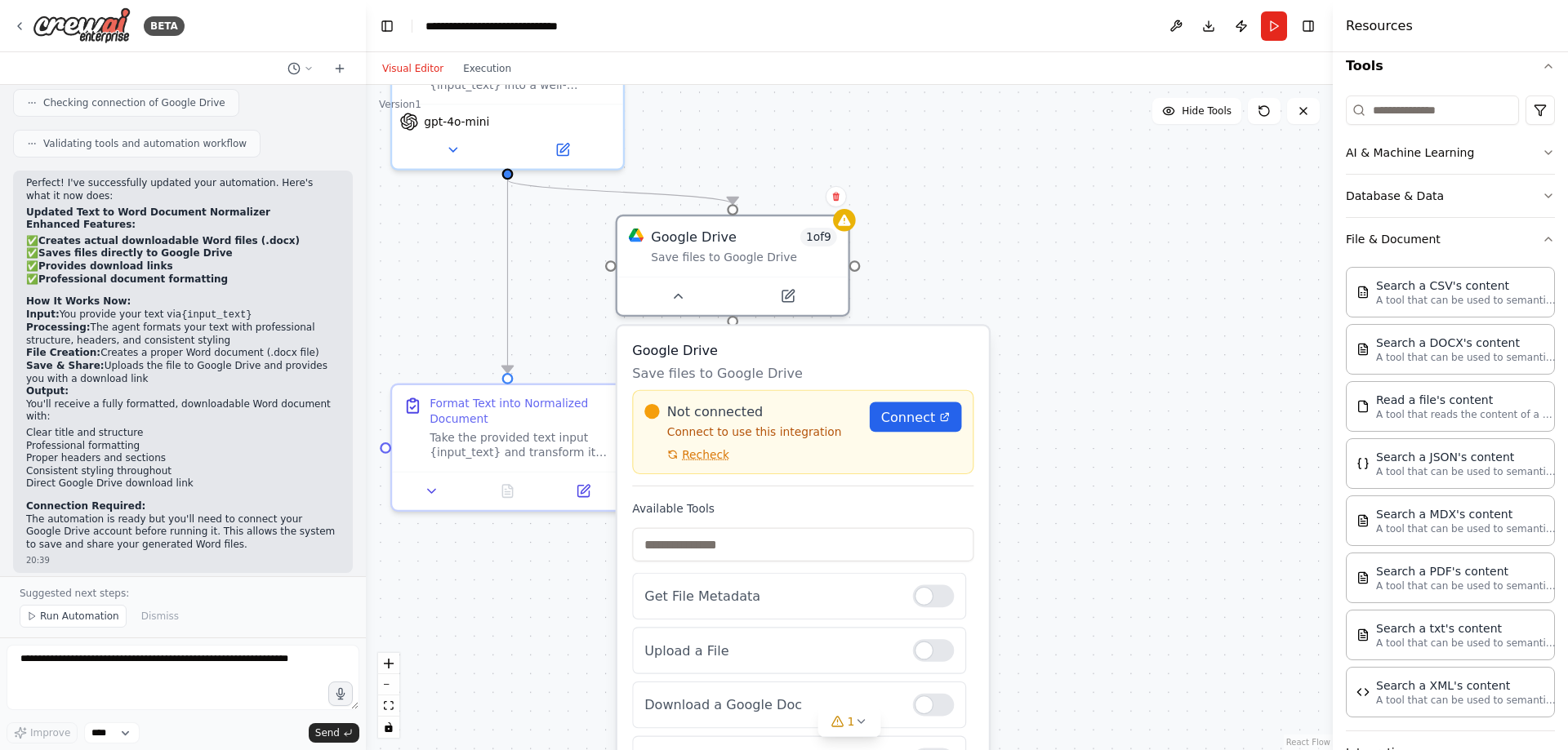
drag, startPoint x: 1048, startPoint y: 417, endPoint x: 970, endPoint y: 320, distance: 124.5
click at [941, 421] on icon at bounding box center [945, 417] width 11 height 11
click at [1008, 188] on div ".deletable-edge-delete-btn { width: 20px; height: 20px; border: 0px solid #ffff…" at bounding box center [850, 418] width 967 height 666
click at [1260, 109] on icon at bounding box center [1260, 107] width 3 height 3
click at [1018, 238] on div ".deletable-edge-delete-btn { width: 20px; height: 20px; border: 0px solid #ffff…" at bounding box center [850, 418] width 967 height 666
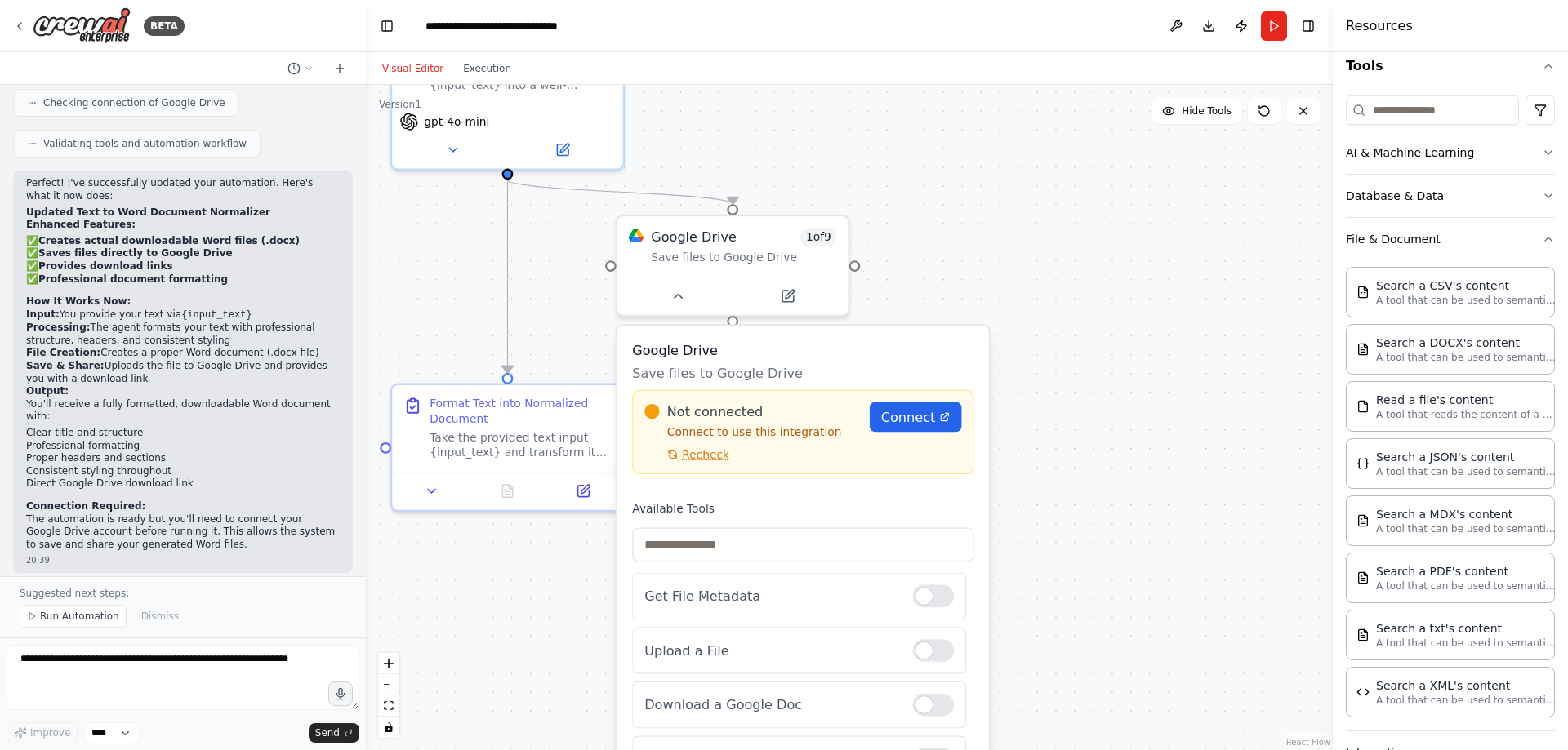
click at [1038, 245] on div ".deletable-edge-delete-btn { width: 20px; height: 20px; border: 0px solid #ffff…" at bounding box center [850, 418] width 967 height 666
click at [692, 296] on button at bounding box center [678, 292] width 106 height 23
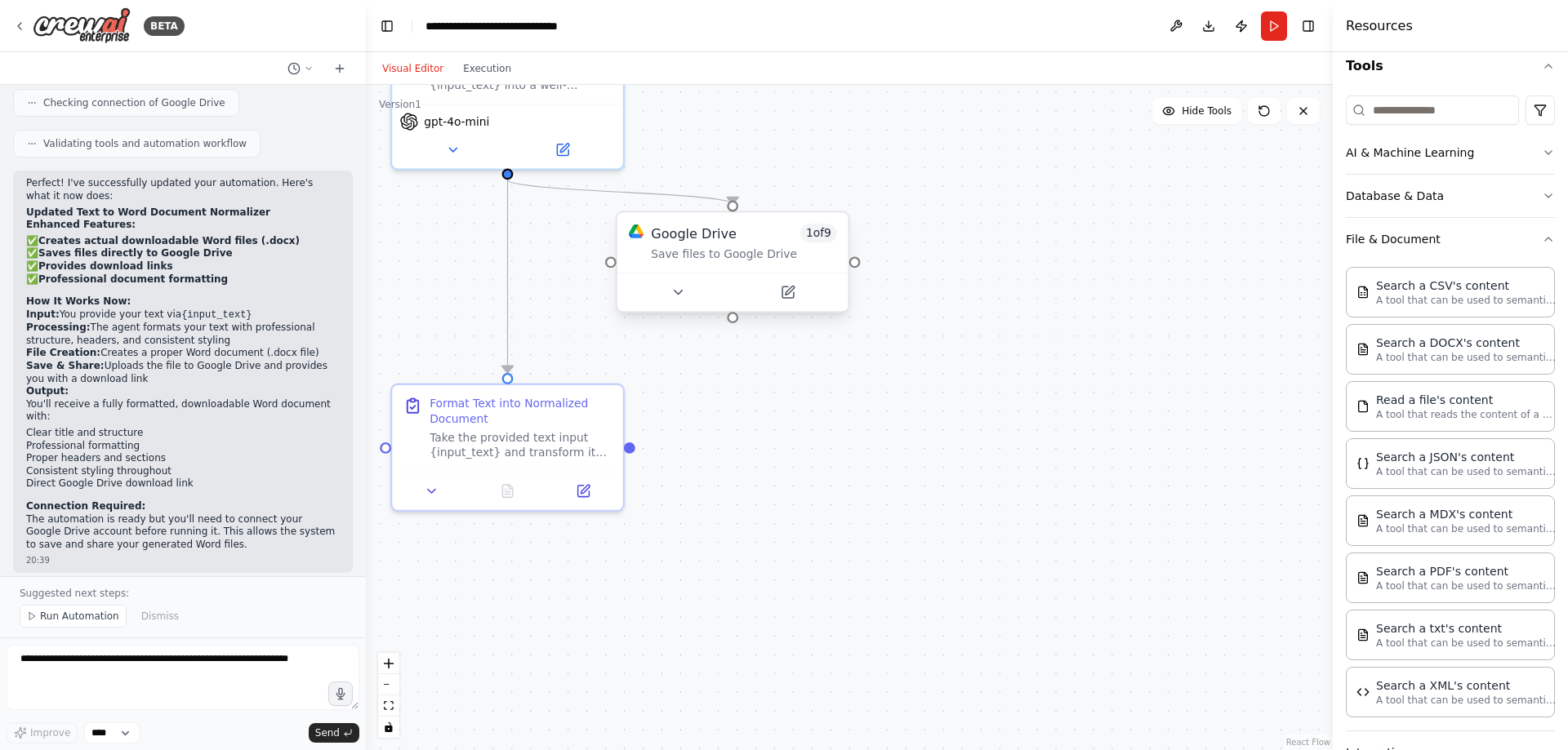
click at [708, 250] on div "Save files to Google Drive" at bounding box center [744, 254] width 185 height 15
click at [728, 238] on div "Google Drive" at bounding box center [694, 234] width 86 height 19
click at [684, 305] on div at bounding box center [733, 291] width 231 height 39
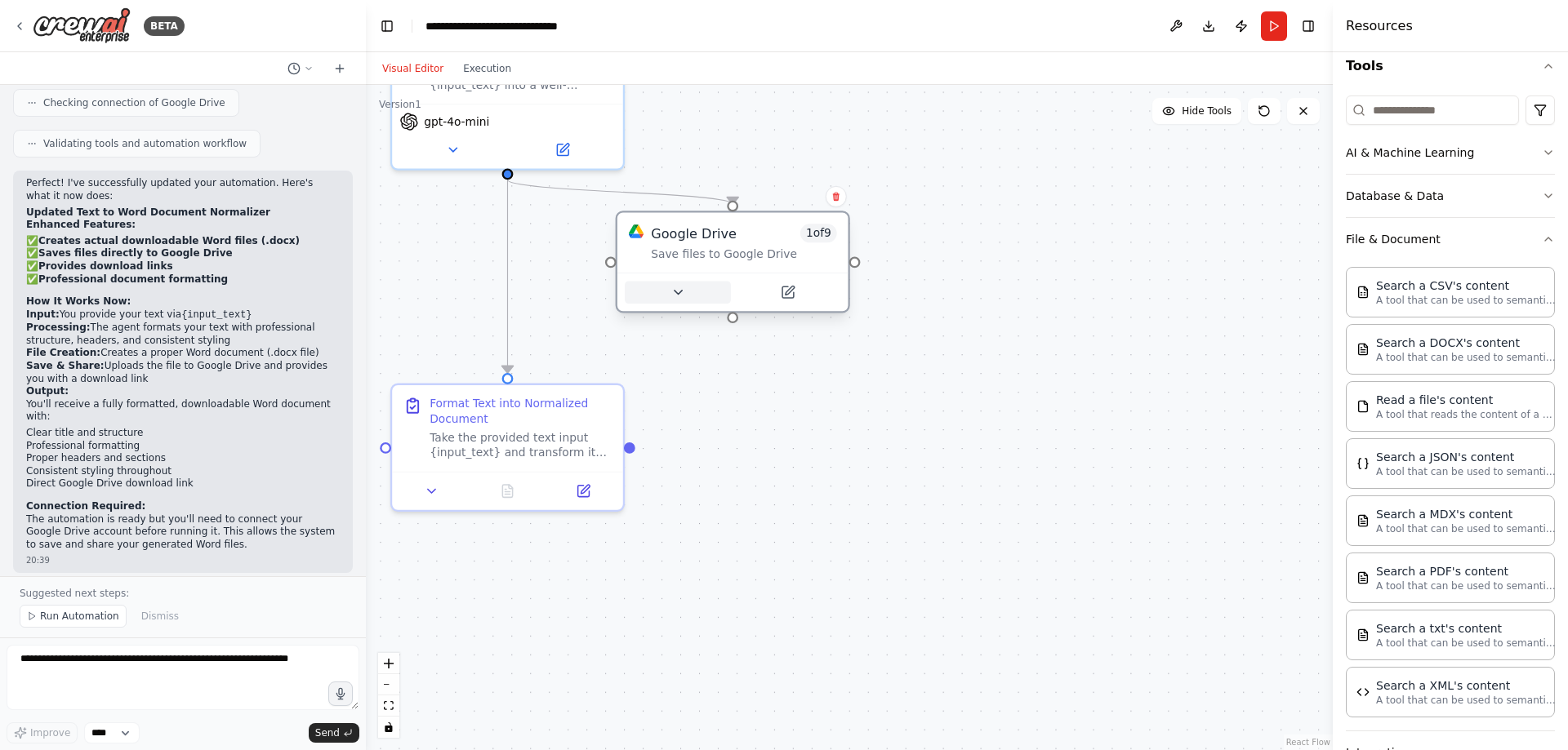
click at [683, 302] on button at bounding box center [678, 292] width 106 height 23
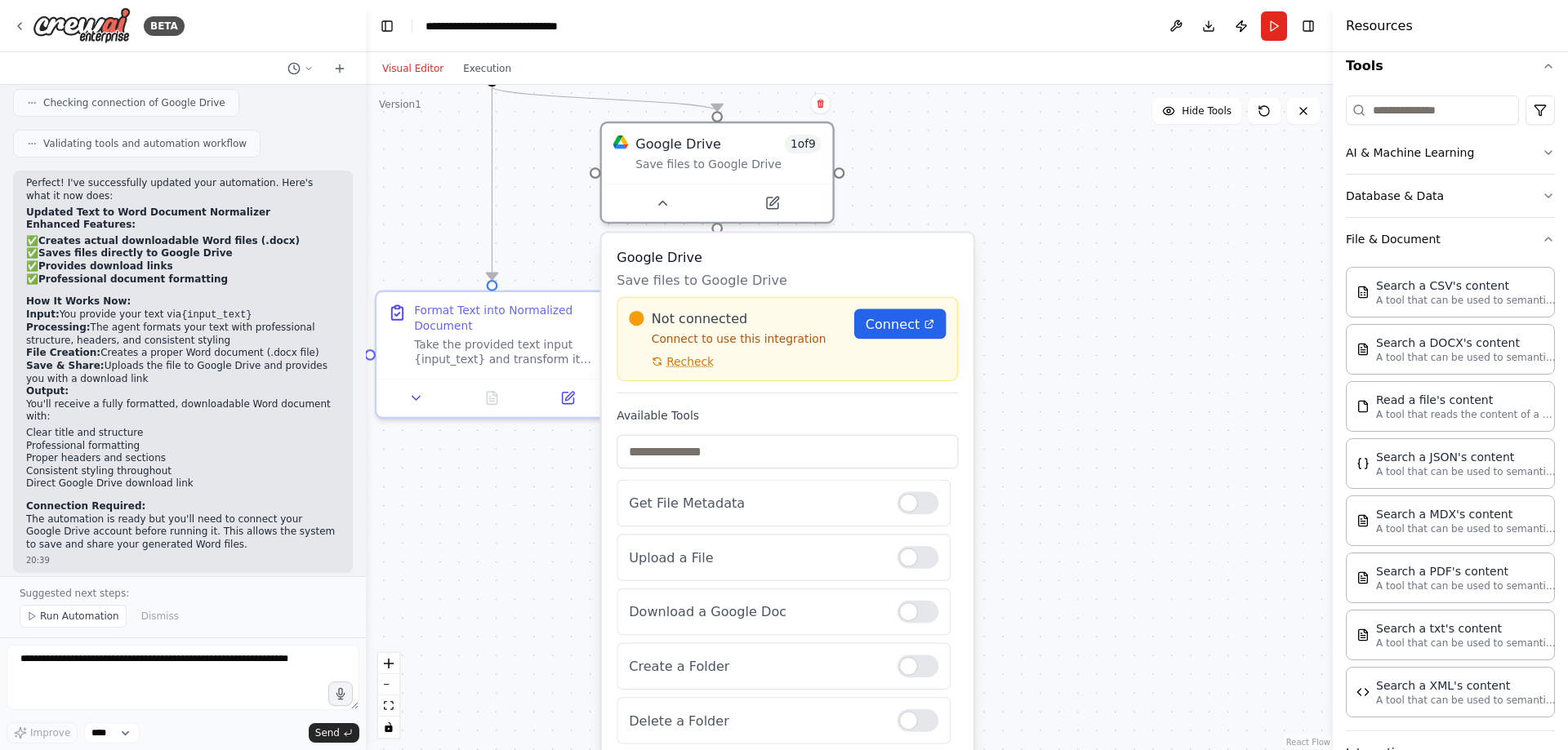
drag, startPoint x: 1109, startPoint y: 340, endPoint x: 1108, endPoint y: 296, distance: 44.0
click at [692, 370] on div "Not connected Connect to use this integration Recheck Connect" at bounding box center [787, 339] width 342 height 84
click at [656, 364] on icon at bounding box center [658, 361] width 8 height 8
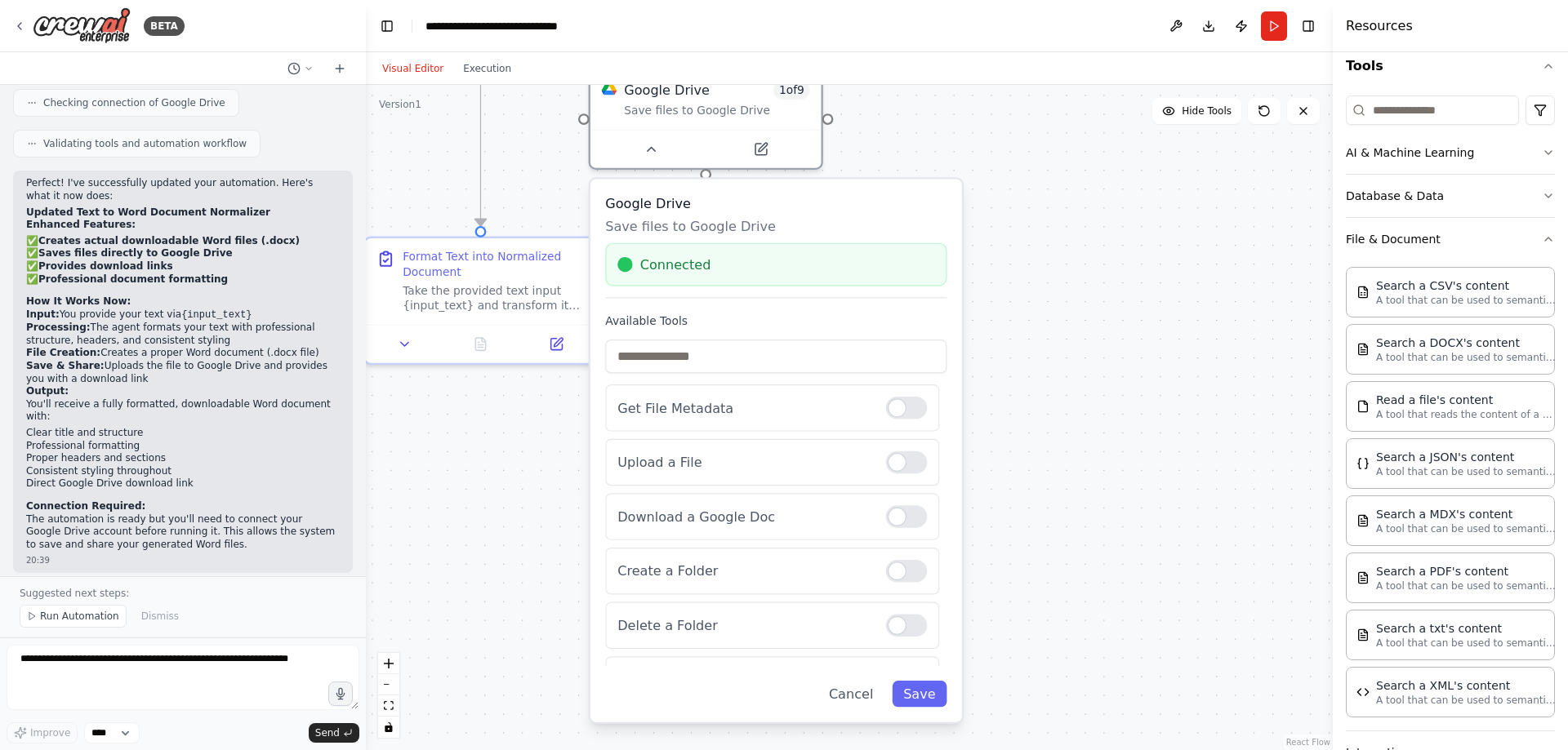
drag, startPoint x: 879, startPoint y: 363, endPoint x: 868, endPoint y: 333, distance: 32.0
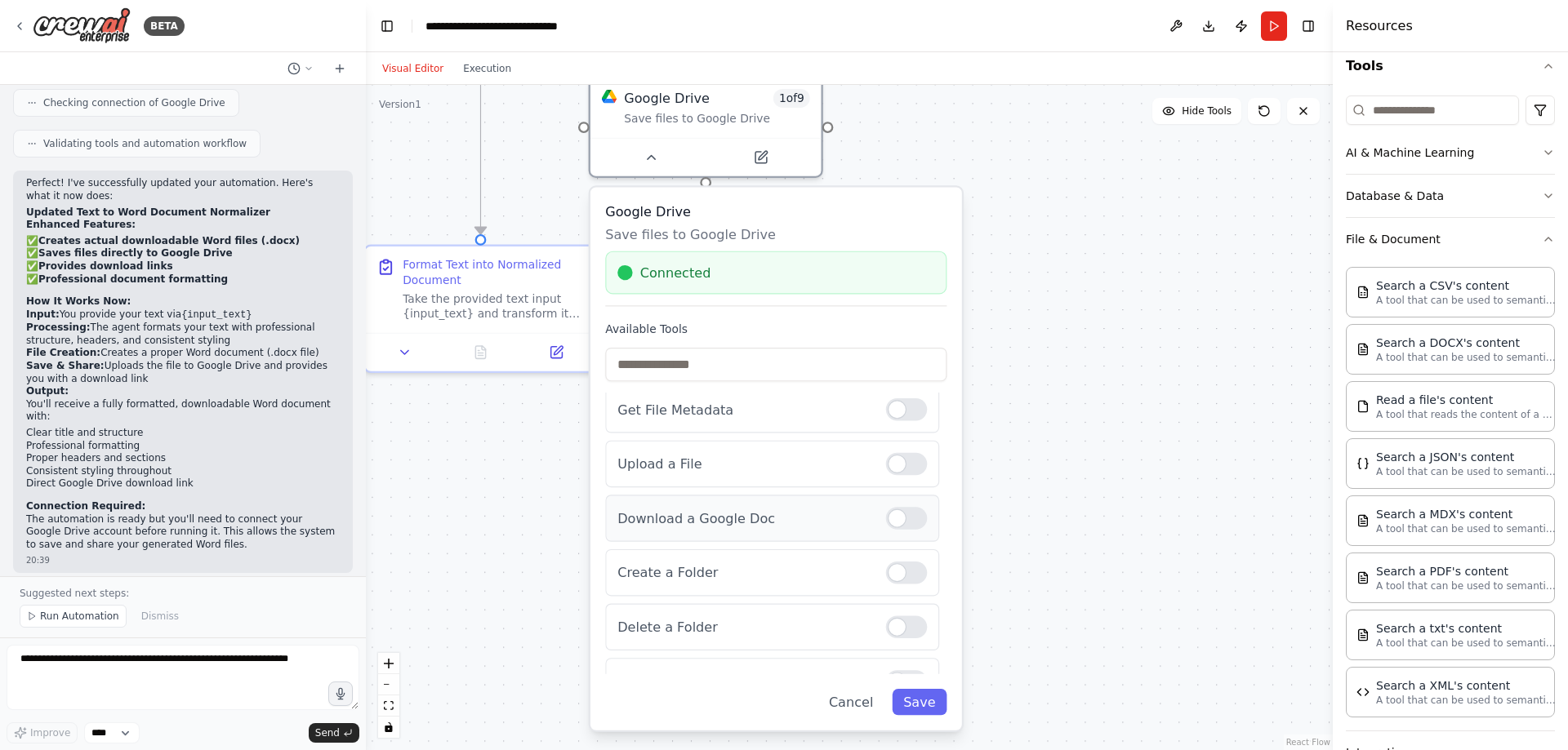
scroll to position [0, 0]
click at [1069, 356] on div ".deletable-edge-delete-btn { width: 20px; height: 20px; border: 0px solid #ffff…" at bounding box center [850, 418] width 967 height 666
click at [1102, 288] on div ".deletable-edge-delete-btn { width: 20px; height: 20px; border: 0px solid #ffff…" at bounding box center [850, 418] width 967 height 666
click at [933, 707] on button "Save" at bounding box center [920, 703] width 55 height 26
click at [936, 707] on button "Save" at bounding box center [920, 703] width 55 height 26
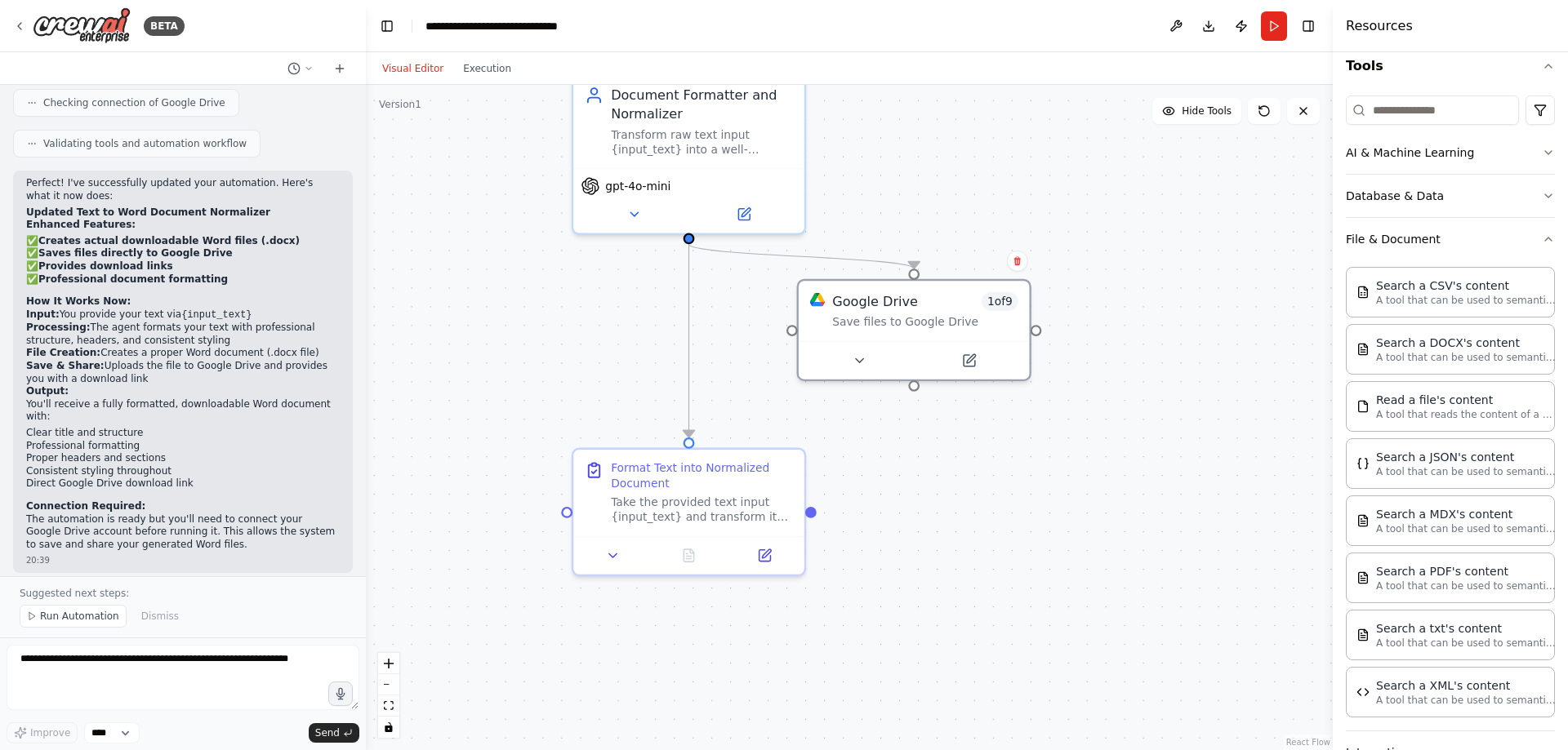
drag, startPoint x: 825, startPoint y: 348, endPoint x: 1031, endPoint y: 543, distance: 283.7
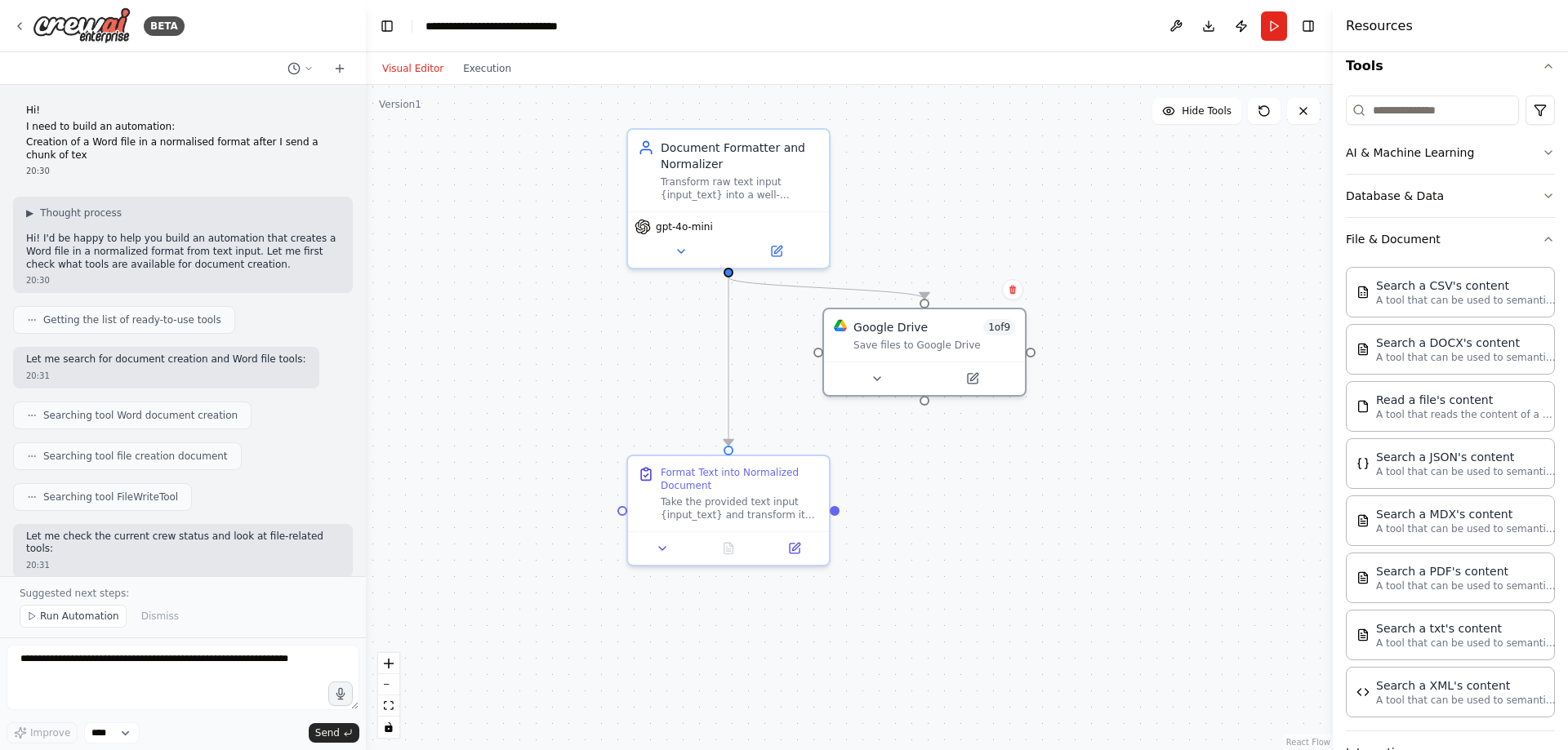
drag, startPoint x: 555, startPoint y: 222, endPoint x: 485, endPoint y: 253, distance: 76.6
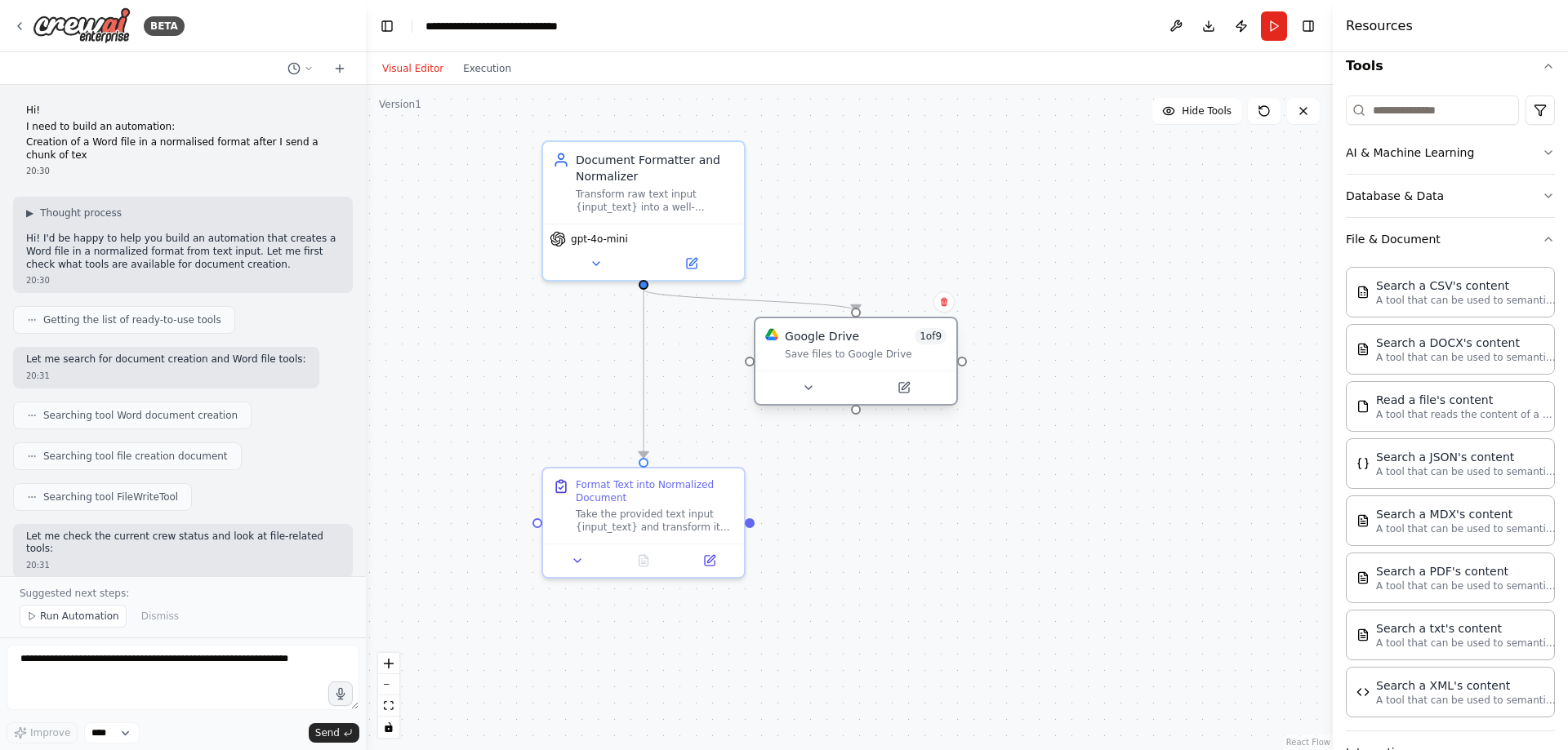
click at [798, 343] on div "Google Drive" at bounding box center [822, 336] width 75 height 16
drag, startPoint x: 1087, startPoint y: 296, endPoint x: 971, endPoint y: 355, distance: 130.1
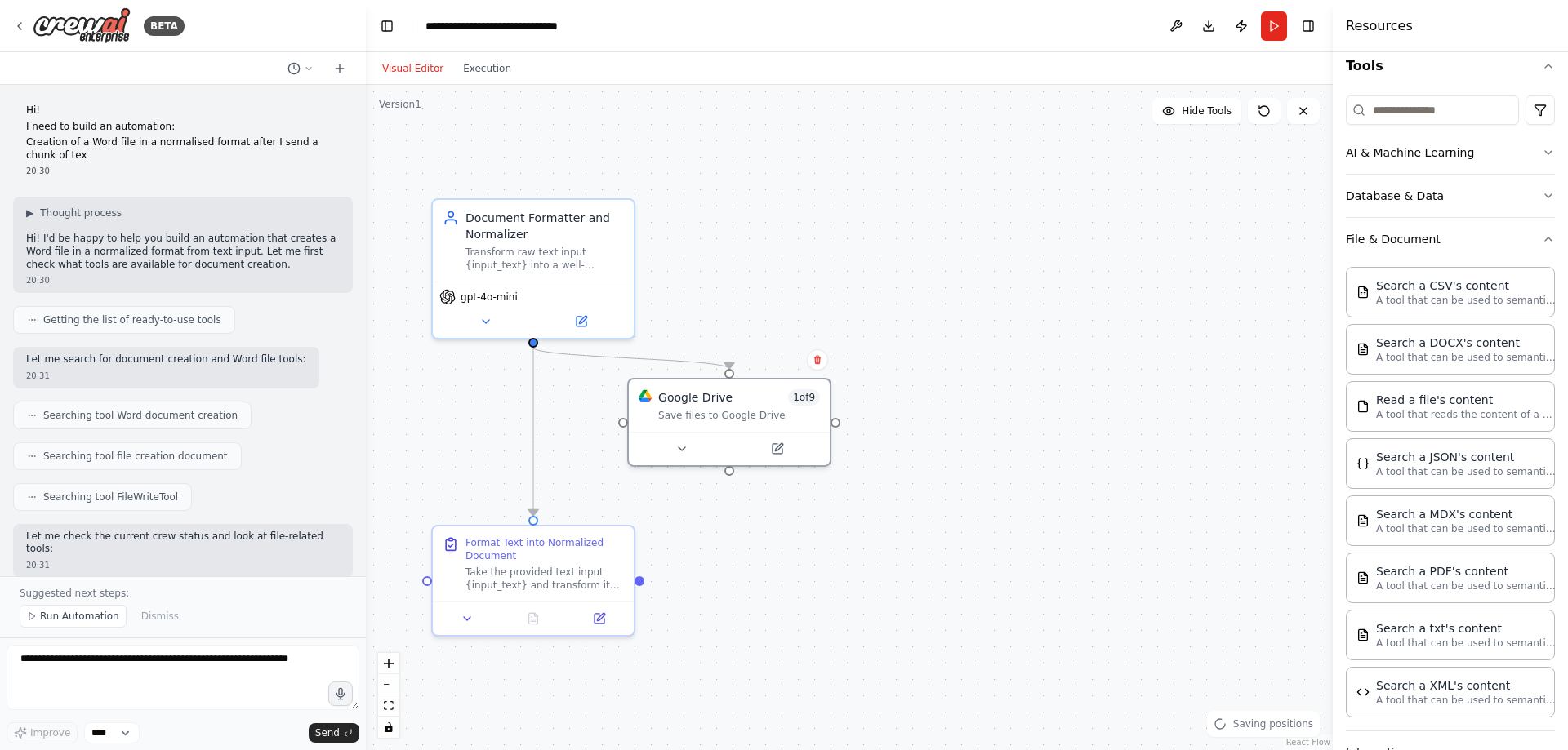
click at [924, 358] on div ".deletable-edge-delete-btn { width: 20px; height: 20px; border: 0px solid #ffff…" at bounding box center [850, 418] width 967 height 666
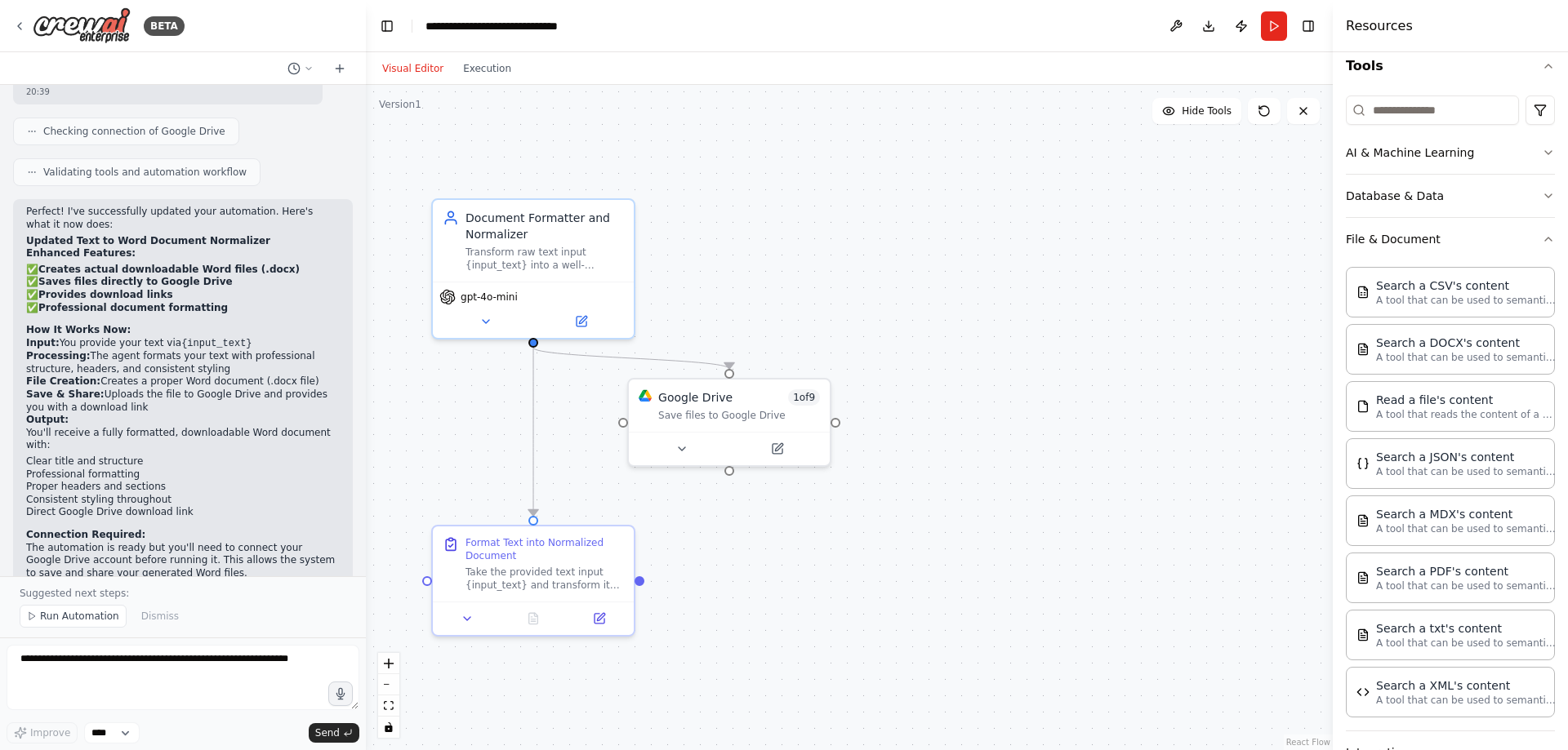
scroll to position [2988, 0]
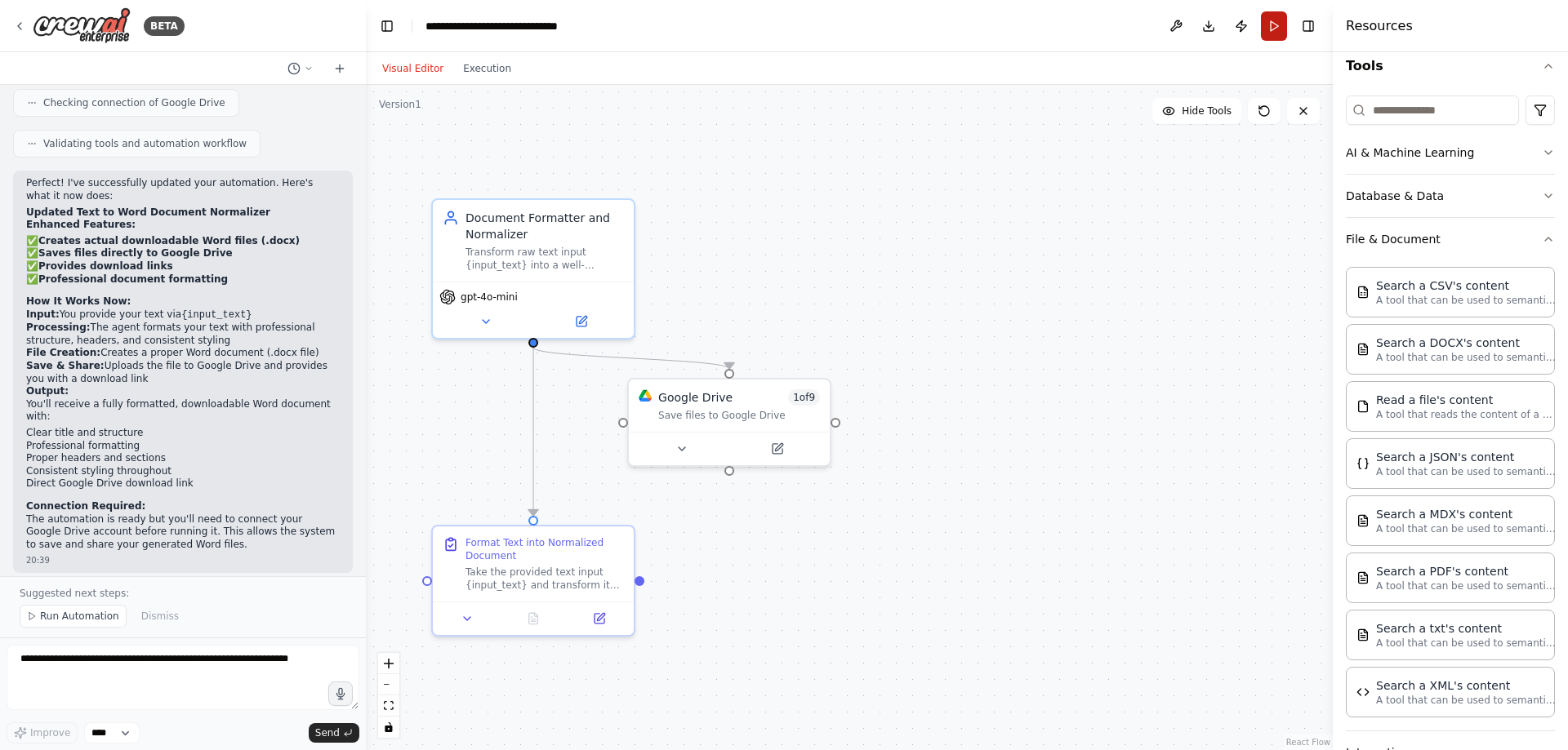
click at [1277, 26] on button "Run" at bounding box center [1275, 26] width 26 height 29
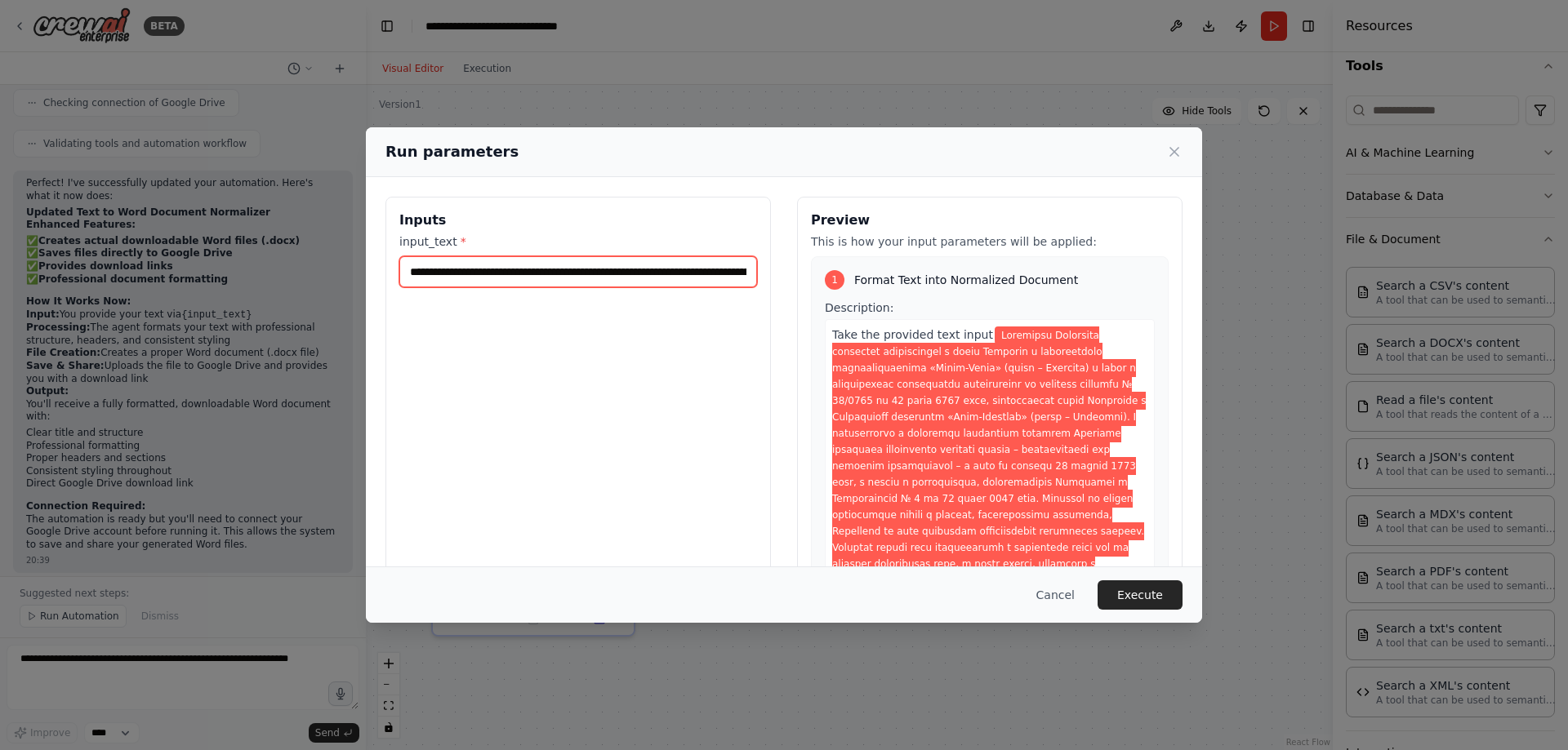
click at [516, 276] on input "input_text *" at bounding box center [578, 271] width 358 height 31
click at [1149, 603] on button "Execute" at bounding box center [1140, 595] width 85 height 29
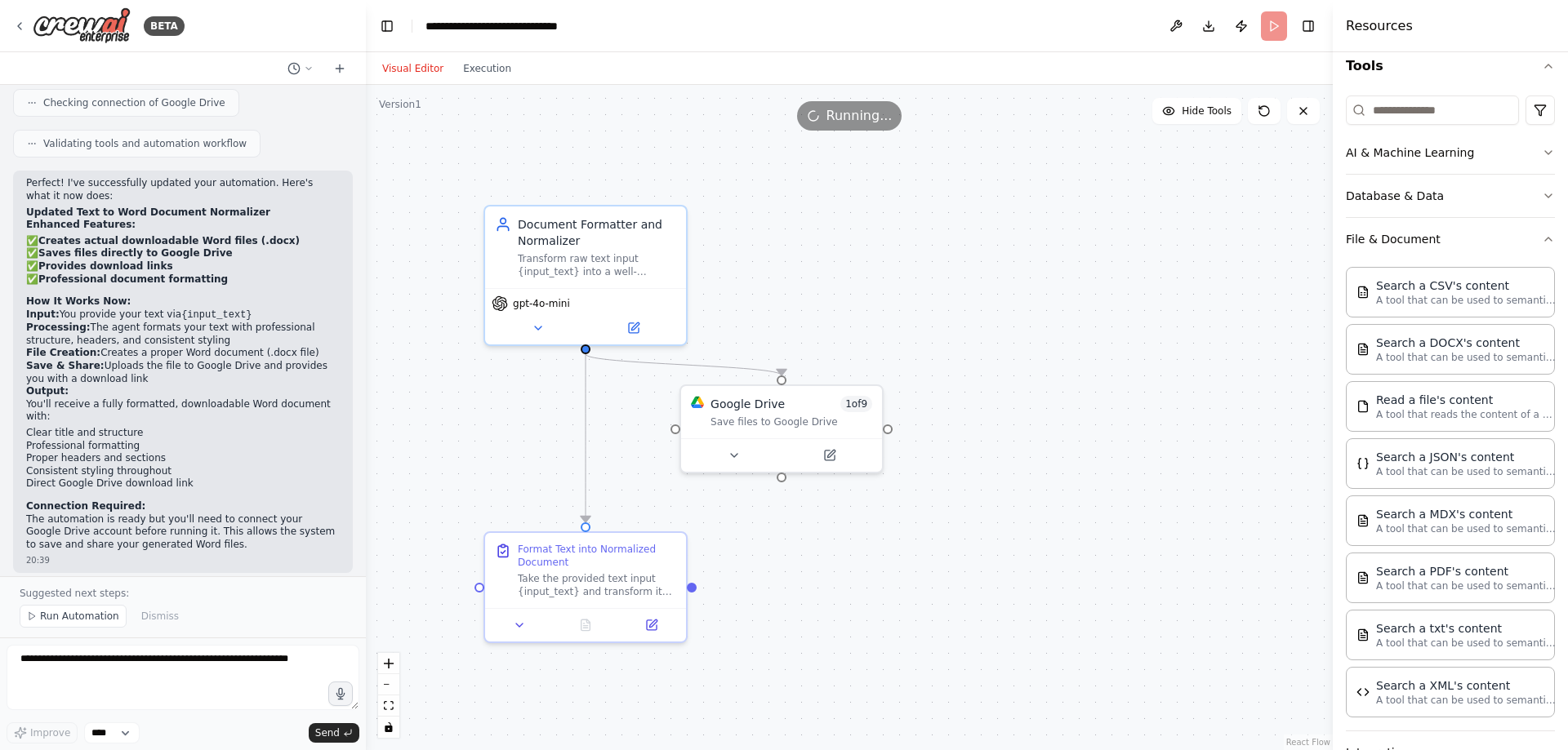
drag, startPoint x: 989, startPoint y: 487, endPoint x: 1041, endPoint y: 493, distance: 52.3
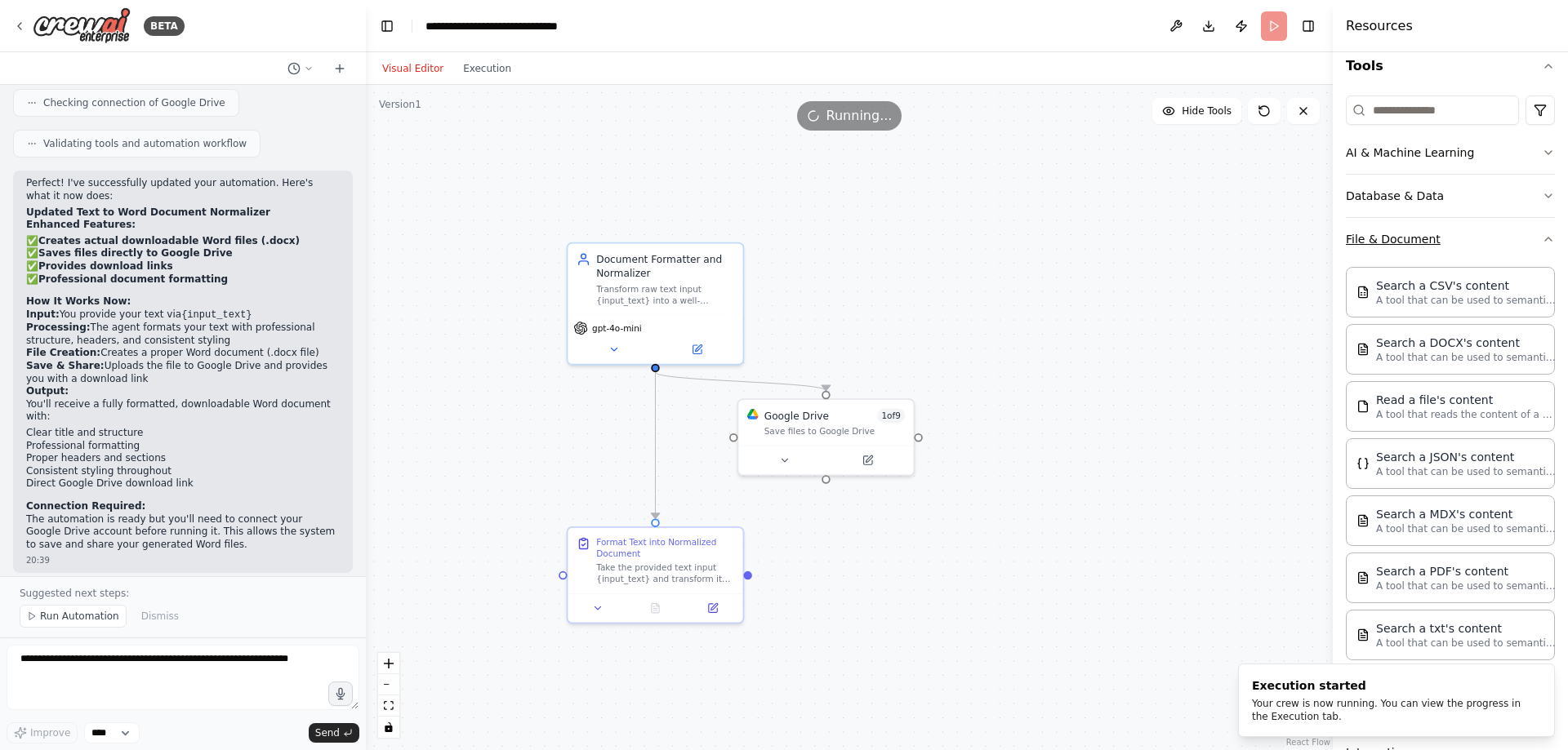
click at [1508, 237] on button "File & Document" at bounding box center [1451, 238] width 209 height 43
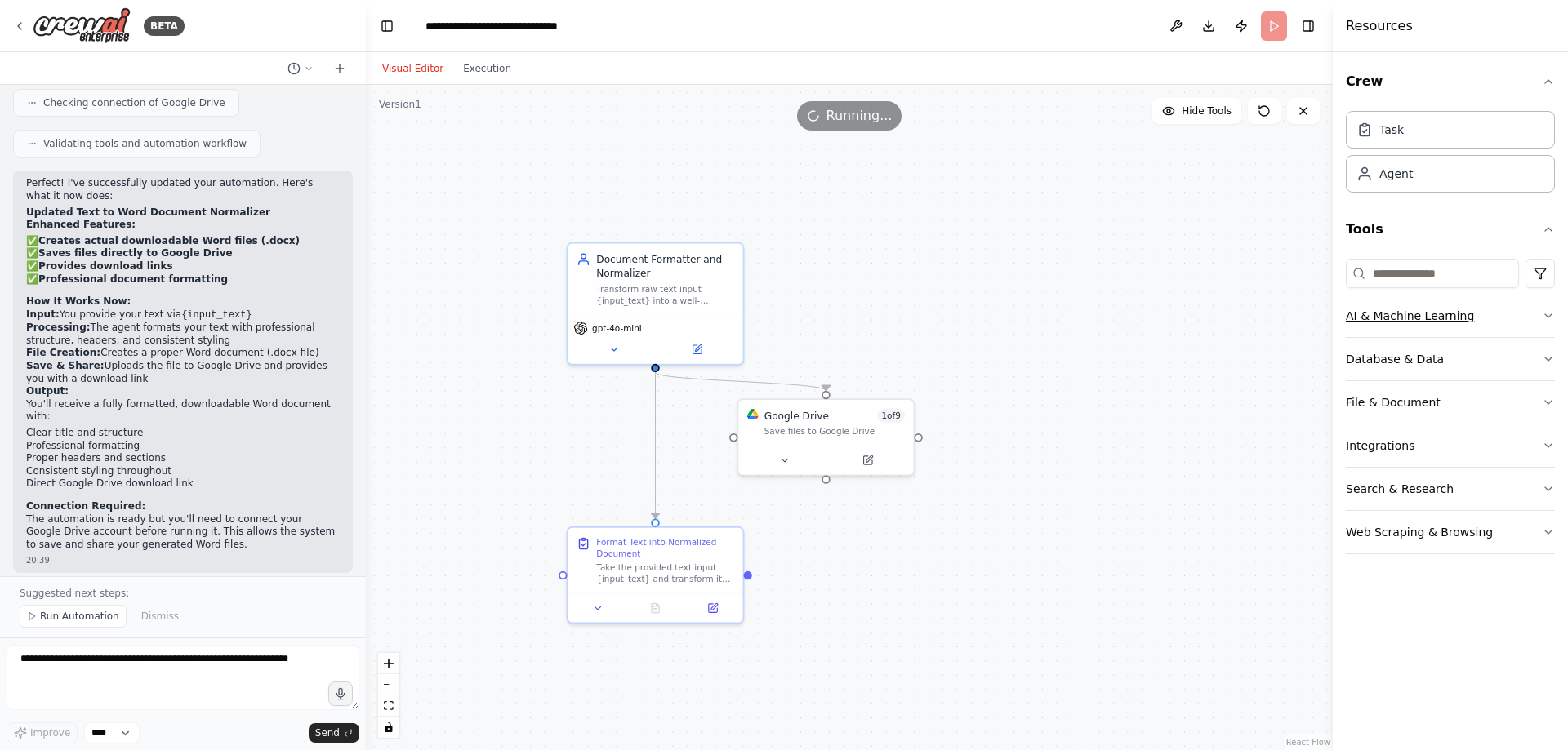
click at [1487, 311] on button "AI & Machine Learning" at bounding box center [1451, 316] width 209 height 43
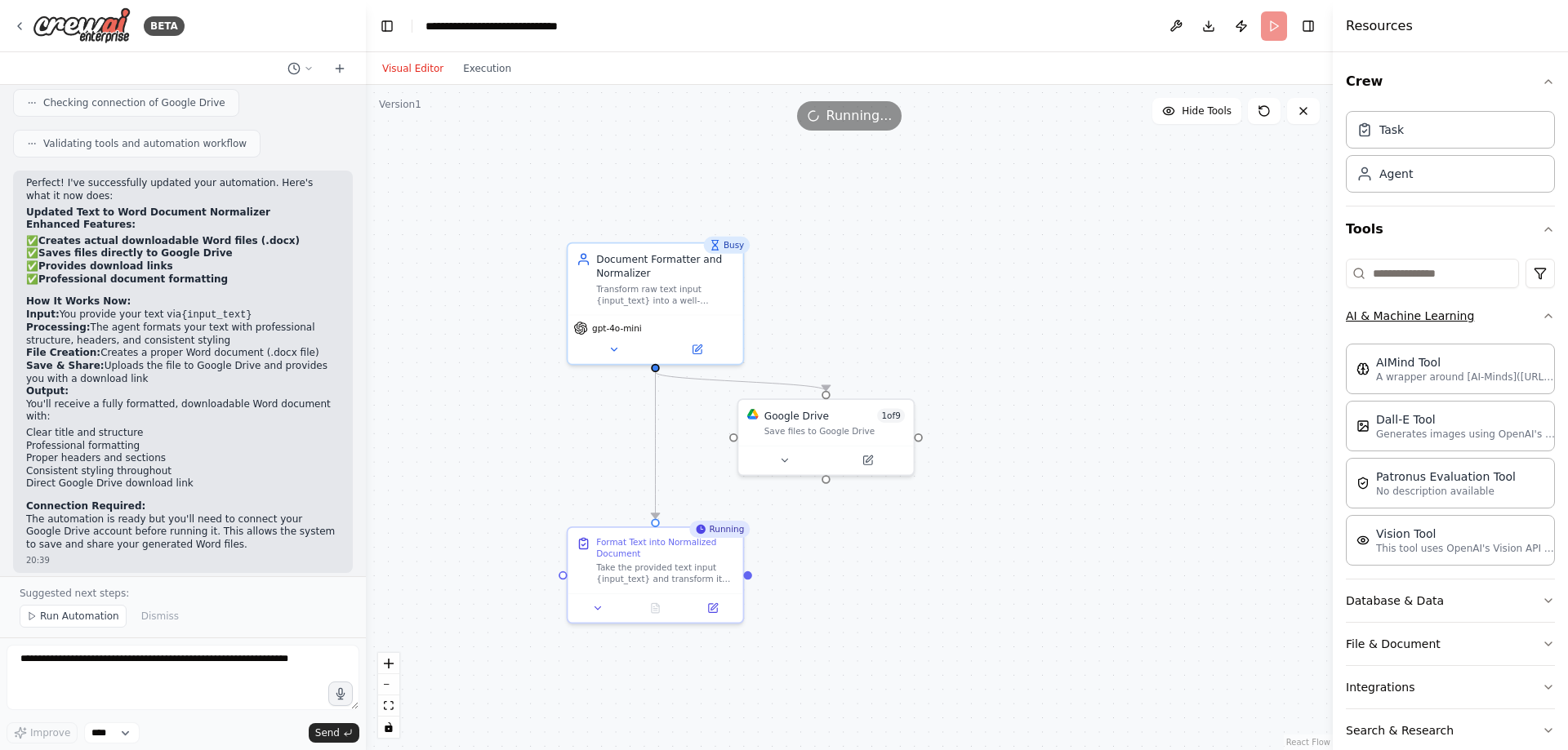
click at [1493, 312] on button "AI & Machine Learning" at bounding box center [1451, 316] width 209 height 43
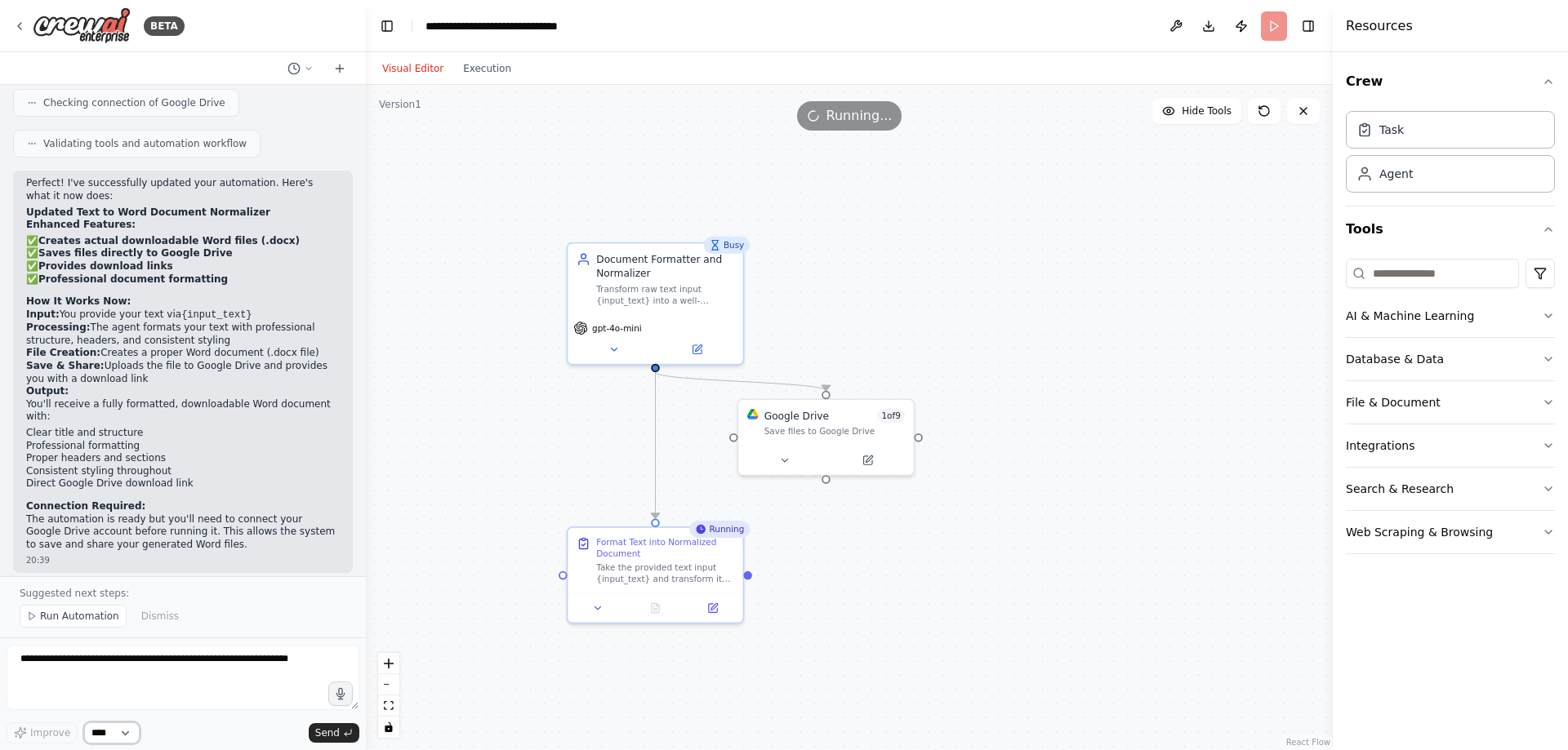
drag, startPoint x: 103, startPoint y: 728, endPoint x: 115, endPoint y: 729, distance: 12.0
click at [101, 728] on select "****" at bounding box center [112, 733] width 56 height 21
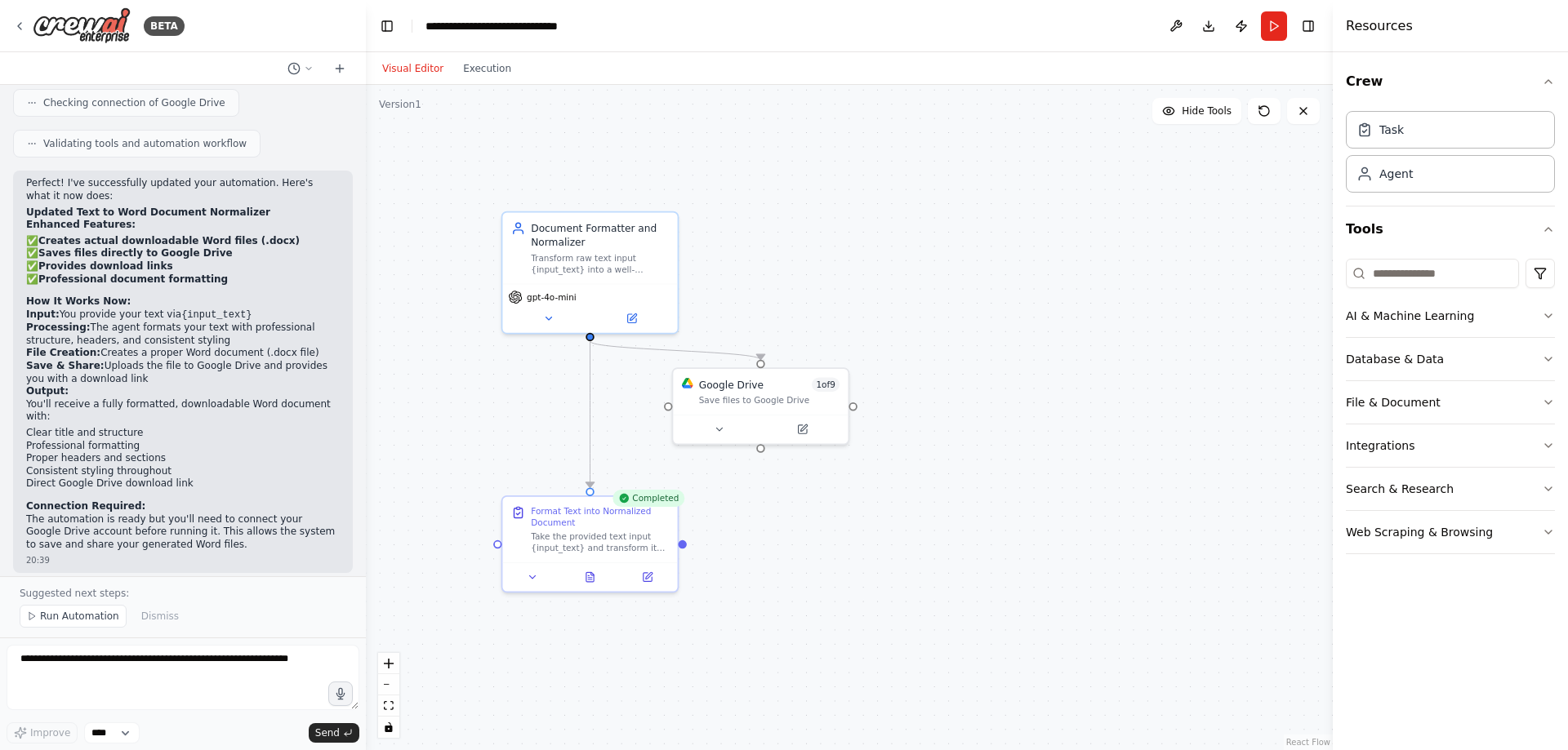
drag, startPoint x: 1127, startPoint y: 462, endPoint x: 1059, endPoint y: 433, distance: 73.9
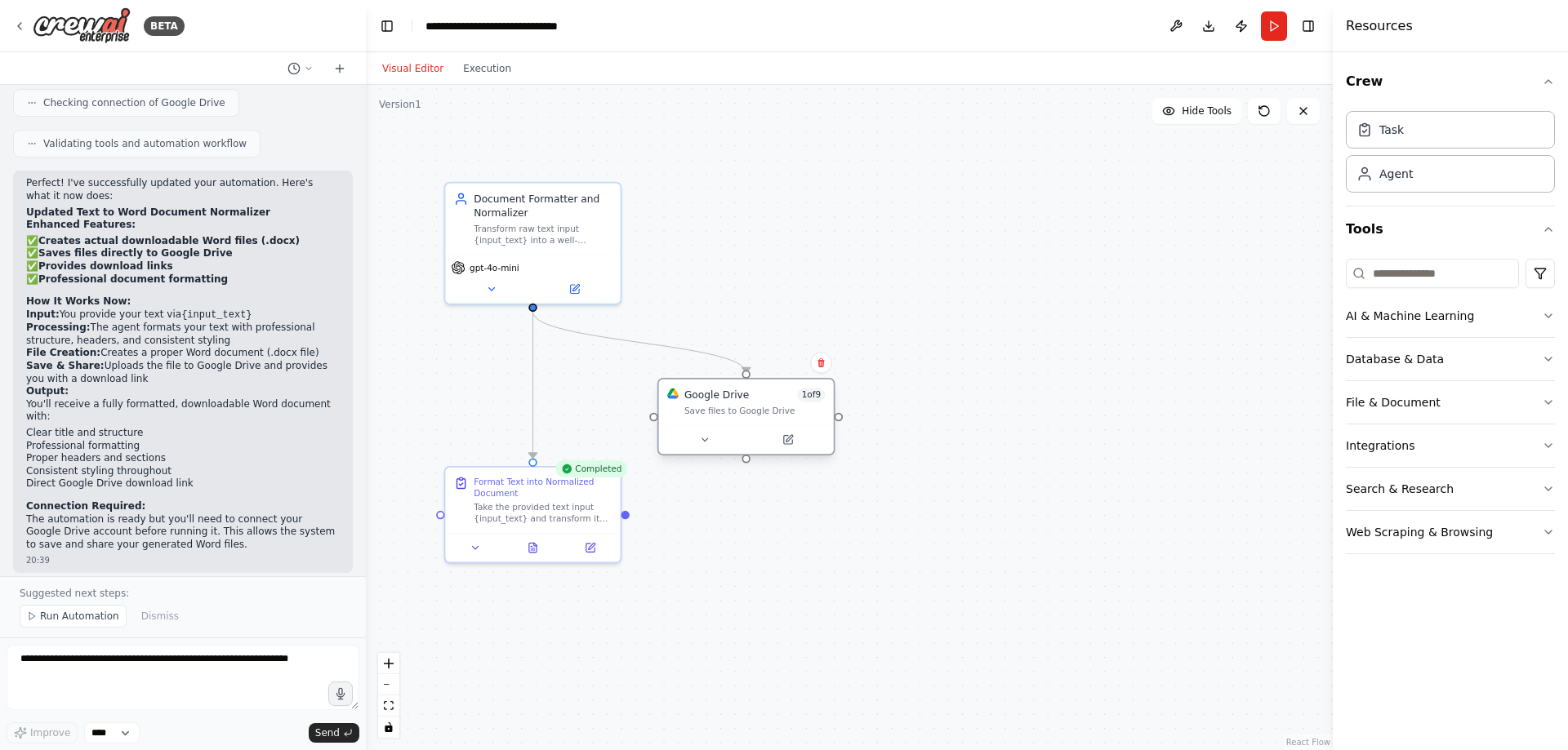
drag, startPoint x: 703, startPoint y: 374, endPoint x: 754, endPoint y: 425, distance: 72.1
click at [745, 415] on div "Save files to Google Drive" at bounding box center [754, 410] width 140 height 11
click at [731, 368] on div ".deletable-edge-delete-btn { width: 20px; height: 20px; border: 0px solid #ffff…" at bounding box center [850, 418] width 967 height 666
click at [744, 370] on circle "Edge from 04bf994d-2311-4c34-8a69-42dbf391d719 to 8f48f30b-d26f-4067-845b-b24f6…" at bounding box center [746, 366] width 14 height 14
drag, startPoint x: 720, startPoint y: 441, endPoint x: 758, endPoint y: 529, distance: 95.9
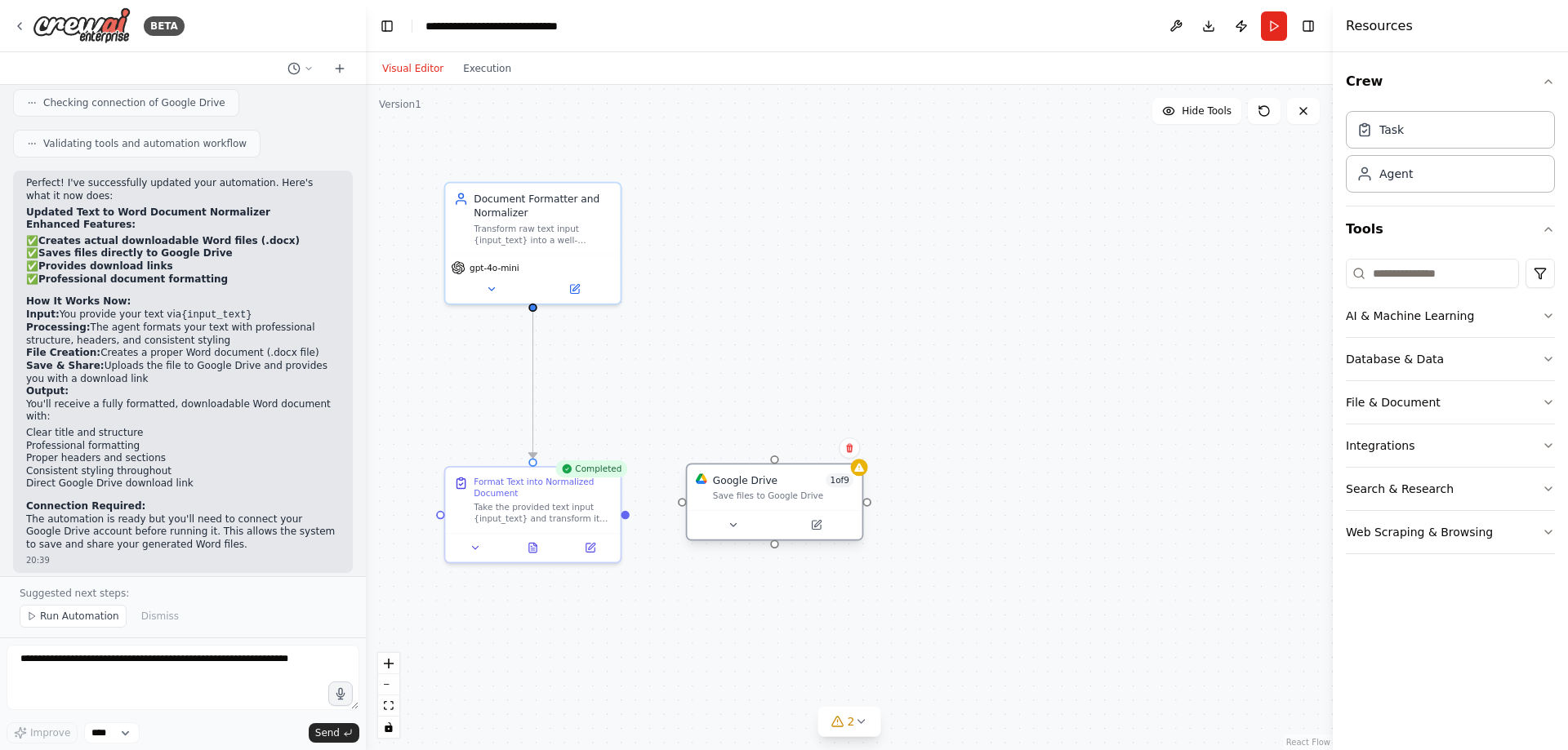
click at [765, 527] on div "Google Drive 1 of 9 Save files to Google Drive" at bounding box center [775, 502] width 178 height 78
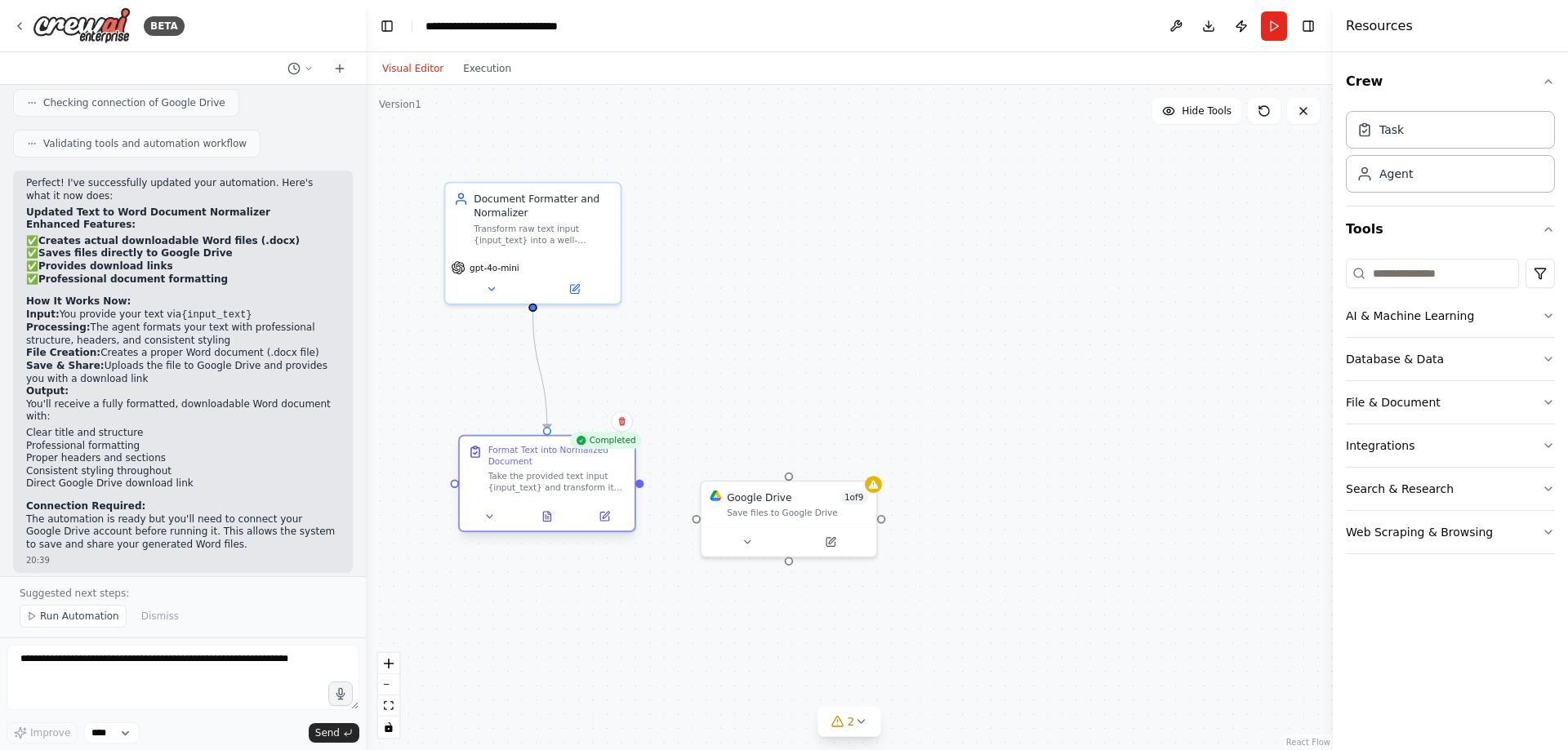
drag, startPoint x: 532, startPoint y: 506, endPoint x: 547, endPoint y: 480, distance: 30.0
click at [543, 478] on div "Take the provided text input {input_text} and transform it into a well-structur…" at bounding box center [557, 481] width 138 height 23
drag, startPoint x: 657, startPoint y: 480, endPoint x: 792, endPoint y: 481, distance: 135.0
click at [792, 481] on div "Document Formatter and Normalizer Transform raw text input {input_text} into a …" at bounding box center [795, 400] width 842 height 579
drag, startPoint x: 454, startPoint y: 489, endPoint x: 780, endPoint y: 476, distance: 326.3
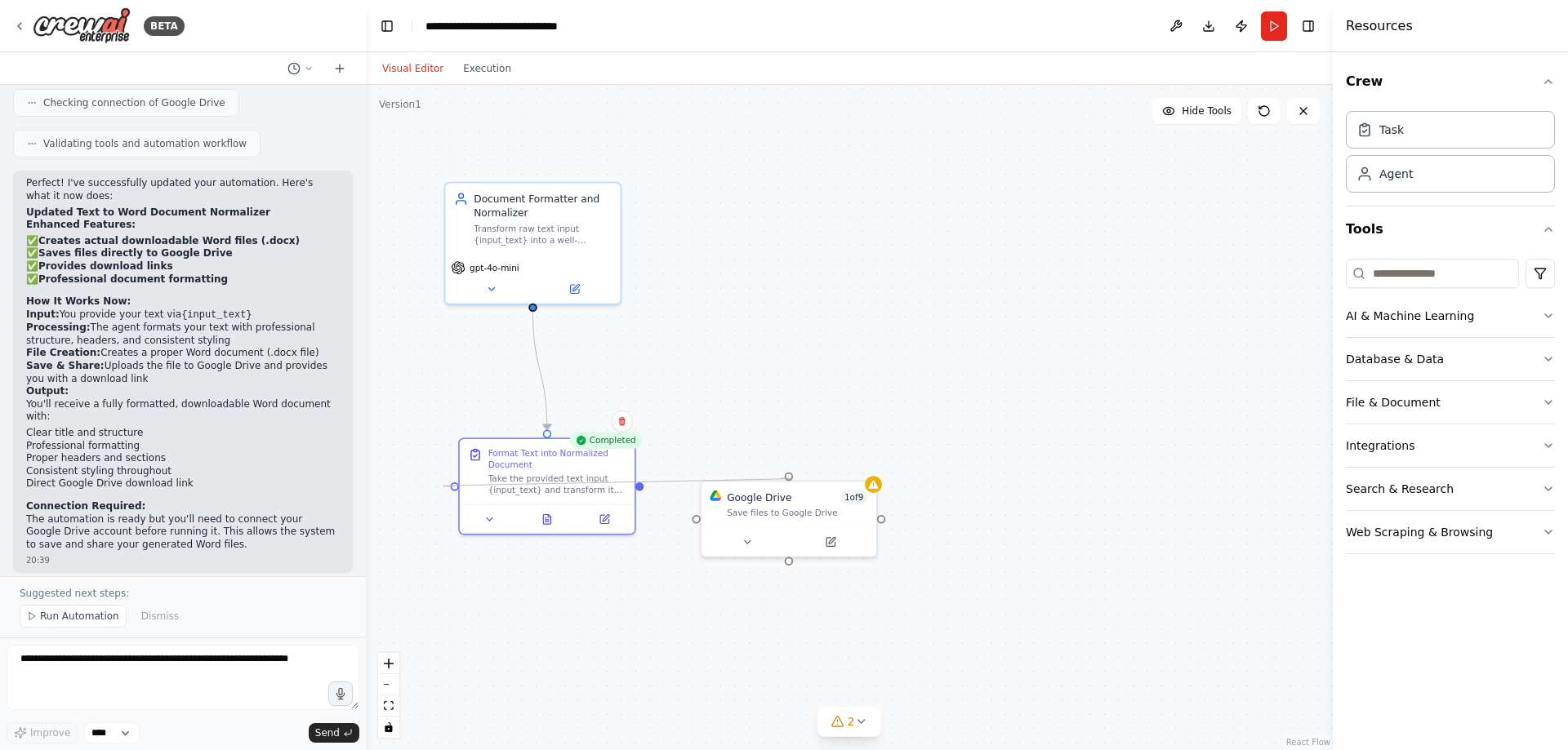
click at [780, 476] on div ".deletable-edge-delete-btn { width: 20px; height: 20px; border: 0px solid #ffff…" at bounding box center [850, 418] width 967 height 666
drag, startPoint x: 756, startPoint y: 510, endPoint x: 686, endPoint y: 584, distance: 101.9
click at [686, 584] on div "Save files to Google Drive" at bounding box center [726, 582] width 140 height 11
drag, startPoint x: 532, startPoint y: 467, endPoint x: 504, endPoint y: 492, distance: 37.5
click at [504, 487] on div "Format Text into Normalized Document Take the provided text input {input_text} …" at bounding box center [557, 468] width 138 height 48
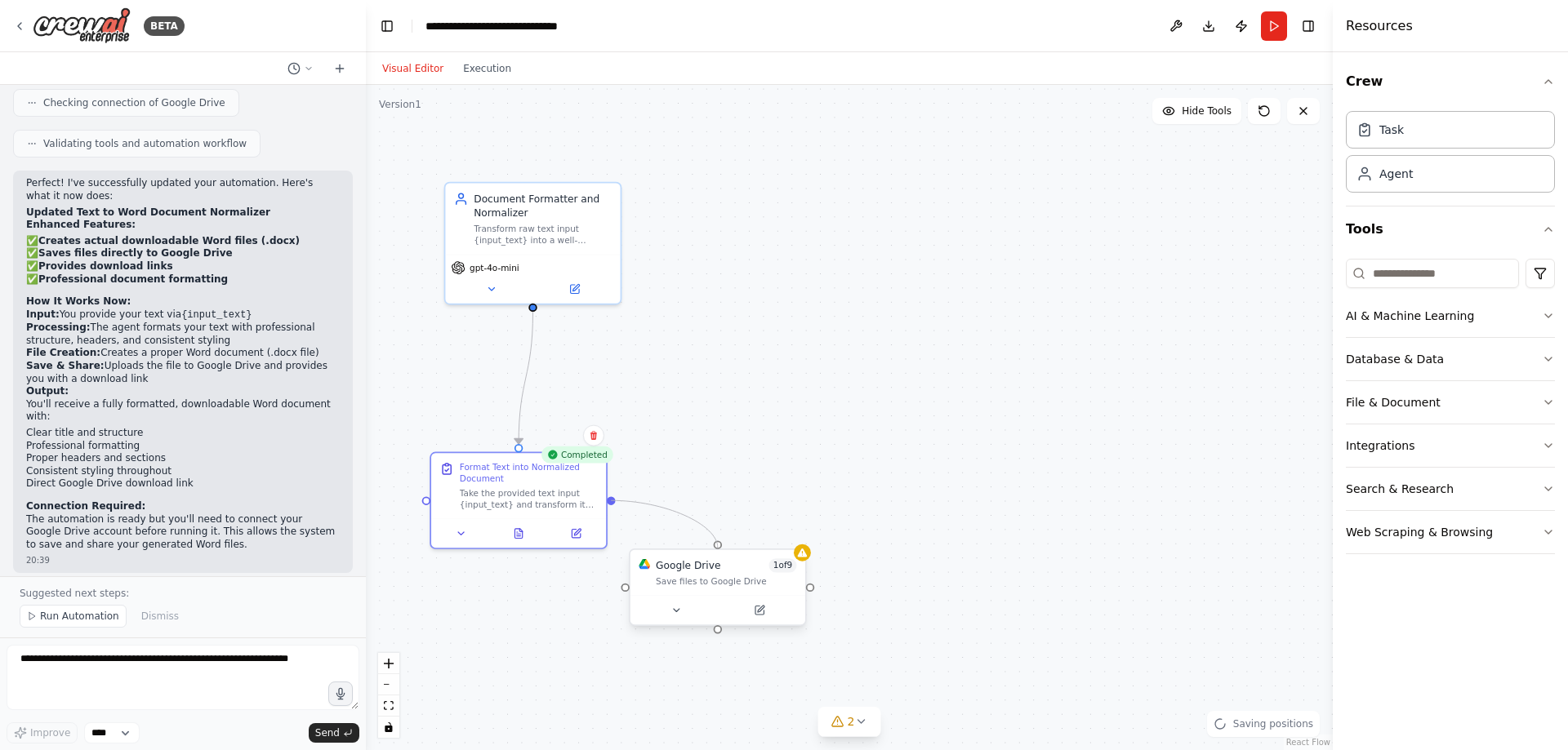
drag, startPoint x: 612, startPoint y: 501, endPoint x: 718, endPoint y: 550, distance: 116.8
click at [718, 550] on div "Document Formatter and Normalizer Transform raw text input {input_text} into a …" at bounding box center [795, 400] width 842 height 579
drag, startPoint x: 615, startPoint y: 504, endPoint x: 628, endPoint y: 506, distance: 13.2
click at [629, 506] on div ".deletable-edge-delete-btn { width: 20px; height: 20px; border: 0px solid #ffff…" at bounding box center [850, 418] width 967 height 666
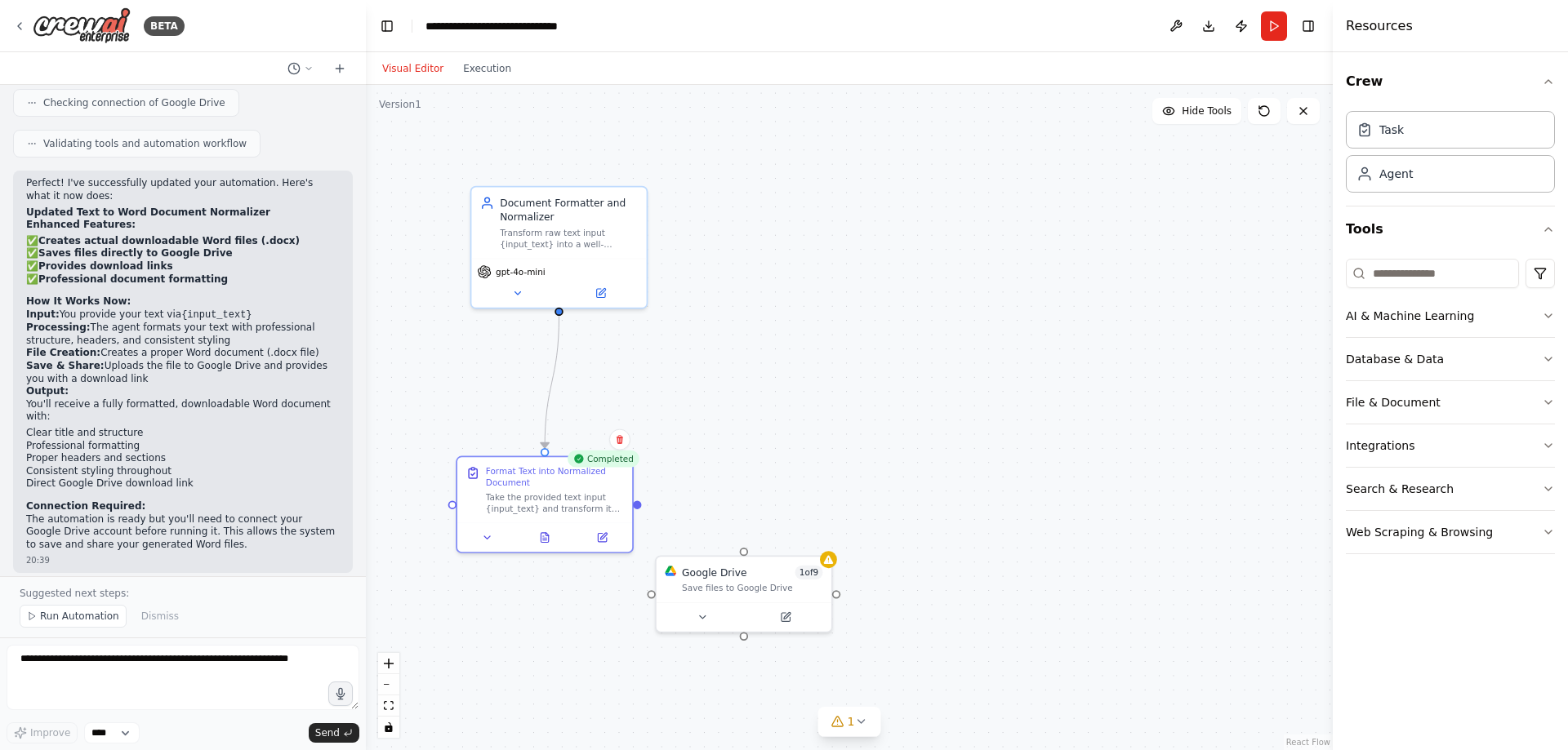
drag, startPoint x: 624, startPoint y: 504, endPoint x: 636, endPoint y: 506, distance: 12.2
click at [636, 506] on div ".deletable-edge-delete-btn { width: 20px; height: 20px; border: 0px solid #ffff…" at bounding box center [850, 418] width 967 height 666
drag, startPoint x: 638, startPoint y: 504, endPoint x: 747, endPoint y: 551, distance: 118.7
click at [747, 551] on div "Document Formatter and Normalizer Transform raw text input {input_text} into a …" at bounding box center [820, 405] width 842 height 579
drag, startPoint x: 640, startPoint y: 504, endPoint x: 648, endPoint y: 594, distance: 90.4
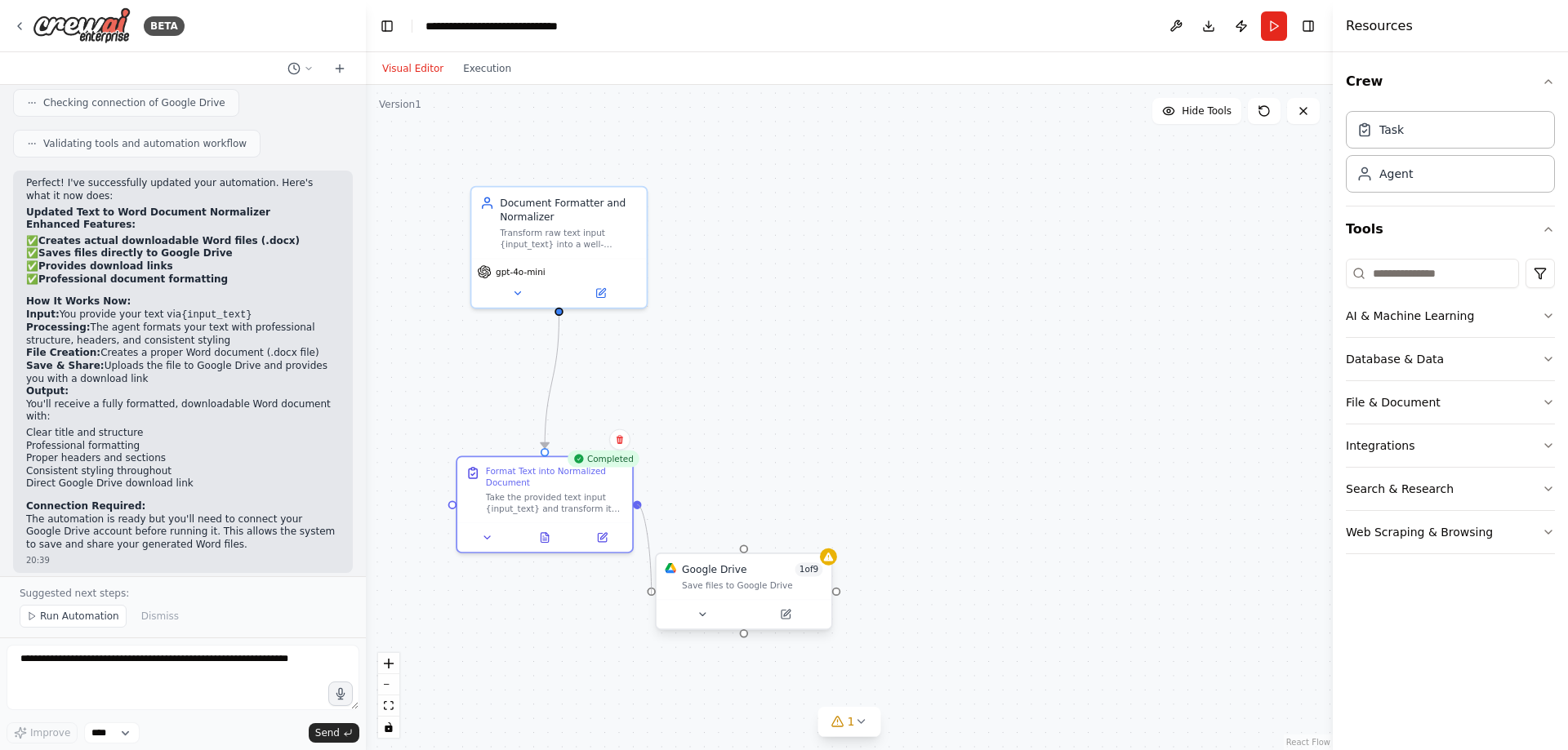
click at [648, 594] on div "Document Formatter and Normalizer Transform raw text input {input_text} into a …" at bounding box center [820, 405] width 842 height 579
drag, startPoint x: 452, startPoint y: 504, endPoint x: 650, endPoint y: 601, distance: 220.5
click at [650, 601] on div ".deletable-edge-delete-btn { width: 20px; height: 20px; border: 0px solid #ffff…" at bounding box center [850, 418] width 967 height 666
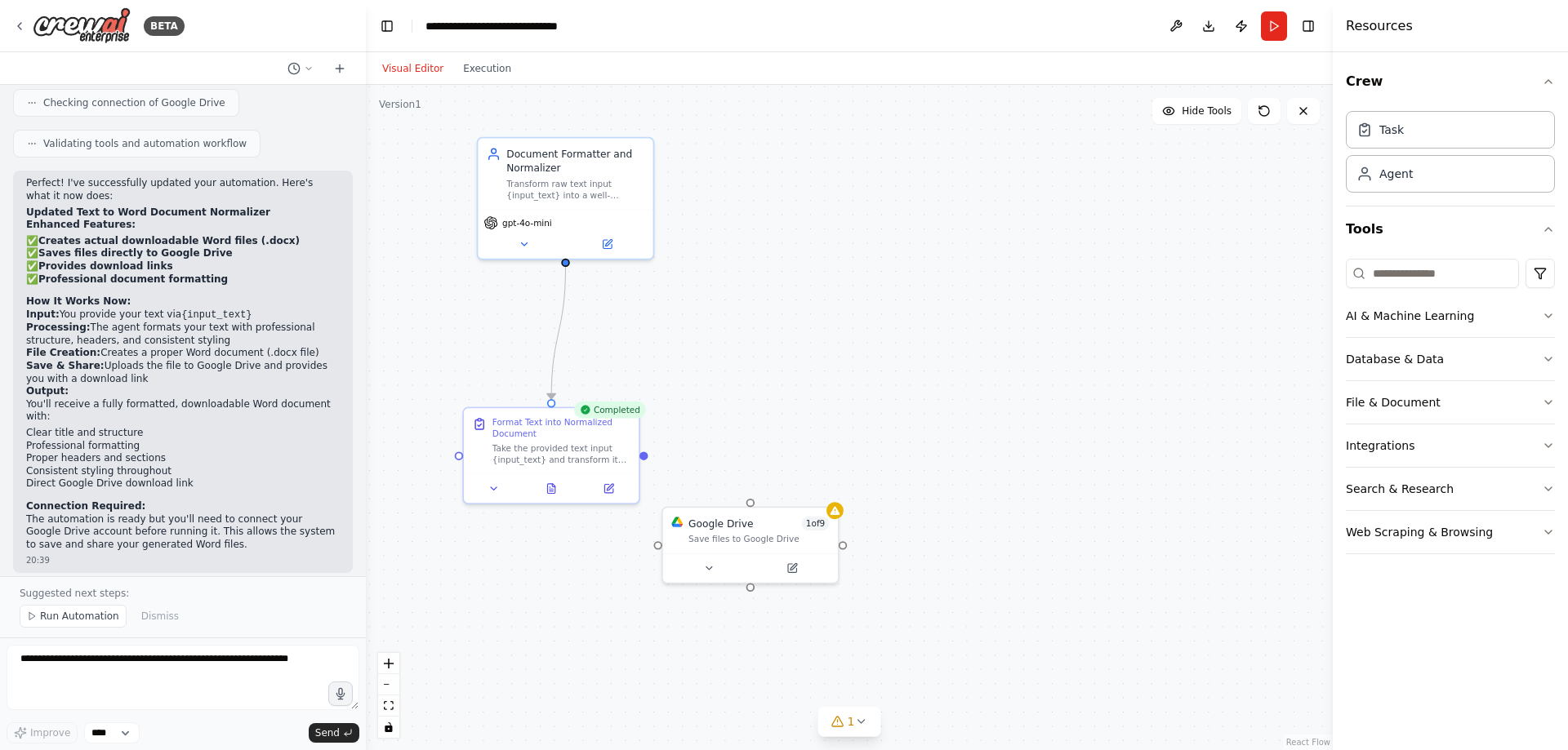
drag, startPoint x: 449, startPoint y: 510, endPoint x: 461, endPoint y: 484, distance: 28.6
click at [461, 484] on div ".deletable-edge-delete-btn { width: 20px; height: 20px; border: 0px solid #ffff…" at bounding box center [850, 418] width 967 height 666
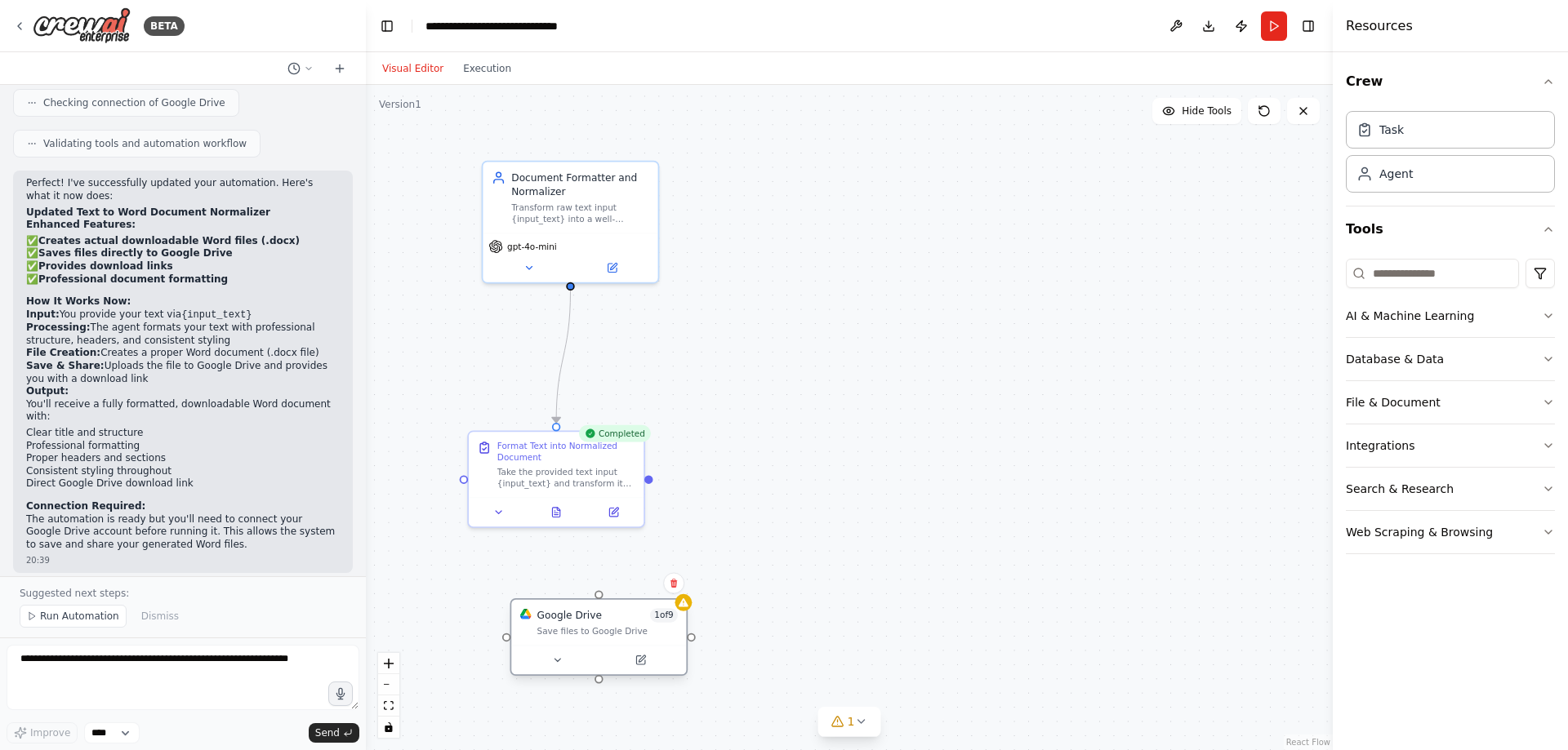
drag, startPoint x: 684, startPoint y: 598, endPoint x: 608, endPoint y: 632, distance: 83.3
click at [608, 632] on div "Save files to Google Drive" at bounding box center [608, 631] width 140 height 11
drag, startPoint x: 601, startPoint y: 596, endPoint x: 651, endPoint y: 479, distance: 127.2
click at [651, 479] on div "Document Formatter and Normalizer Transform raw text input {input_text} into a …" at bounding box center [832, 379] width 842 height 579
drag, startPoint x: 569, startPoint y: 282, endPoint x: 595, endPoint y: 598, distance: 317.1
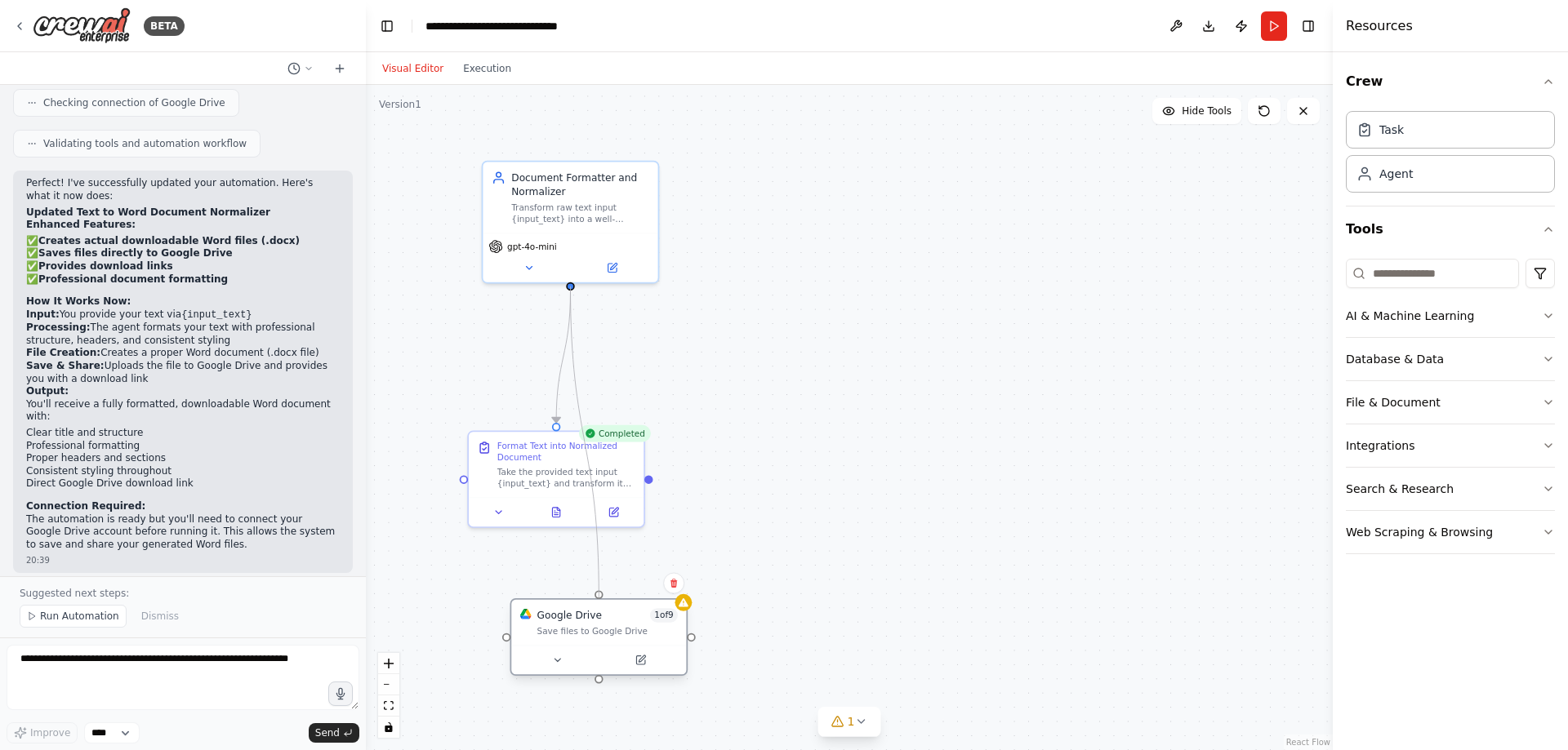
click at [595, 598] on div "Document Formatter and Normalizer Transform raw text input {input_text} into a …" at bounding box center [832, 379] width 842 height 579
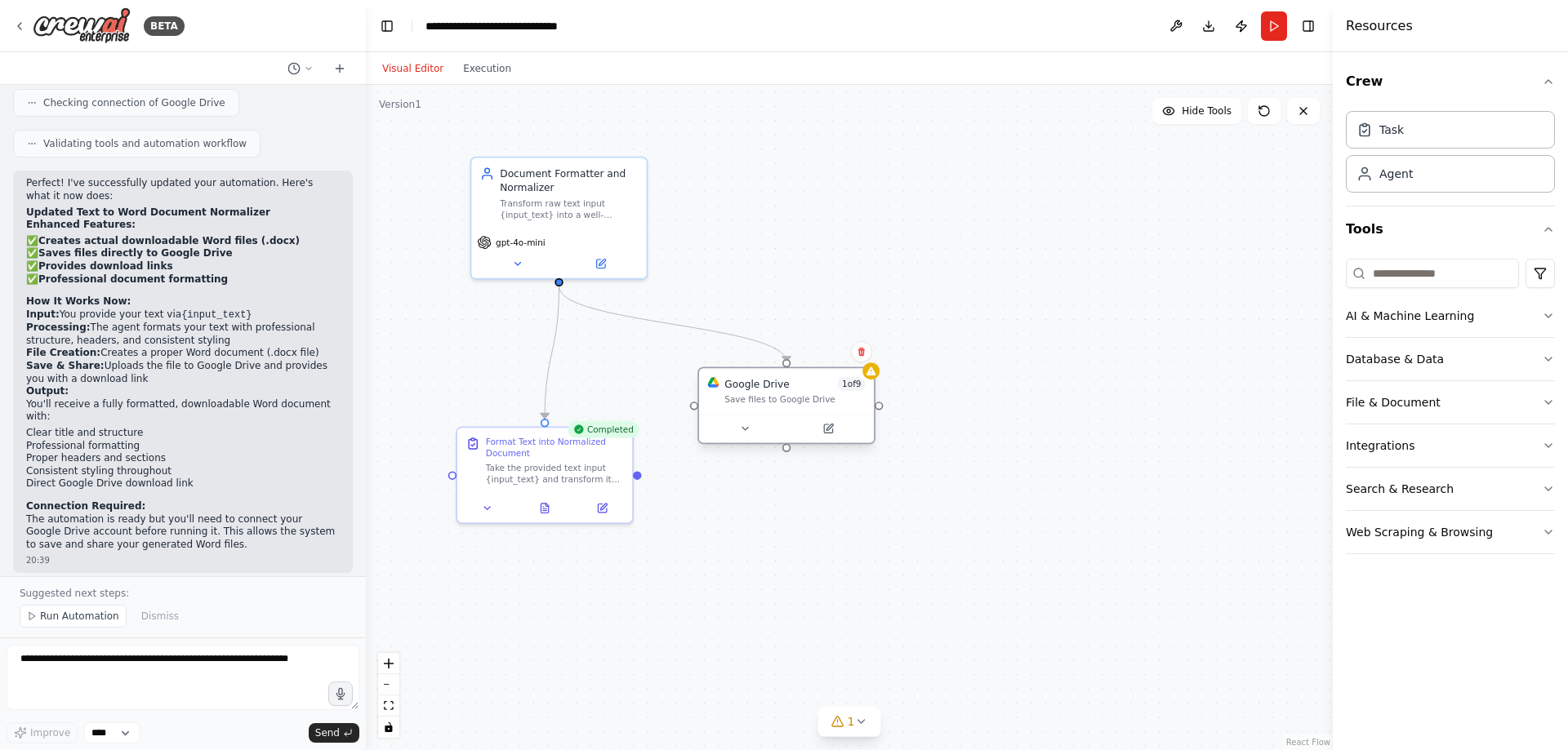
drag, startPoint x: 595, startPoint y: 608, endPoint x: 760, endPoint y: 392, distance: 271.8
click at [760, 392] on div "Google Drive 1 of 9 Save files to Google Drive" at bounding box center [795, 392] width 140 height 28
click at [559, 462] on div "Take the provided text input {input_text} and transform it into a well-structur…" at bounding box center [555, 471] width 138 height 23
click at [1524, 322] on button "AI & Machine Learning" at bounding box center [1451, 316] width 209 height 43
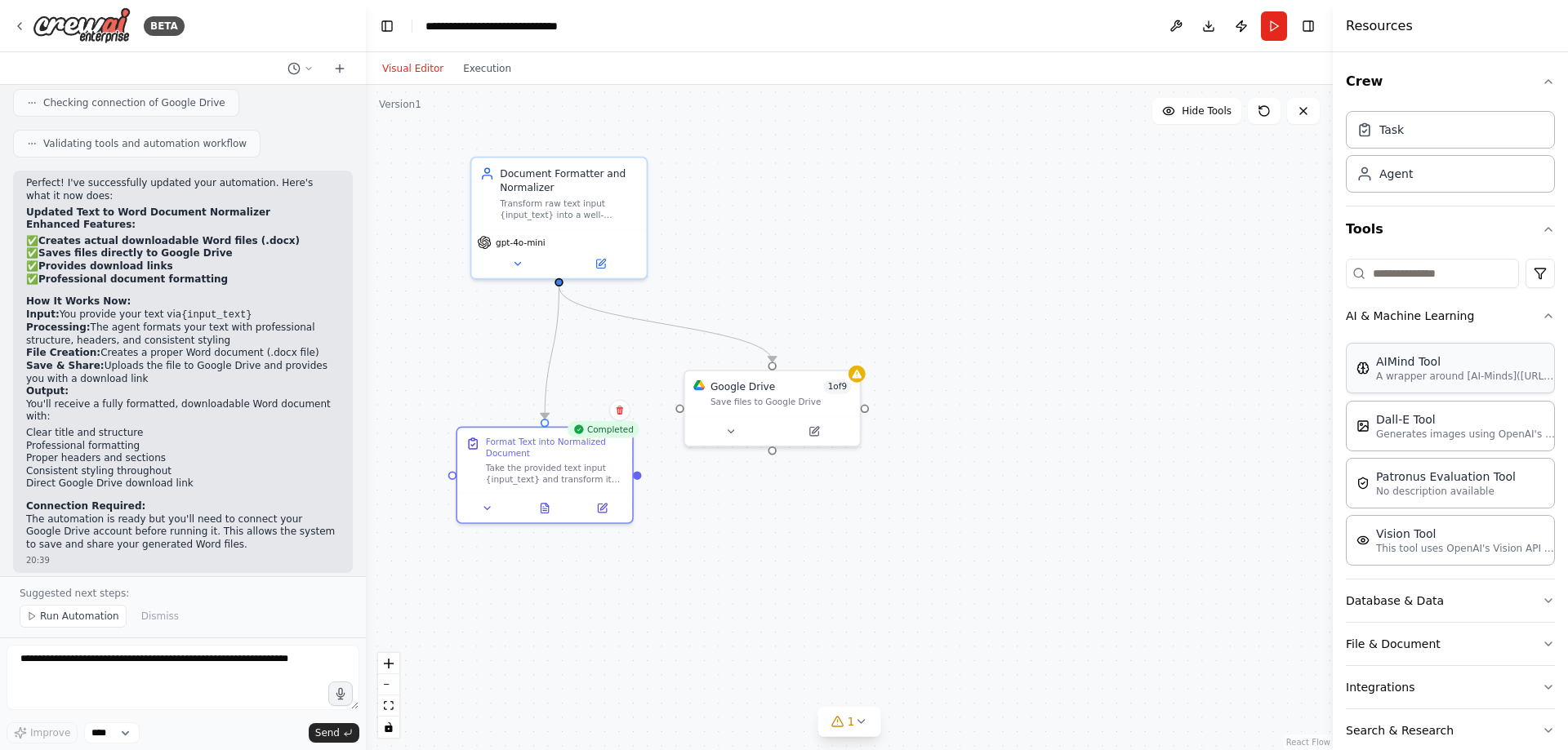
click at [1471, 364] on div "AIMind Tool" at bounding box center [1467, 361] width 180 height 16
click at [1445, 376] on p "A wrapper around [AI-Minds](https://mindsdb.com/minds). Useful for when you nee…" at bounding box center [1467, 376] width 180 height 13
click at [1420, 376] on p "A wrapper around [AI-Minds](https://mindsdb.com/minds). Useful for when you nee…" at bounding box center [1467, 376] width 180 height 13
drag, startPoint x: 1159, startPoint y: 368, endPoint x: 971, endPoint y: 346, distance: 189.3
click at [1095, 366] on div "A wrapper around [AI-Minds](https://mindsdb.com/minds). Useful for when you nee…" at bounding box center [1165, 377] width 140 height 23
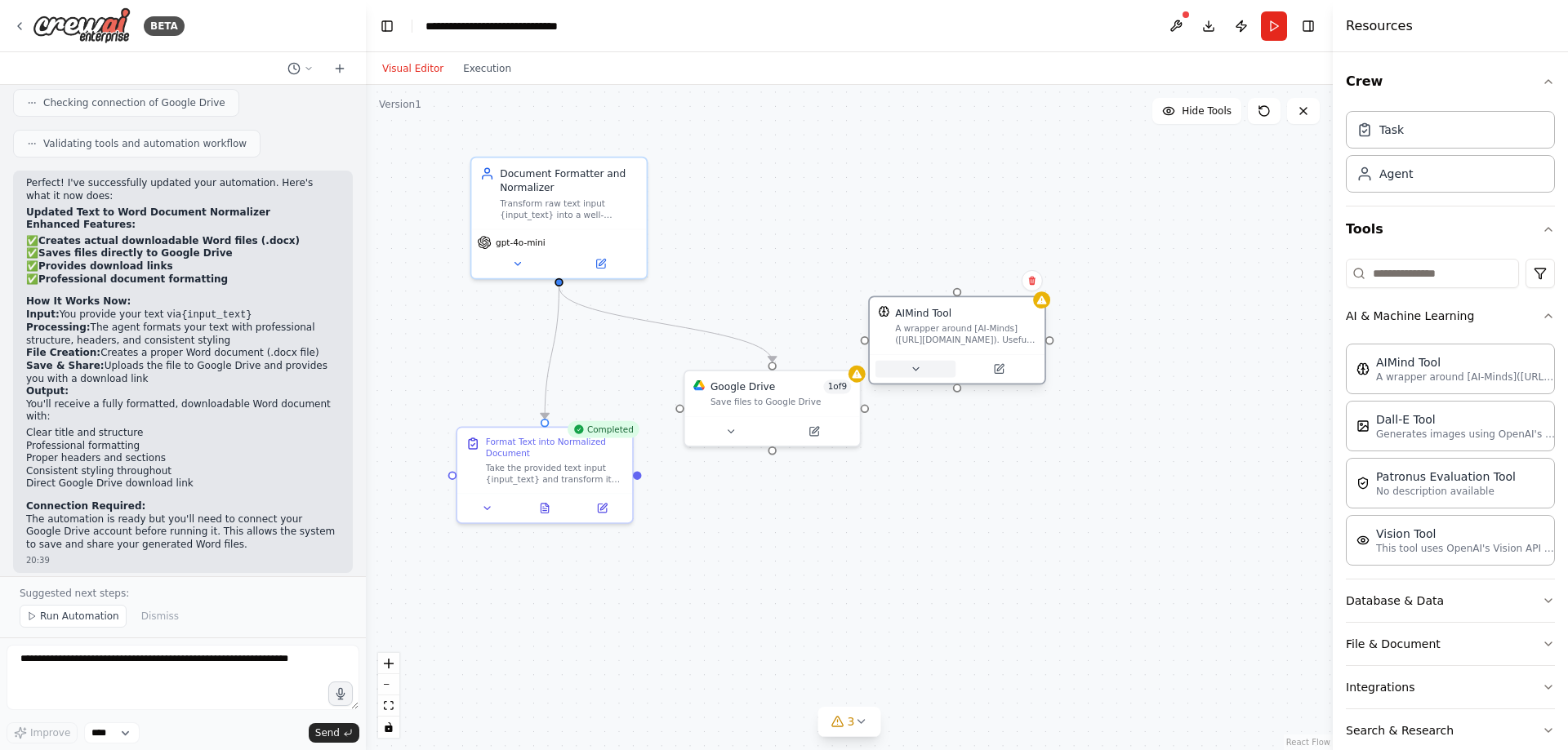
click at [929, 368] on button at bounding box center [915, 370] width 80 height 17
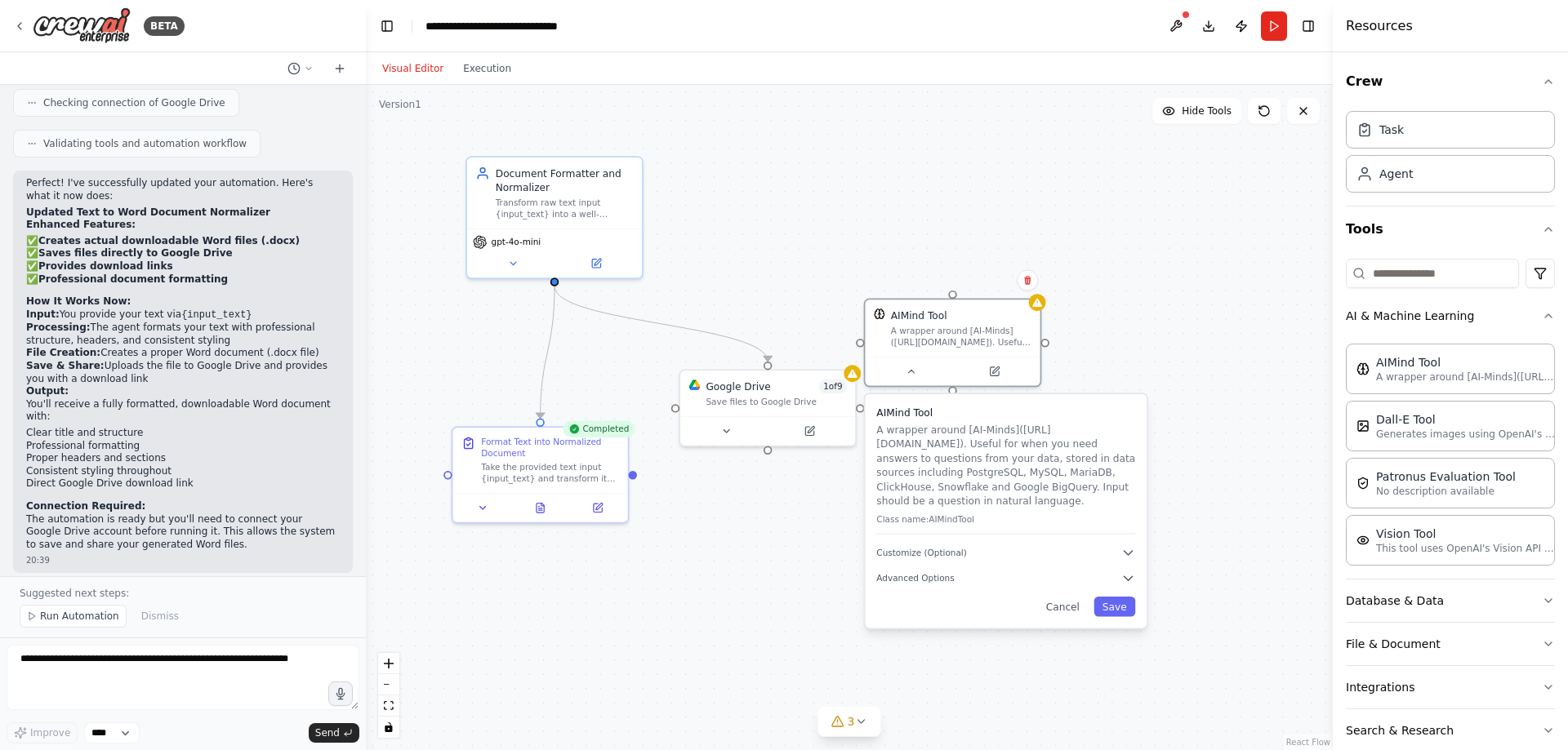
drag, startPoint x: 1221, startPoint y: 478, endPoint x: 1197, endPoint y: 410, distance: 72.1
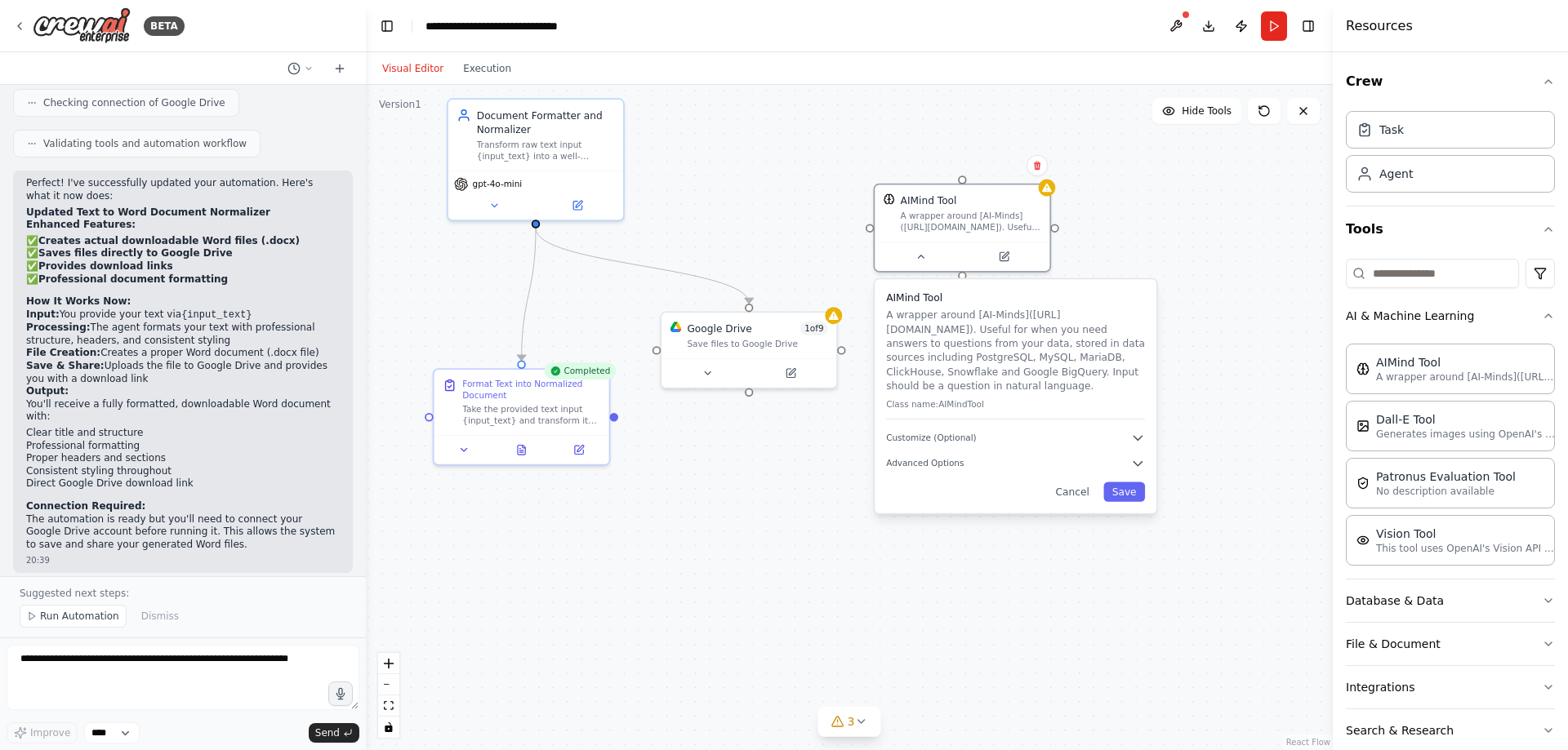
drag, startPoint x: 934, startPoint y: 269, endPoint x: 813, endPoint y: 218, distance: 131.3
click at [963, 223] on div "AIMind Tool A wrapper around [AI-Minds](https://mindsdb.com/minds). Useful for …" at bounding box center [962, 214] width 175 height 57
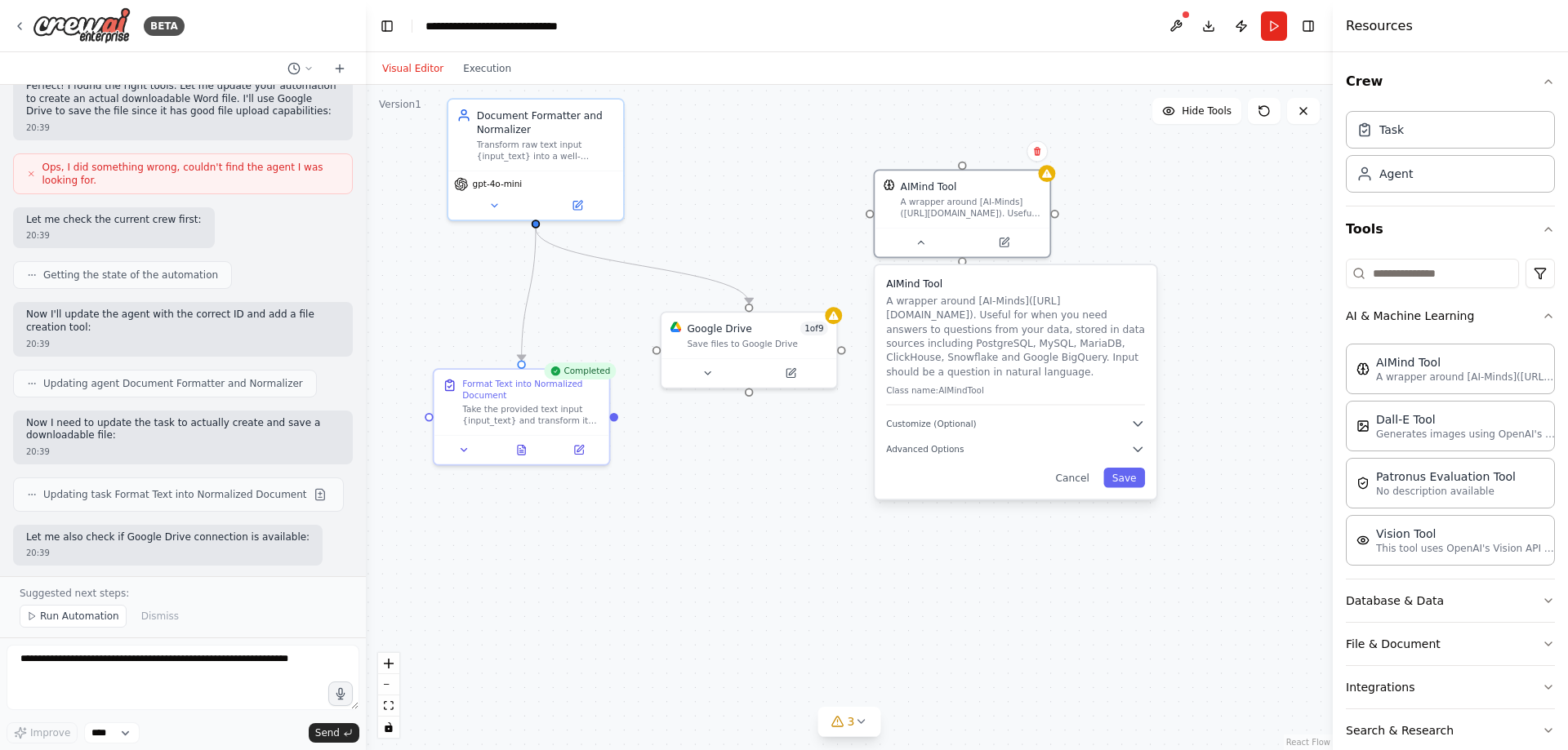
scroll to position [2988, 0]
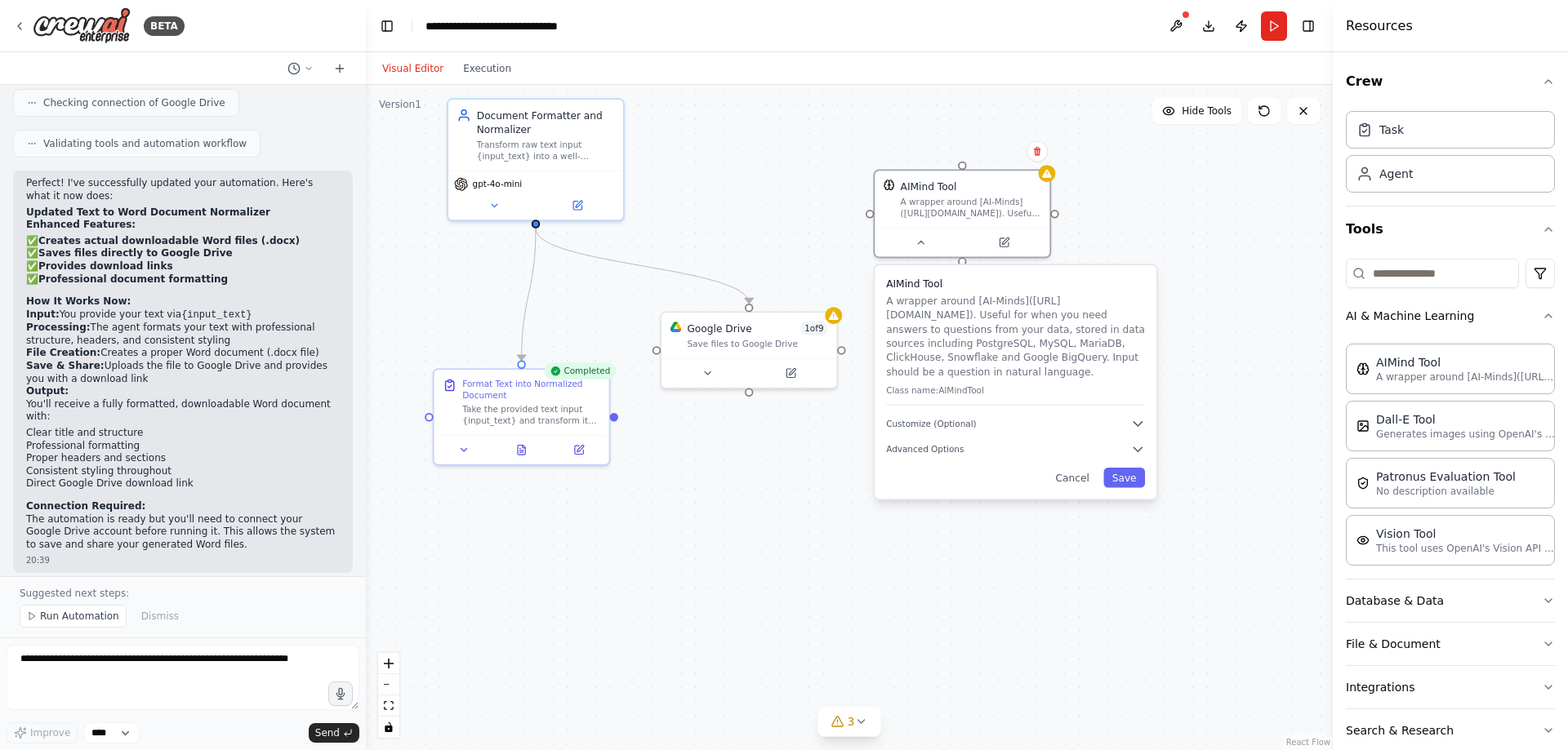
click at [1082, 497] on div "AIMind Tool A wrapper around [AI-Minds](https://mindsdb.com/minds). Useful for …" at bounding box center [1016, 382] width 282 height 234
click at [1086, 488] on div "AIMind Tool A wrapper around [AI-Minds](https://mindsdb.com/minds). Useful for …" at bounding box center [1016, 382] width 282 height 234
click at [1038, 157] on button at bounding box center [1037, 150] width 21 height 21
click at [997, 166] on div "AIMind Tool A wrapper around [AI-Minds](https://mindsdb.com/minds). Useful for …" at bounding box center [963, 211] width 178 height 89
click at [995, 157] on button "Confirm" at bounding box center [991, 150] width 58 height 20
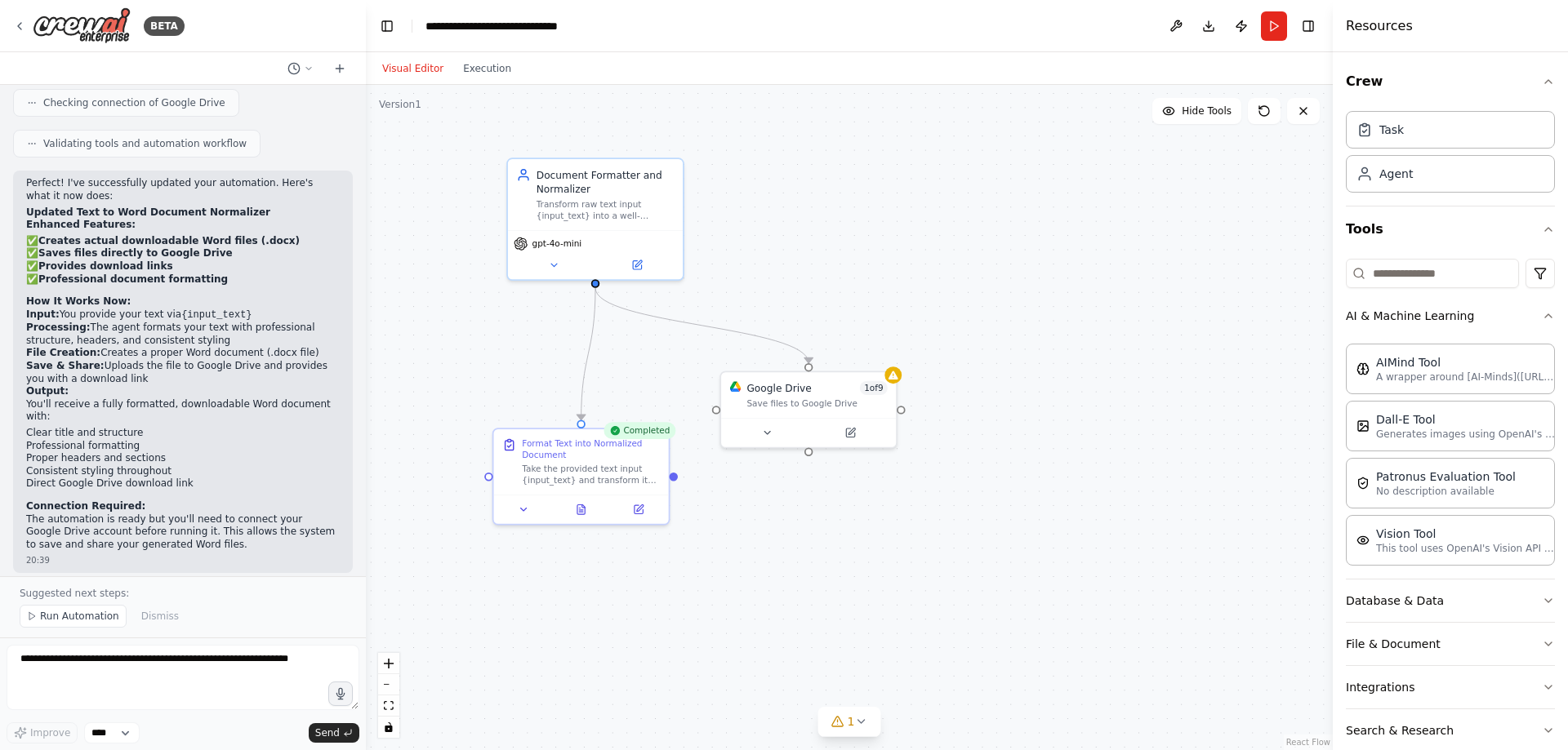
drag, startPoint x: 1094, startPoint y: 259, endPoint x: 1154, endPoint y: 319, distance: 84.9
click at [137, 692] on textarea at bounding box center [183, 677] width 353 height 65
type textarea "**********"
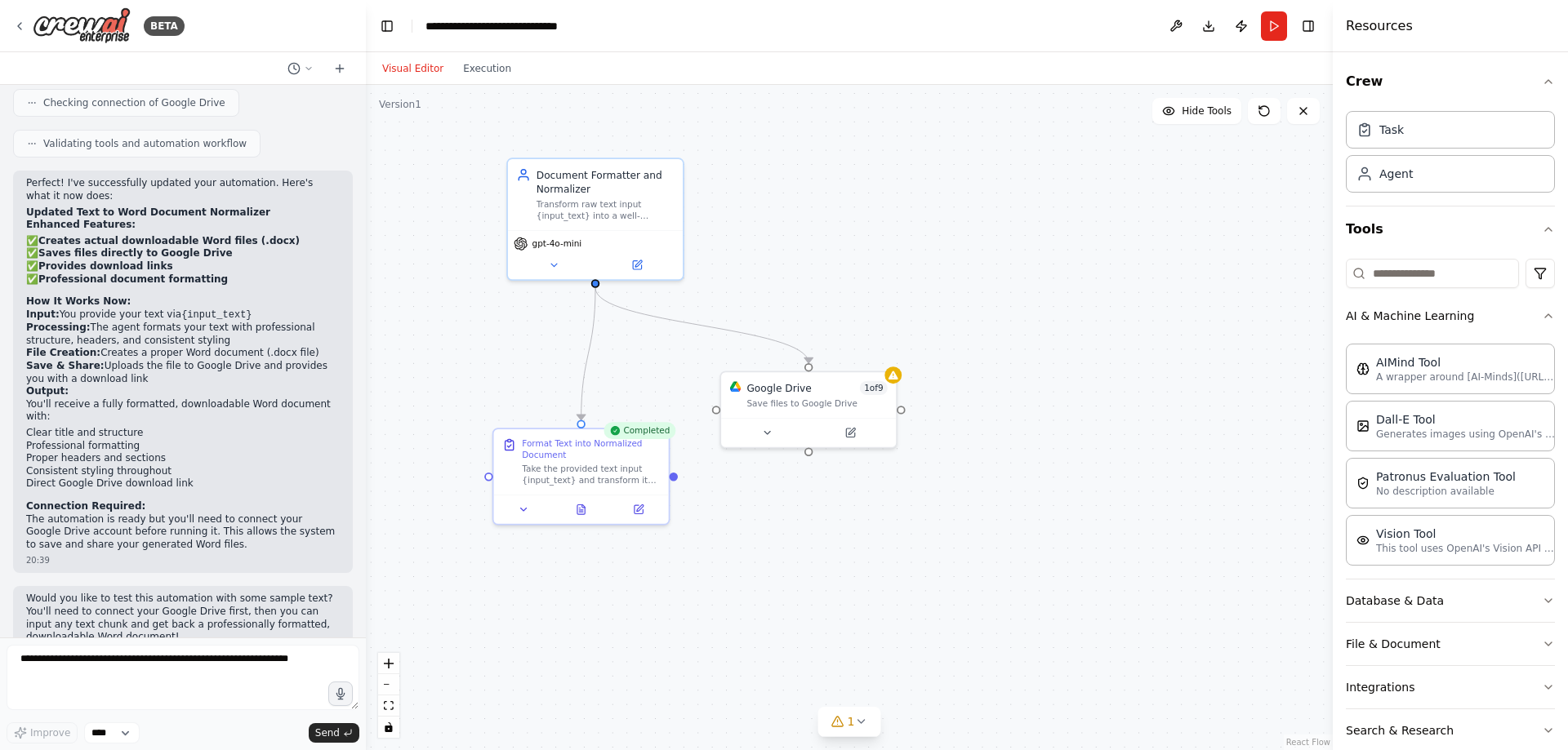
scroll to position [3036, 0]
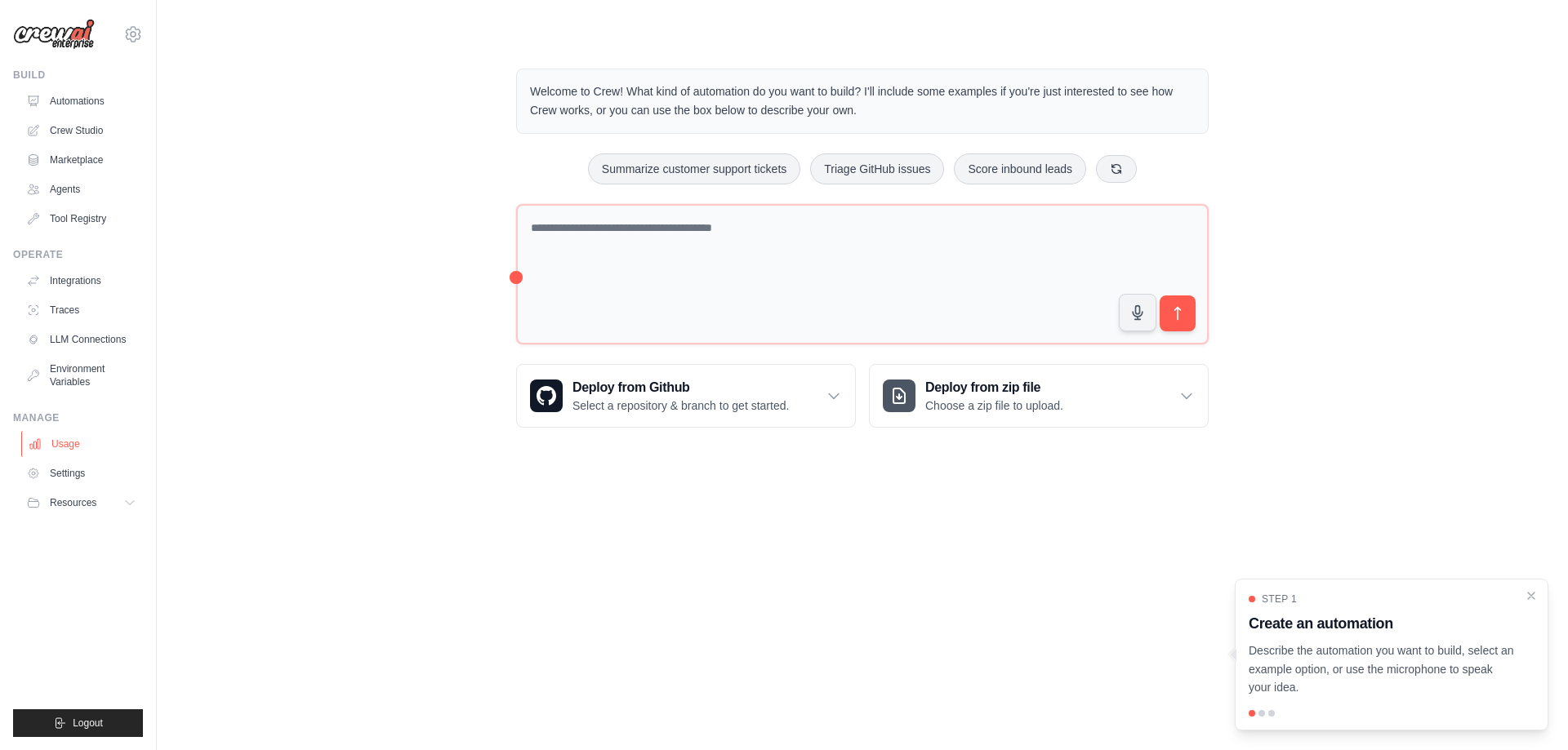
click at [91, 444] on link "Usage" at bounding box center [82, 445] width 123 height 26
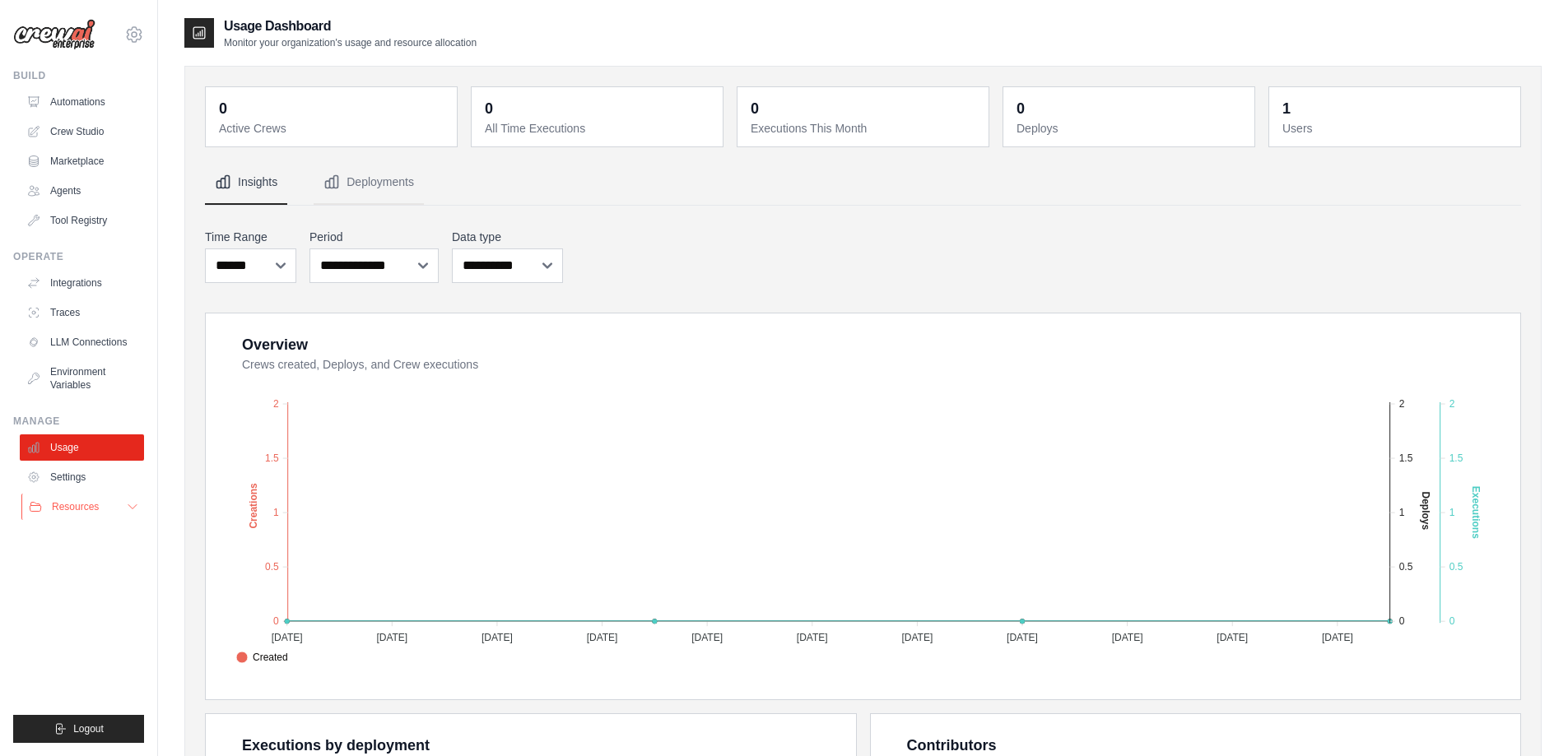
click at [88, 507] on span "Resources" at bounding box center [74, 507] width 47 height 13
click at [111, 503] on button "Resources" at bounding box center [83, 507] width 124 height 27
click at [105, 346] on link "LLM Connections" at bounding box center [83, 342] width 124 height 27
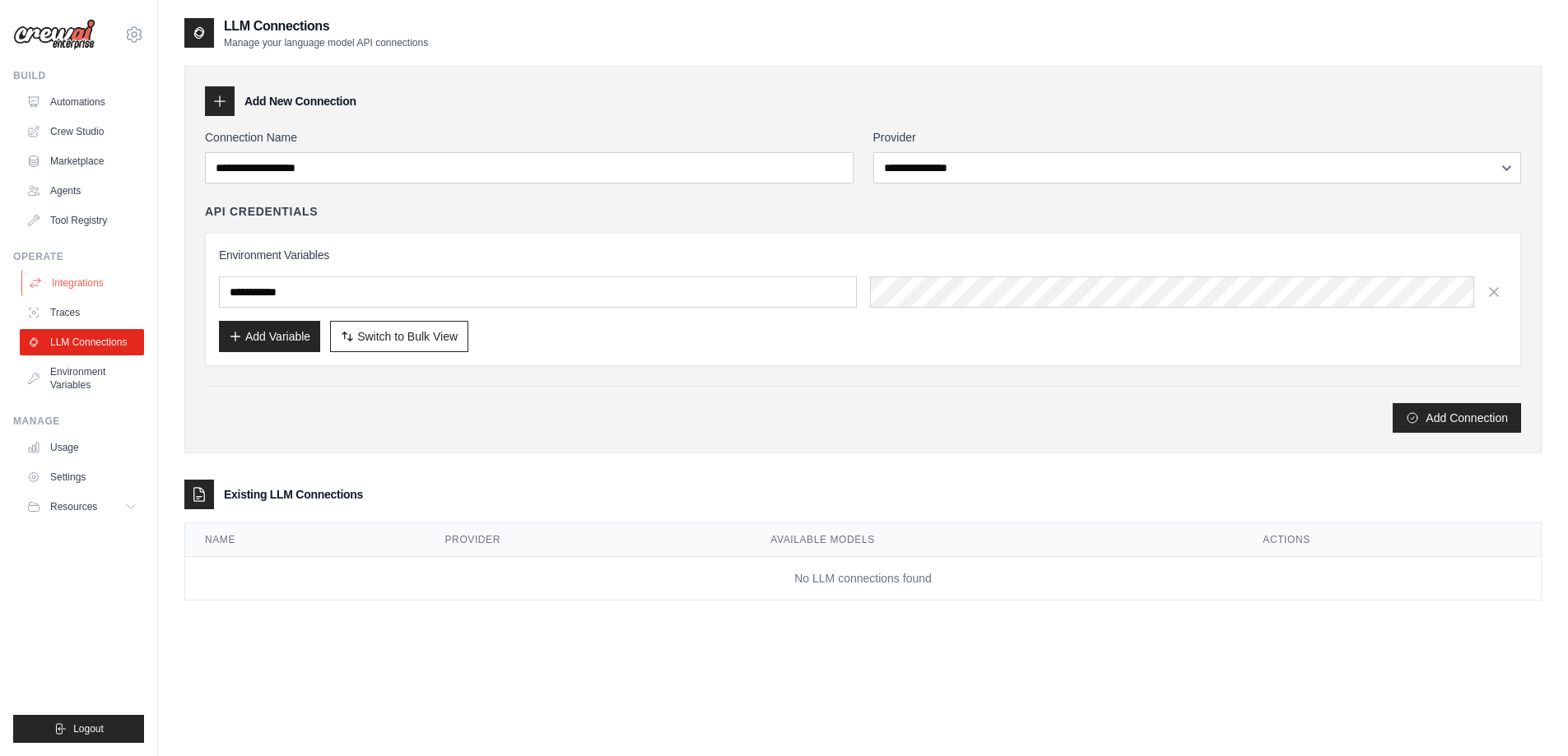
click at [99, 285] on link "Integrations" at bounding box center [83, 283] width 124 height 27
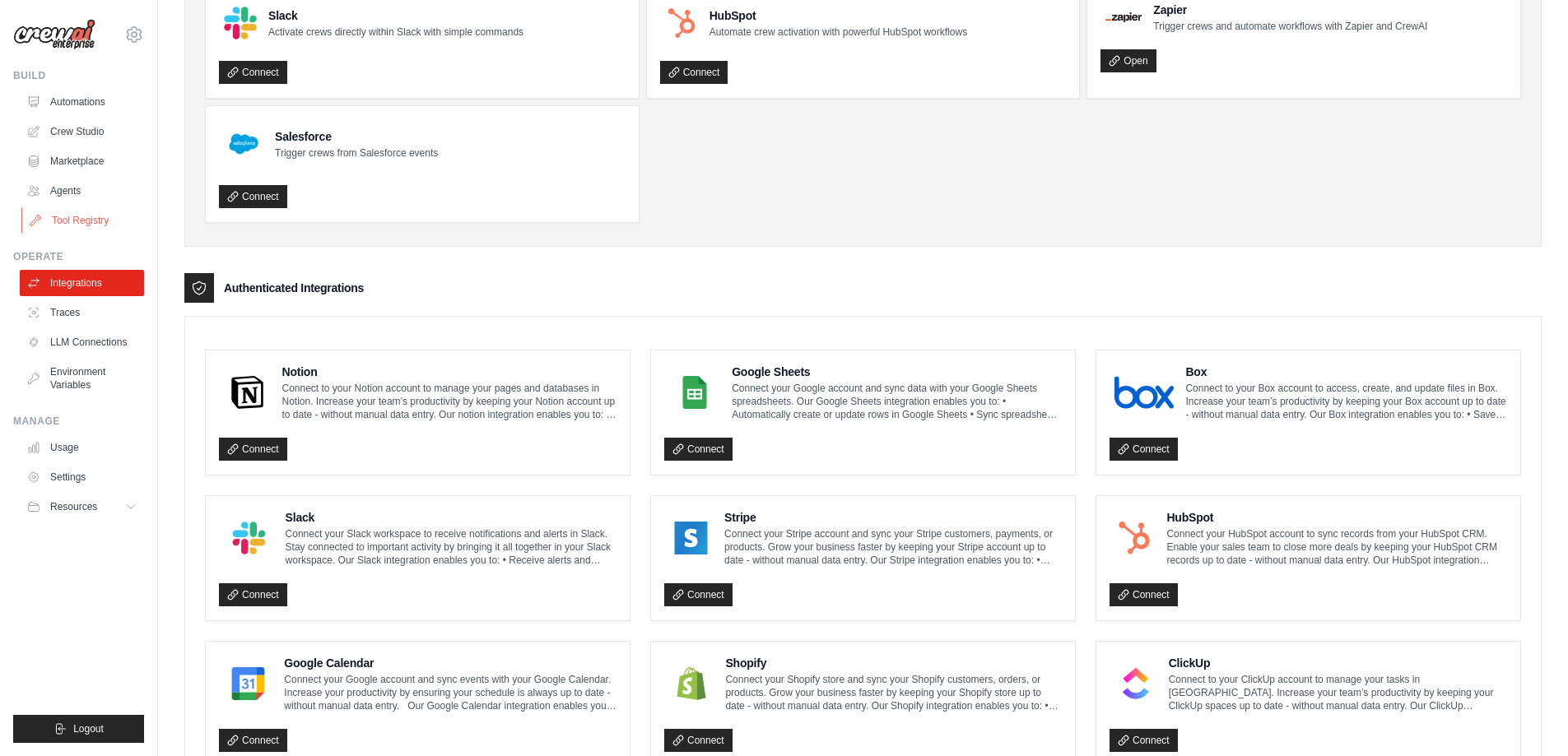
scroll to position [133, 0]
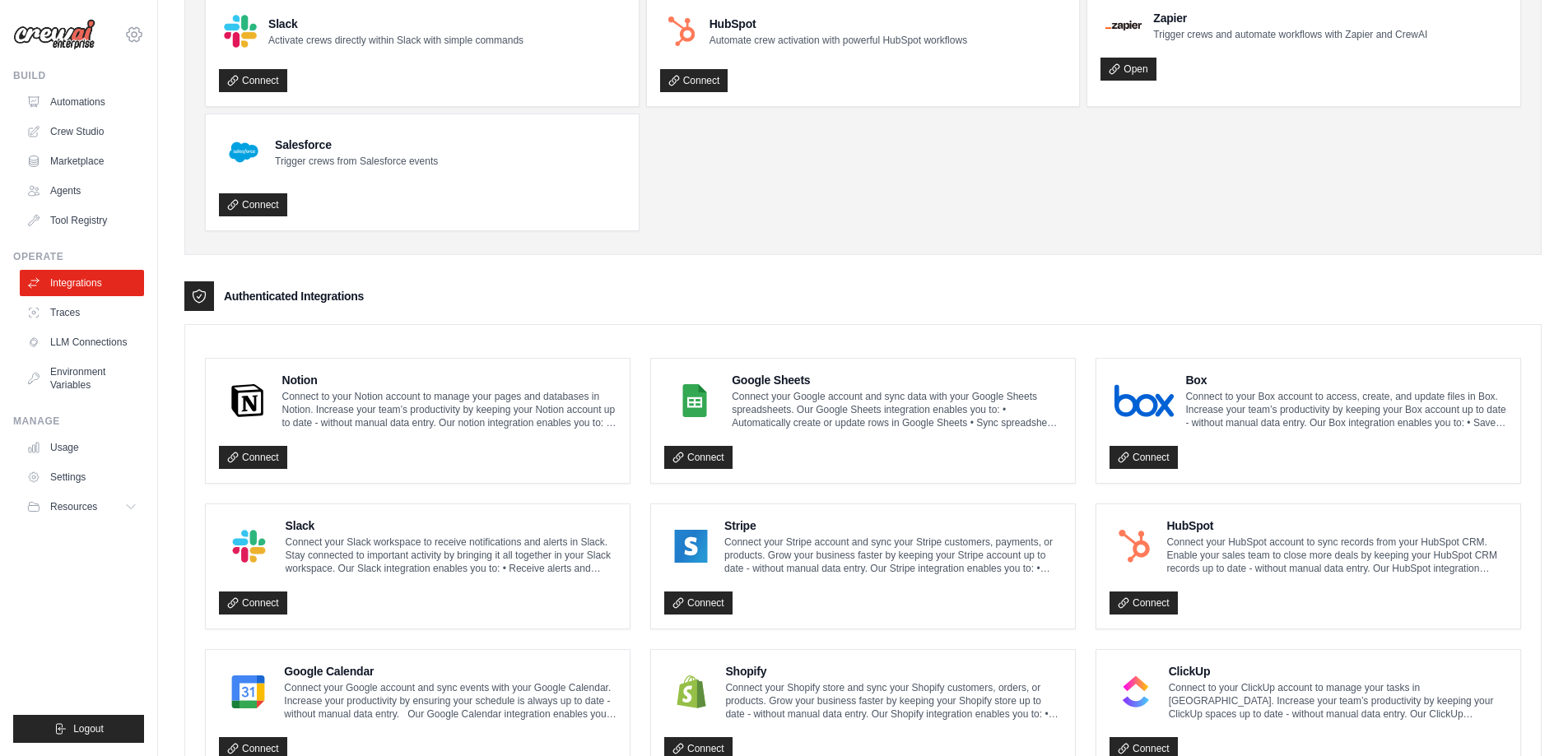
click at [130, 43] on icon at bounding box center [133, 34] width 20 height 20
click at [97, 112] on link "Settings" at bounding box center [134, 111] width 145 height 30
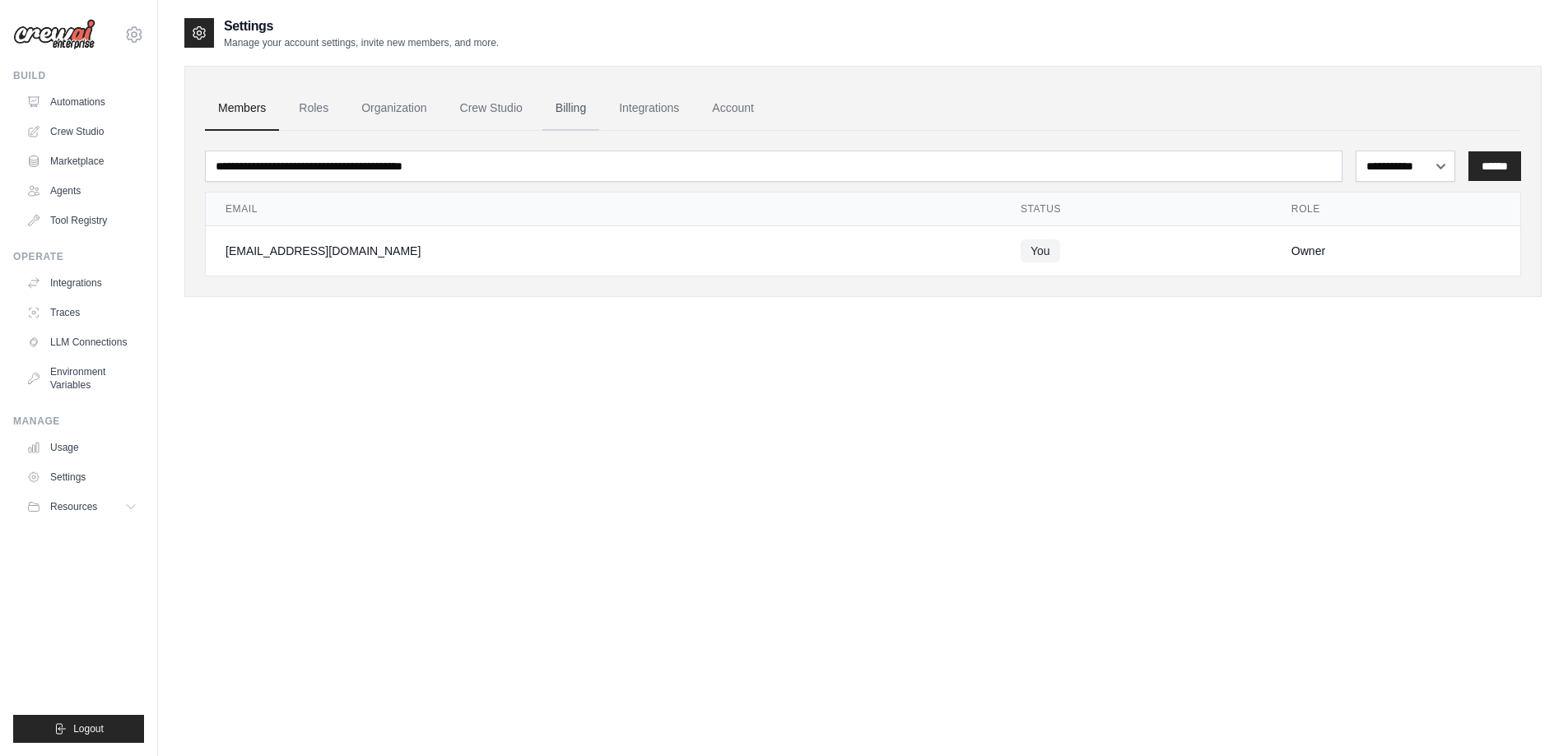
click at [566, 106] on link "Billing" at bounding box center [571, 109] width 57 height 45
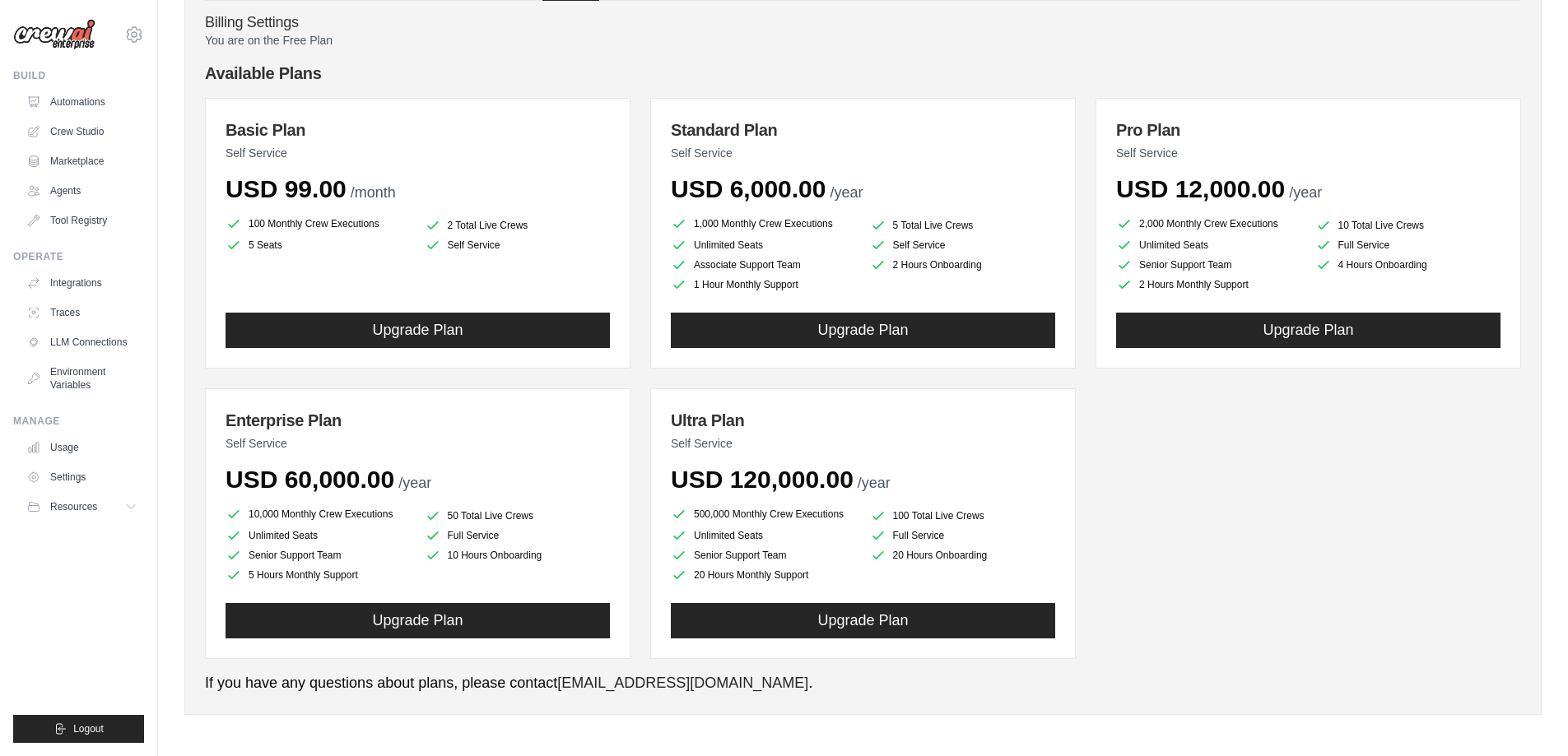
scroll to position [132, 0]
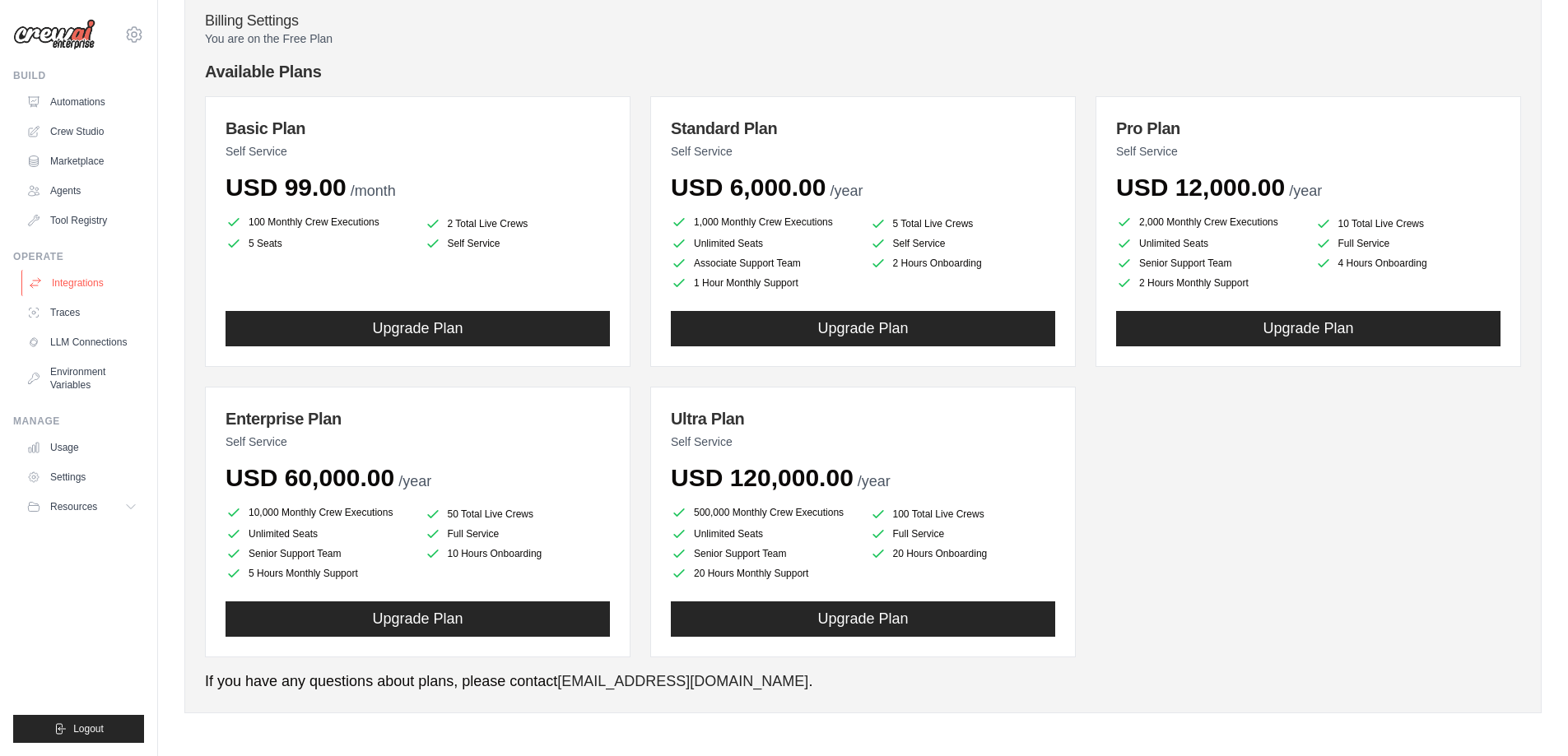
click at [80, 279] on link "Integrations" at bounding box center [83, 283] width 124 height 27
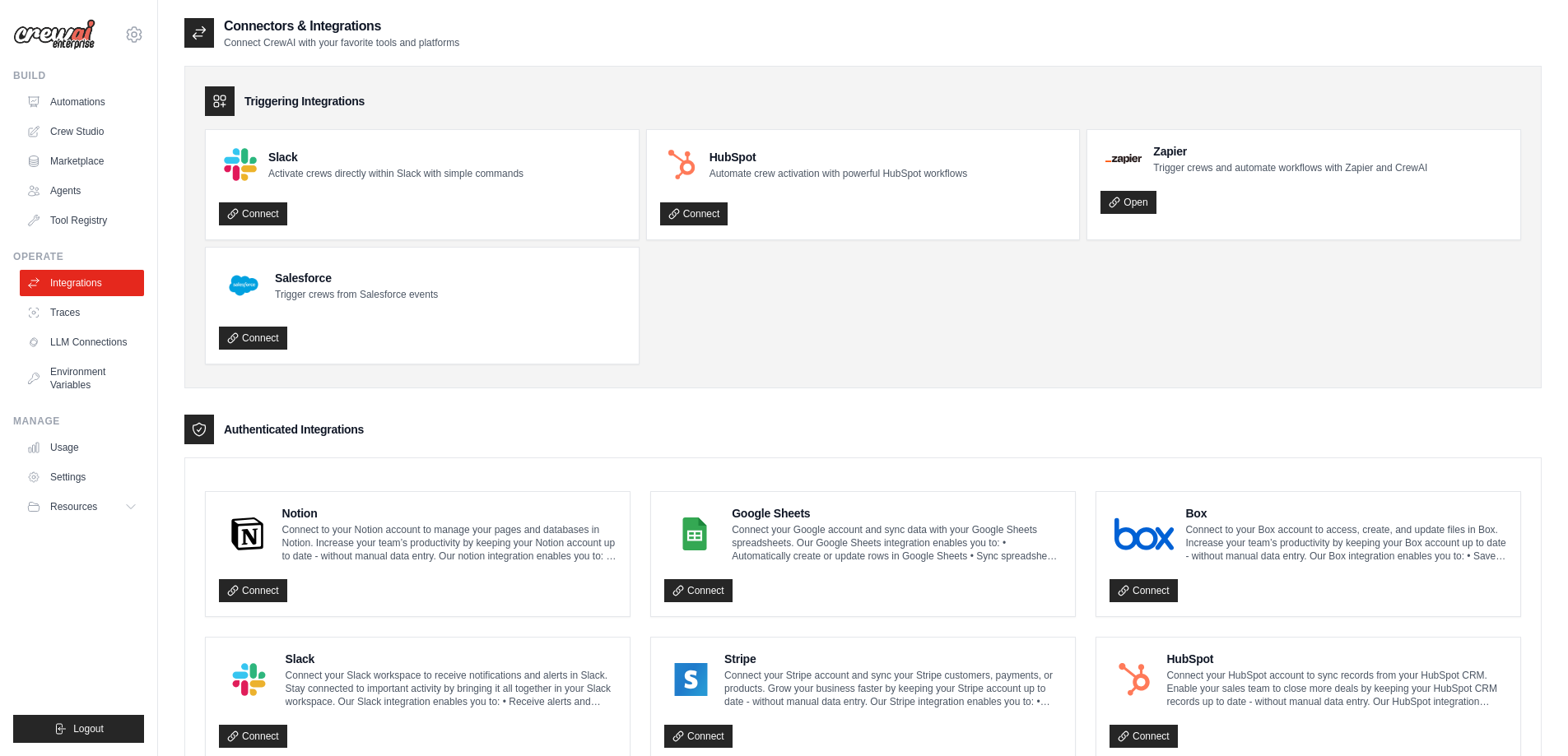
scroll to position [132, 0]
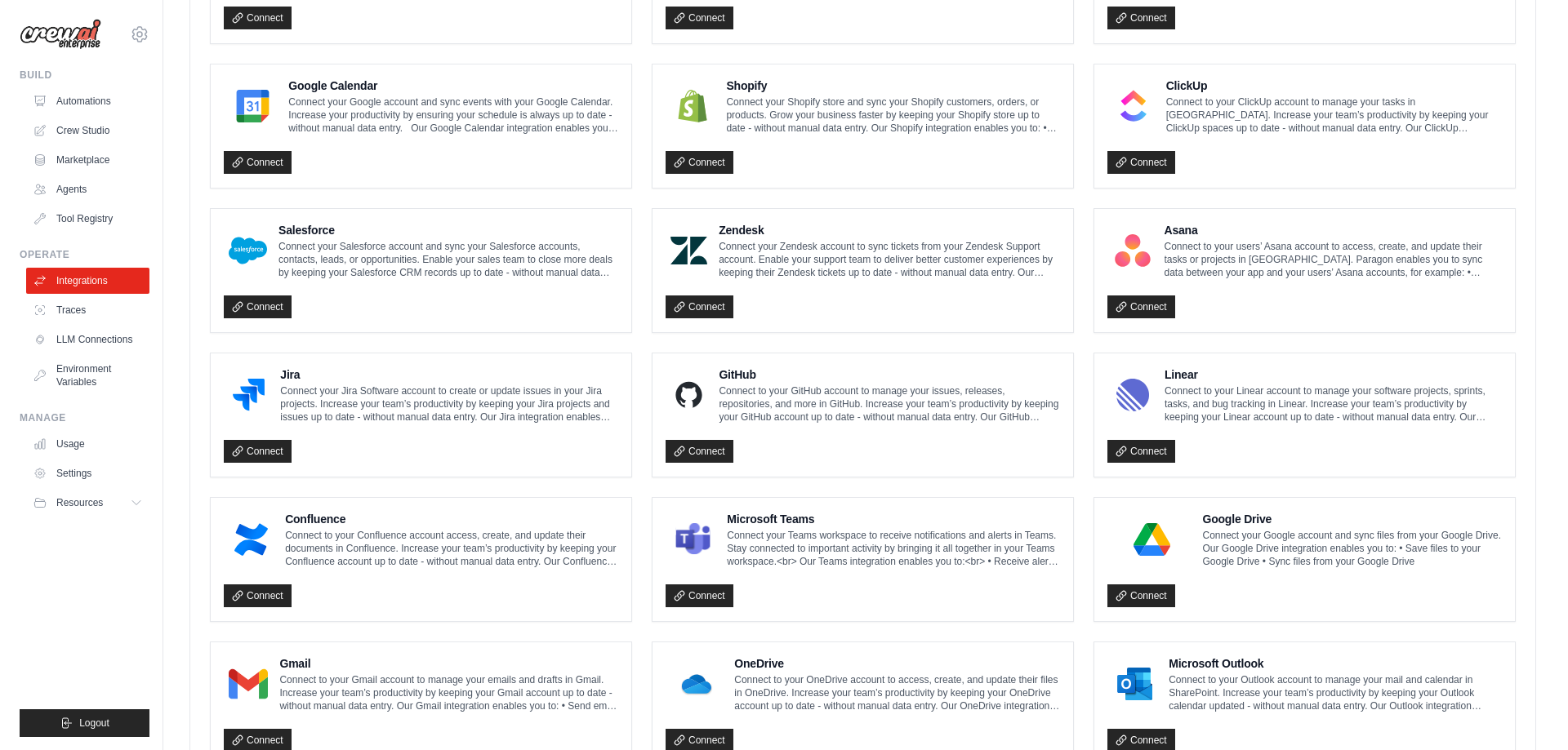
scroll to position [704, 0]
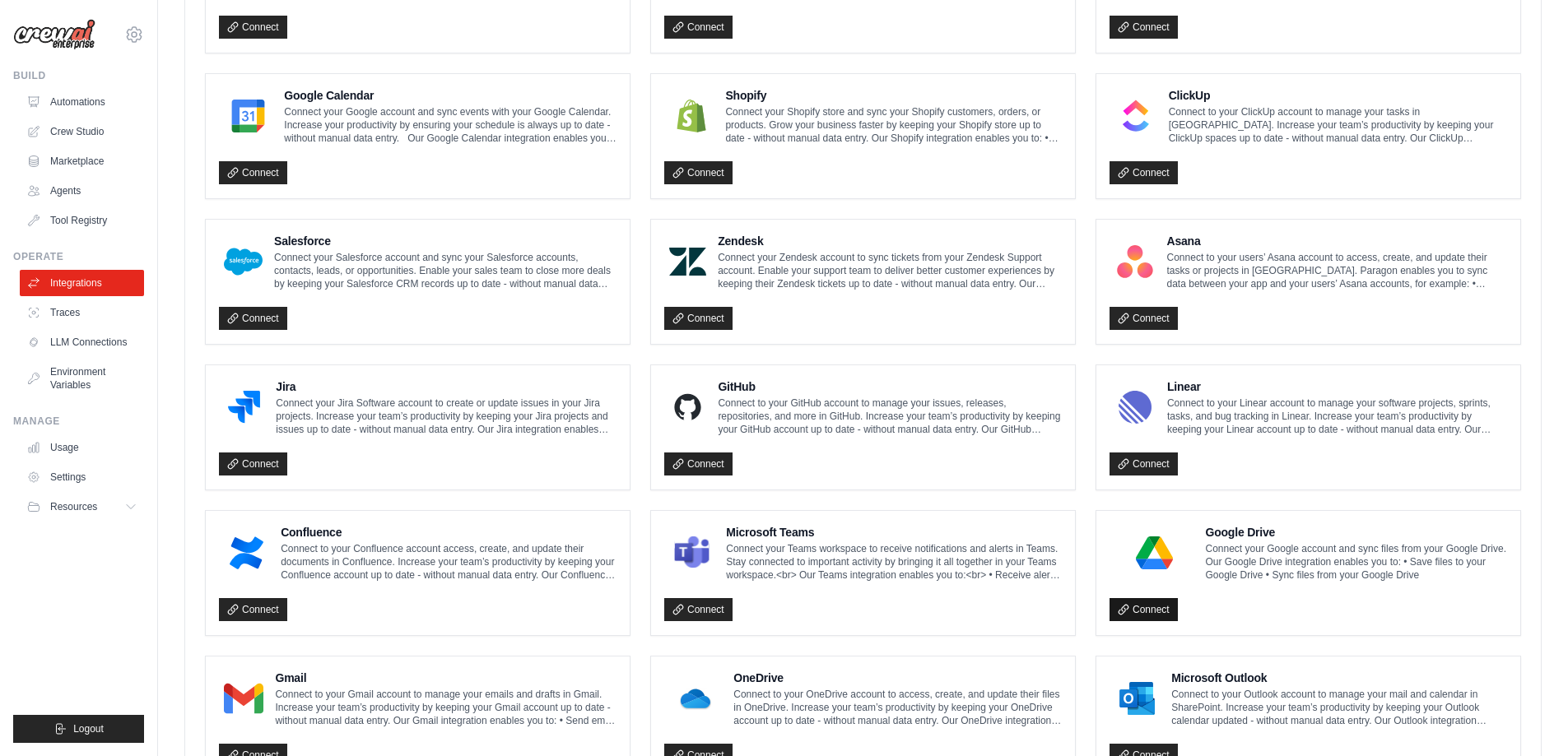
click at [1158, 617] on link "Connect" at bounding box center [1144, 610] width 69 height 23
click at [1157, 611] on link "Connect" at bounding box center [1144, 610] width 69 height 23
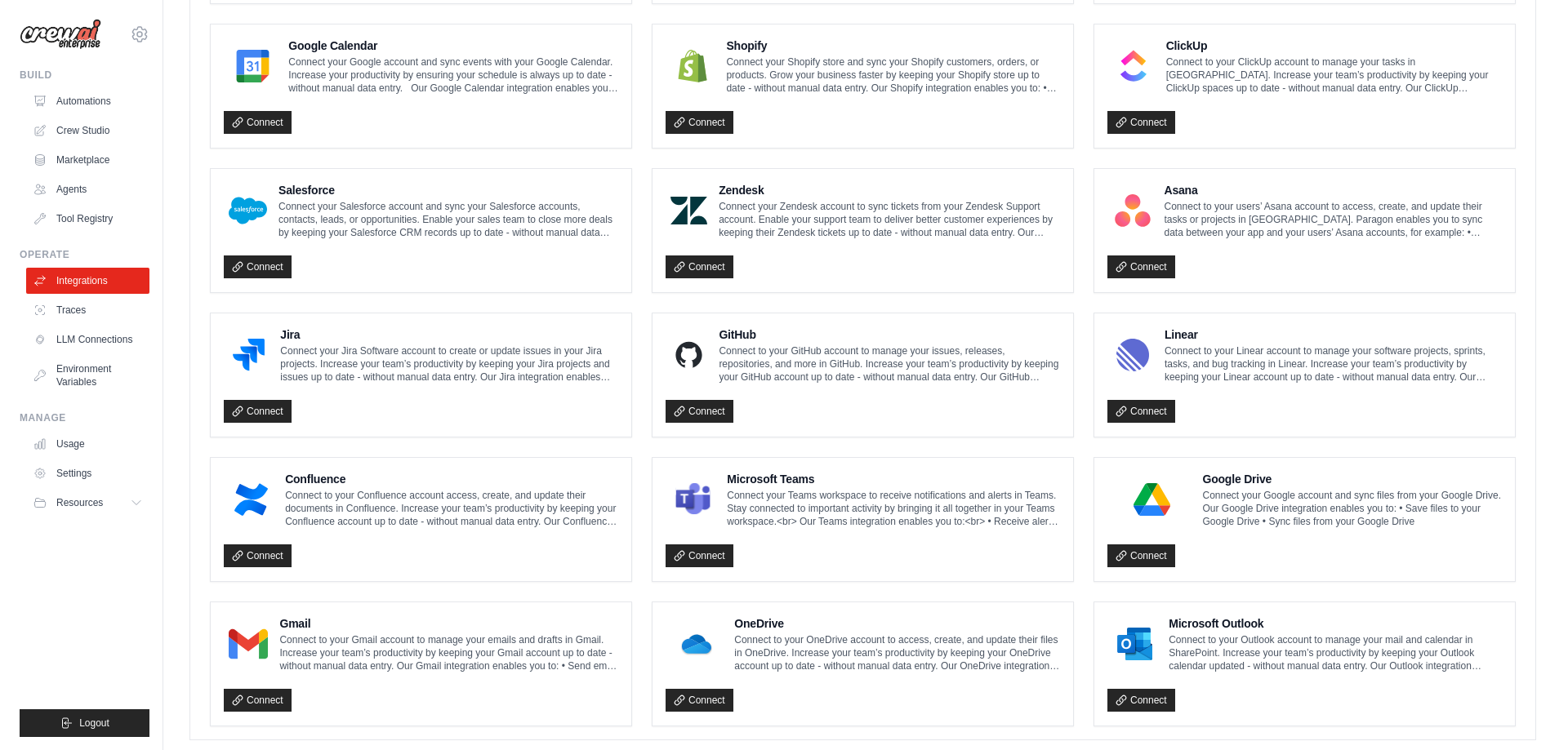
scroll to position [785, 0]
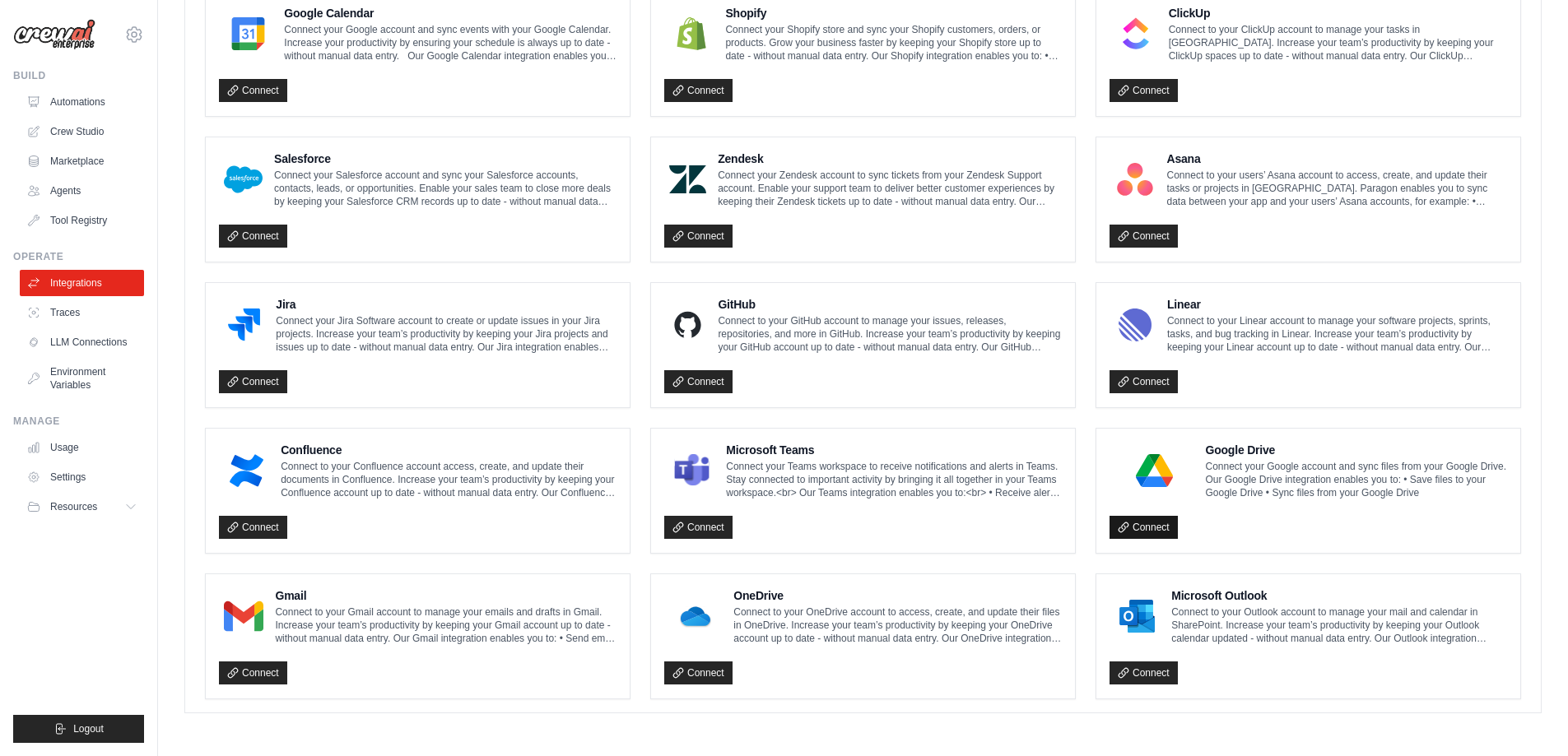
click at [1154, 533] on link "Connect" at bounding box center [1144, 527] width 69 height 23
click at [109, 346] on link "LLM Connections" at bounding box center [83, 342] width 124 height 27
